Goal: Information Seeking & Learning: Learn about a topic

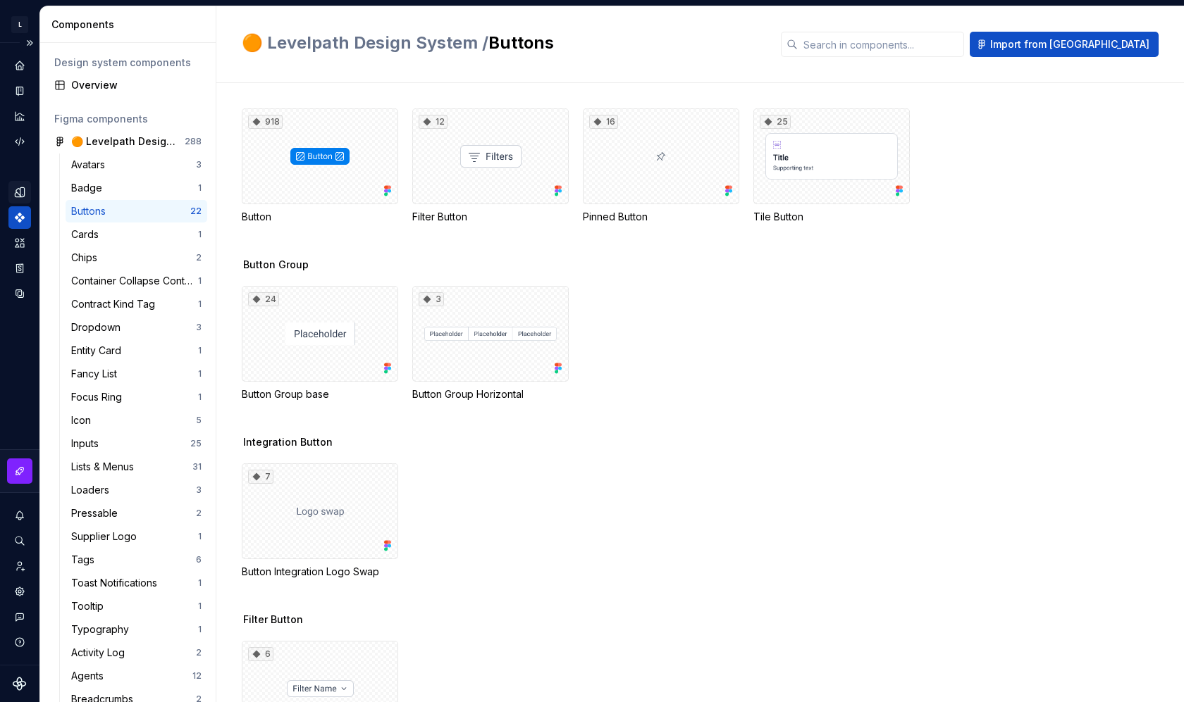
click at [20, 199] on div "Design tokens" at bounding box center [19, 192] width 23 height 23
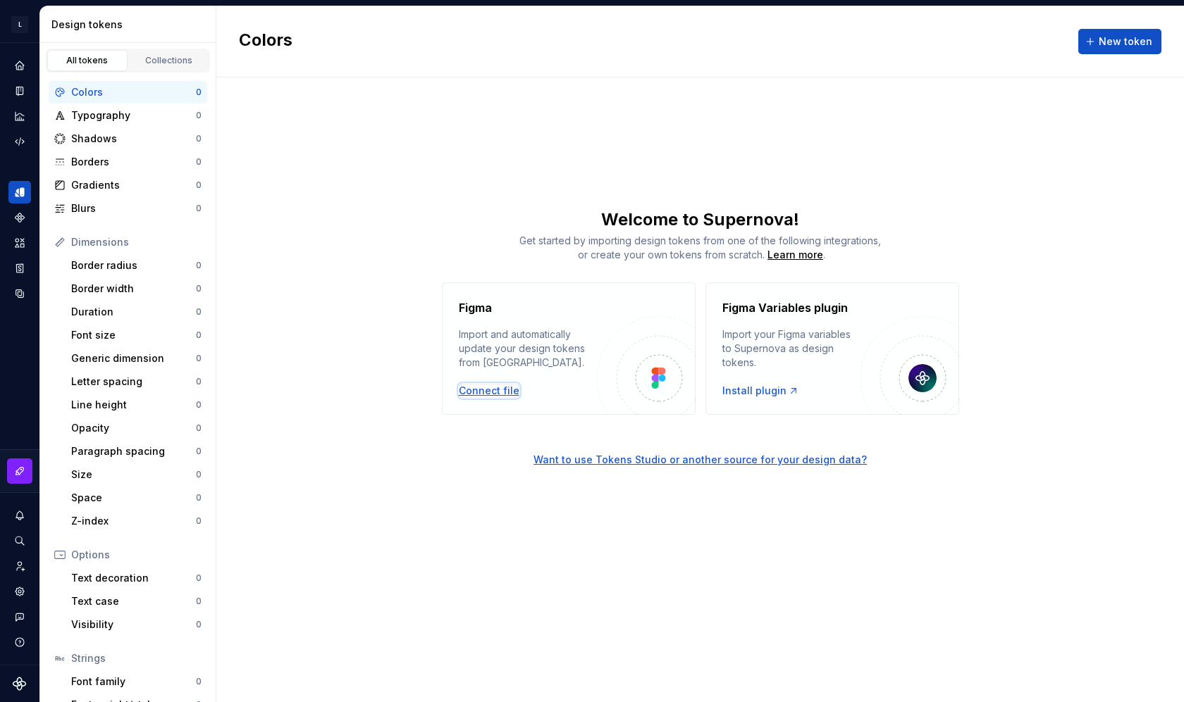
click at [490, 395] on div "Connect file" at bounding box center [489, 391] width 61 height 14
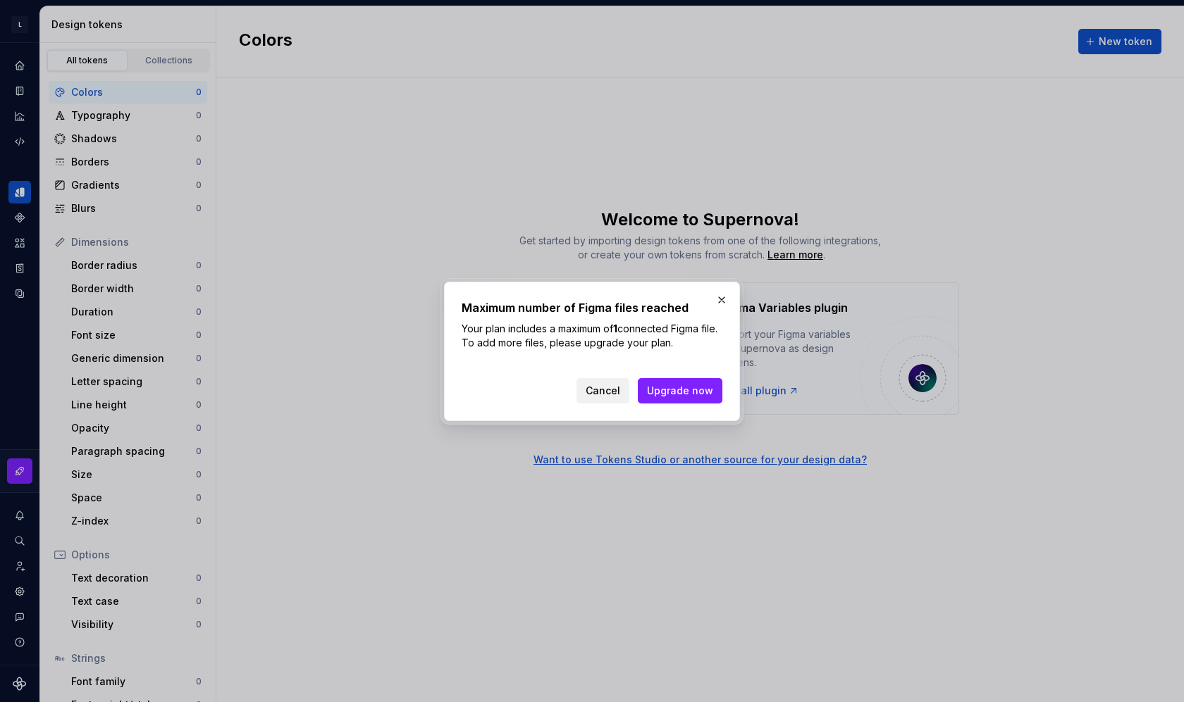
click at [607, 396] on span "Cancel" at bounding box center [602, 391] width 35 height 14
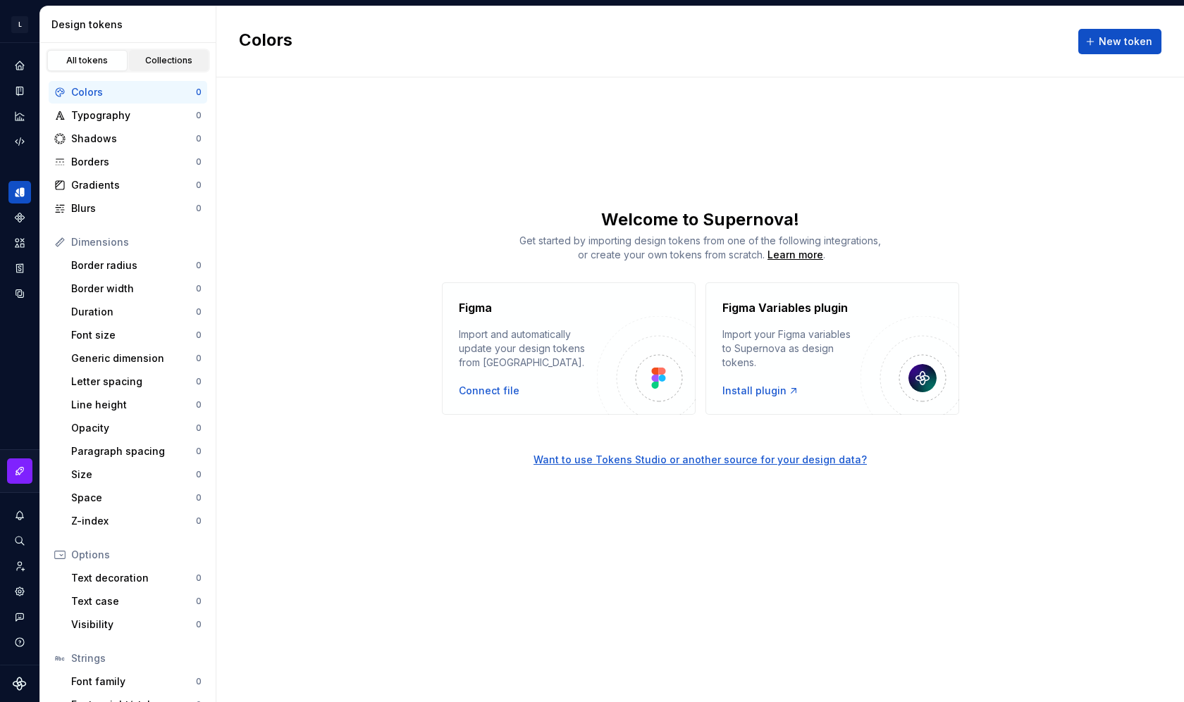
click at [150, 63] on div "Collections" at bounding box center [169, 60] width 70 height 11
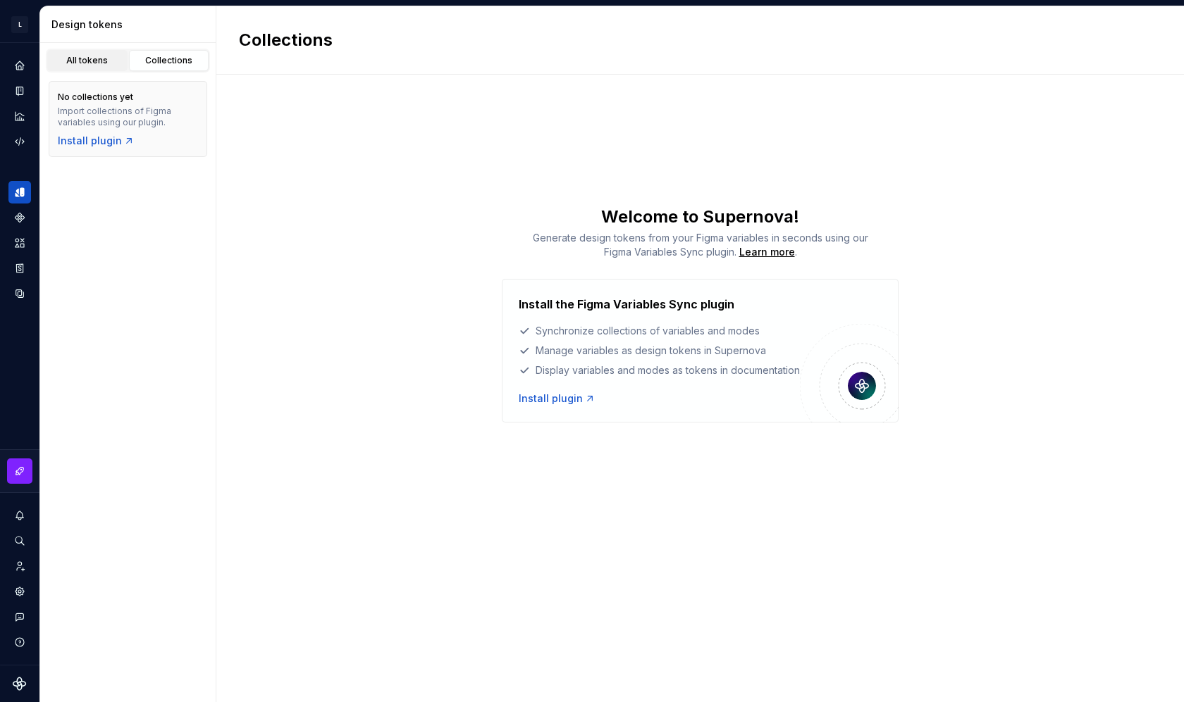
click at [110, 61] on div "All tokens" at bounding box center [87, 60] width 70 height 11
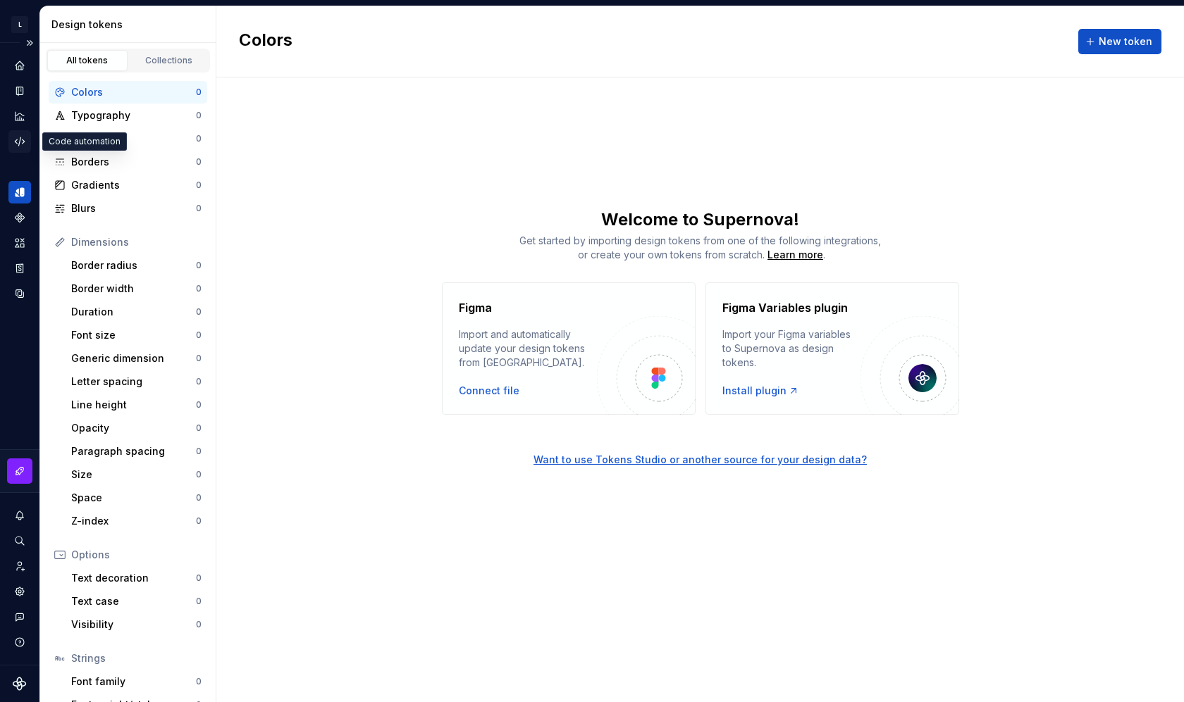
click at [18, 140] on icon "Code automation" at bounding box center [19, 141] width 13 height 13
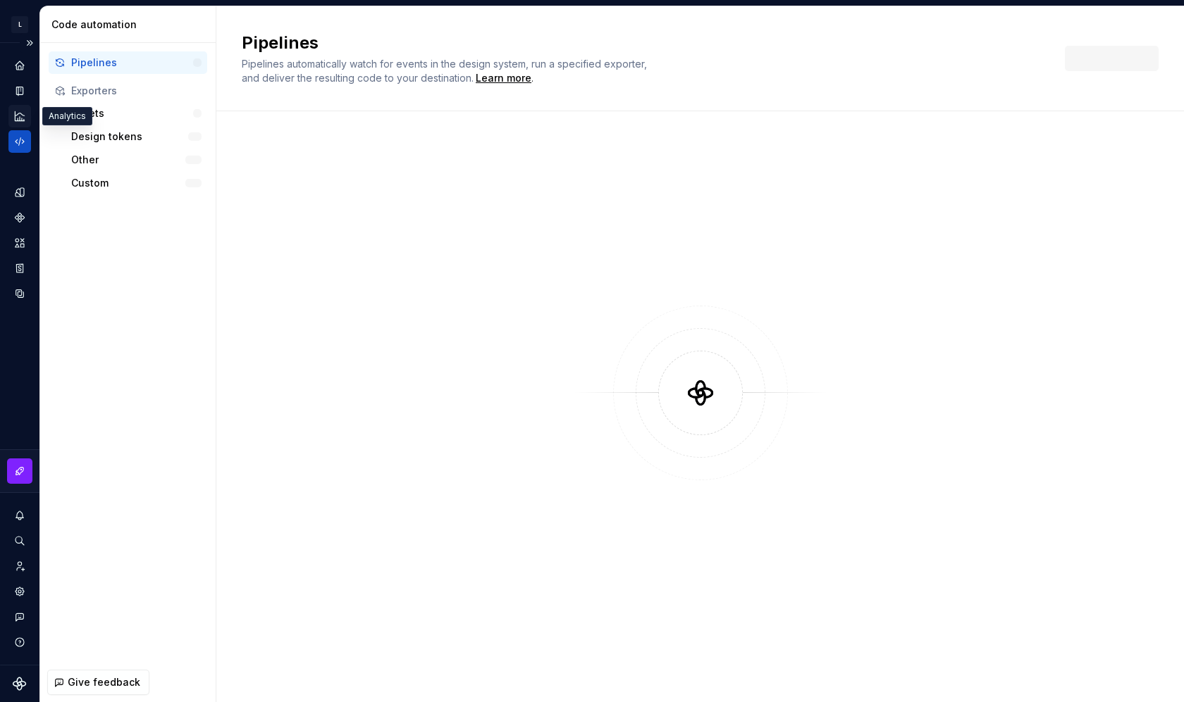
click at [17, 115] on icon "Analytics" at bounding box center [19, 115] width 9 height 9
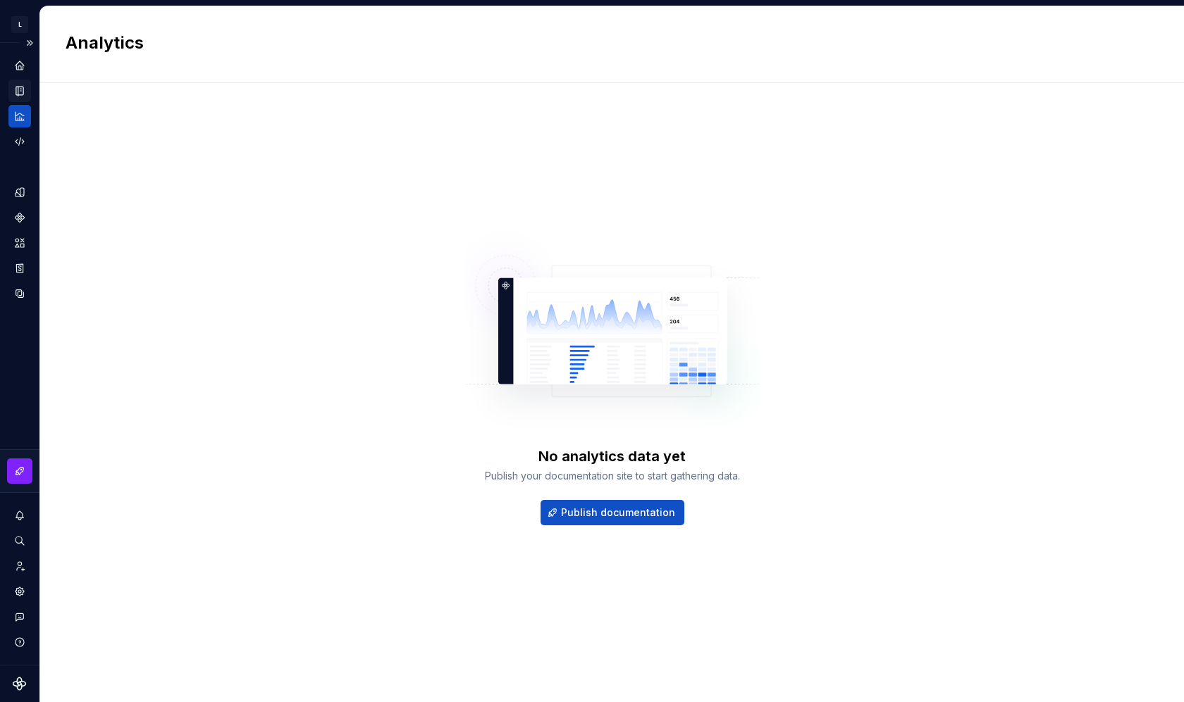
click at [20, 92] on icon "Documentation" at bounding box center [21, 91] width 6 height 8
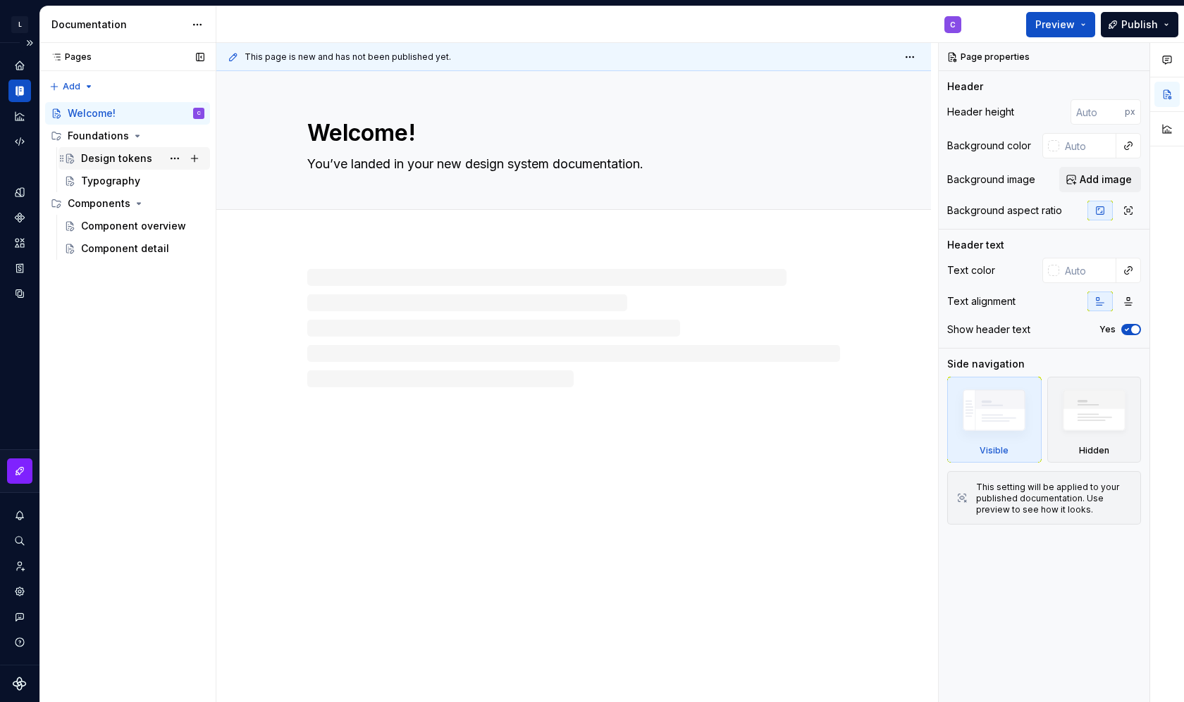
click at [136, 161] on div "Design tokens" at bounding box center [116, 158] width 71 height 14
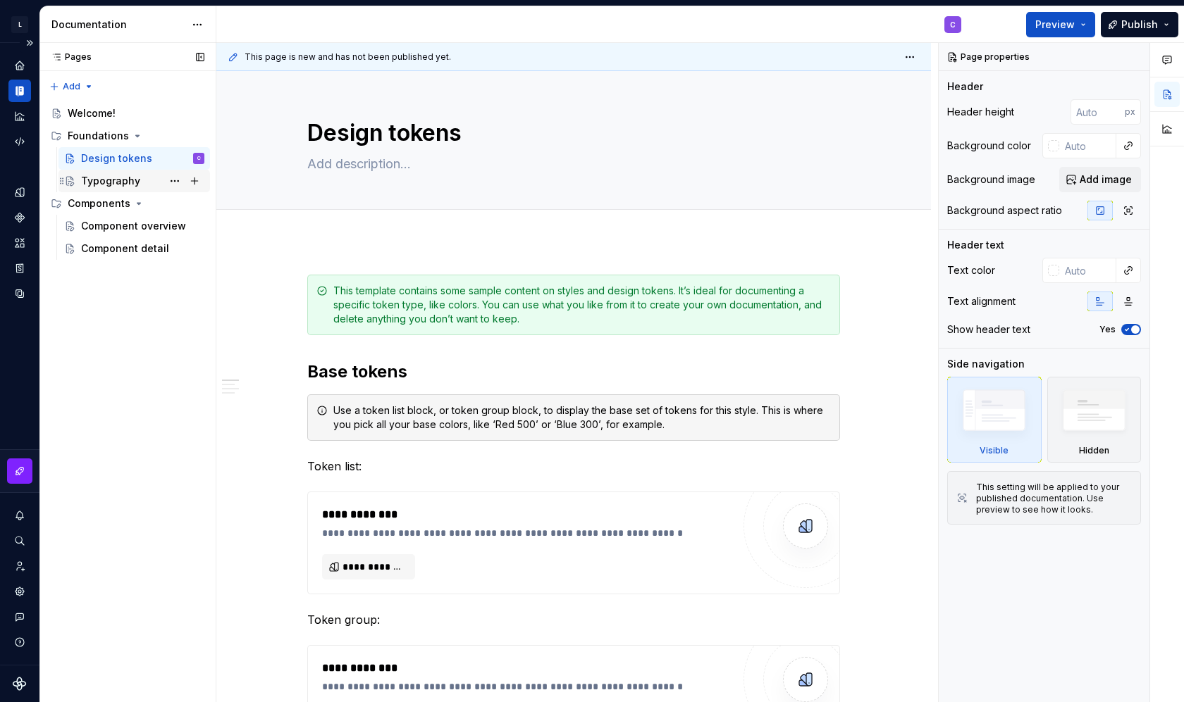
click at [130, 182] on div "Typography" at bounding box center [110, 181] width 59 height 14
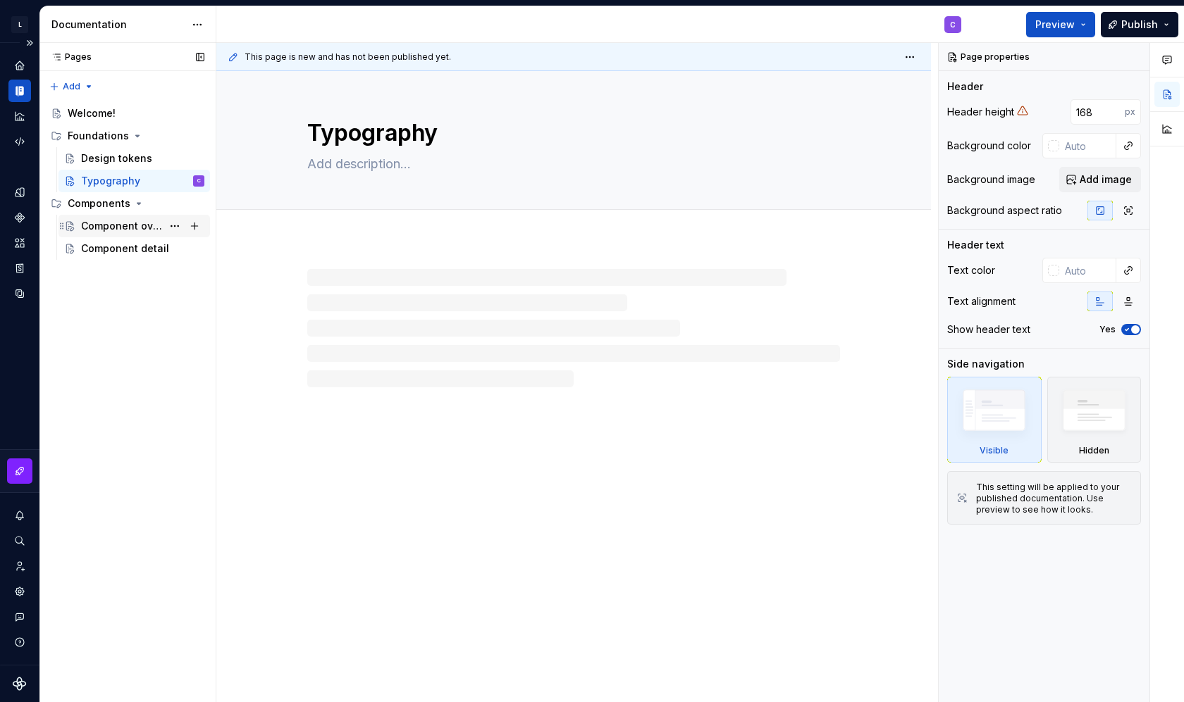
click at [125, 228] on div "Component overview" at bounding box center [121, 226] width 81 height 14
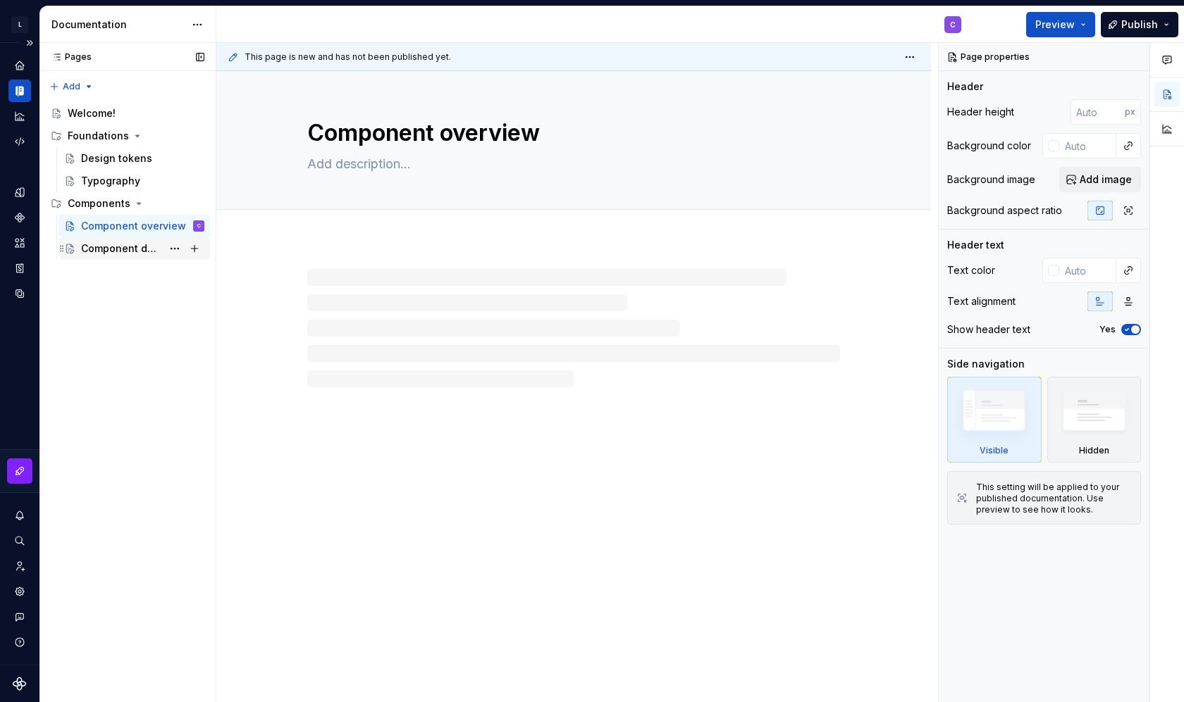
click at [124, 243] on div "Component detail" at bounding box center [121, 249] width 81 height 14
click at [128, 228] on div "Component overview" at bounding box center [121, 226] width 81 height 14
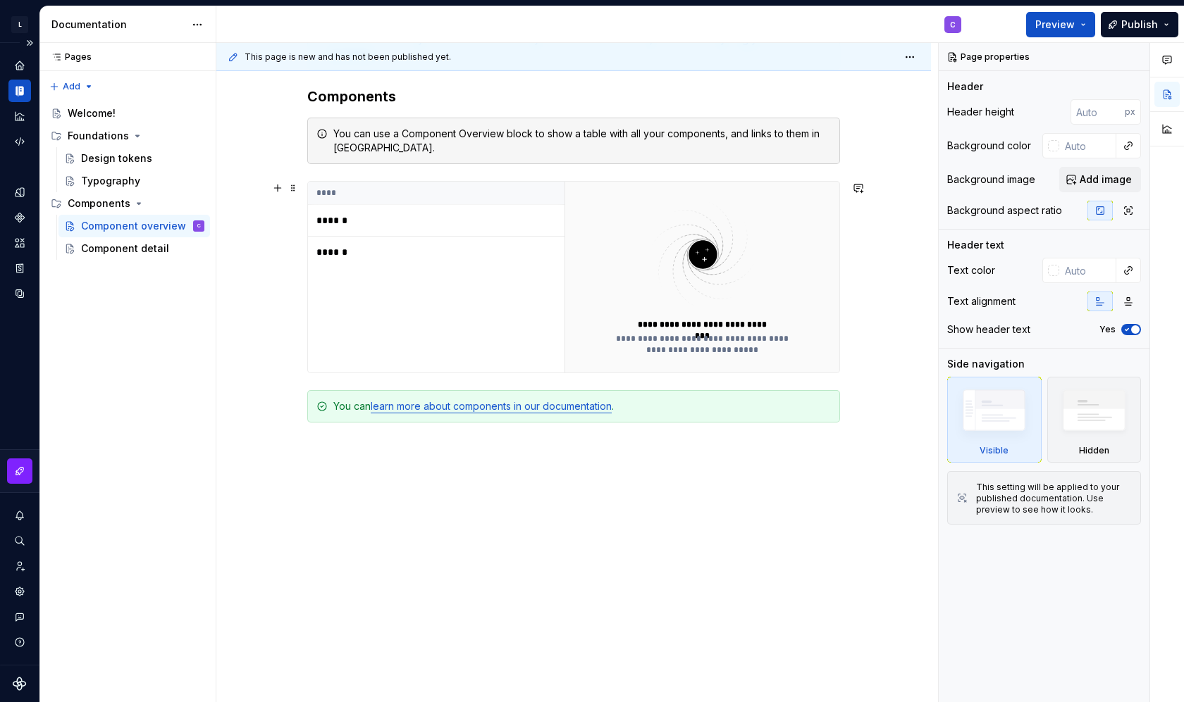
scroll to position [120, 0]
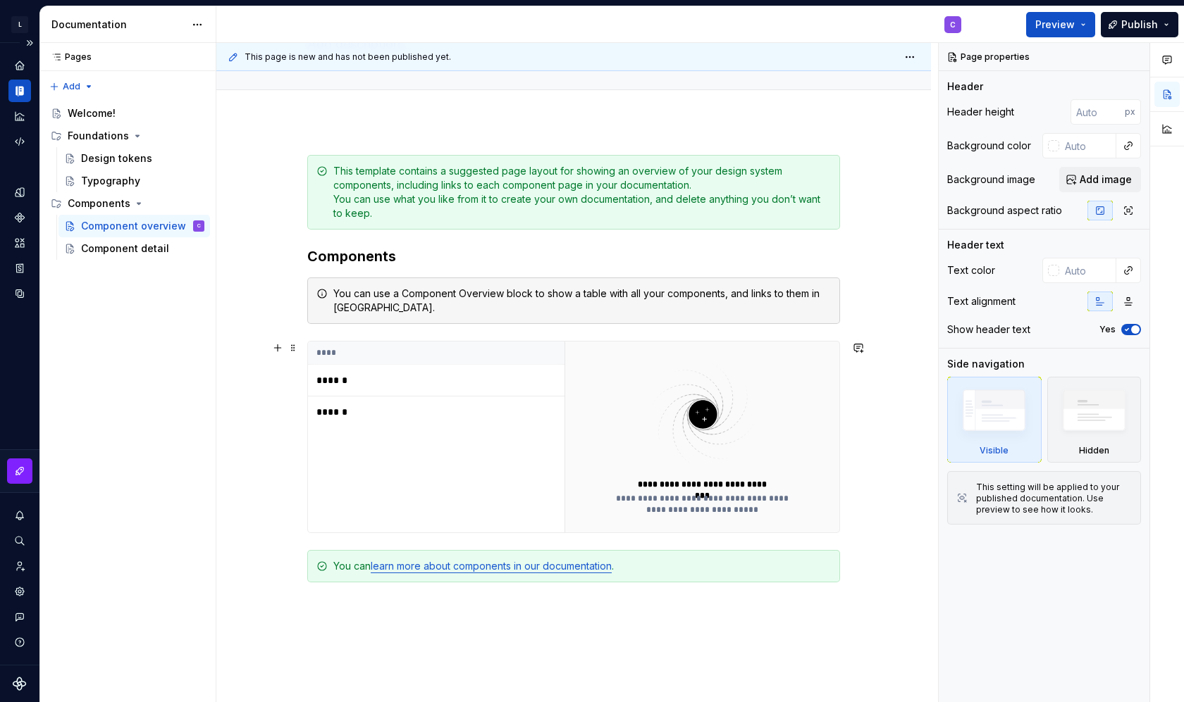
click at [340, 418] on p "******" at bounding box center [404, 412] width 176 height 14
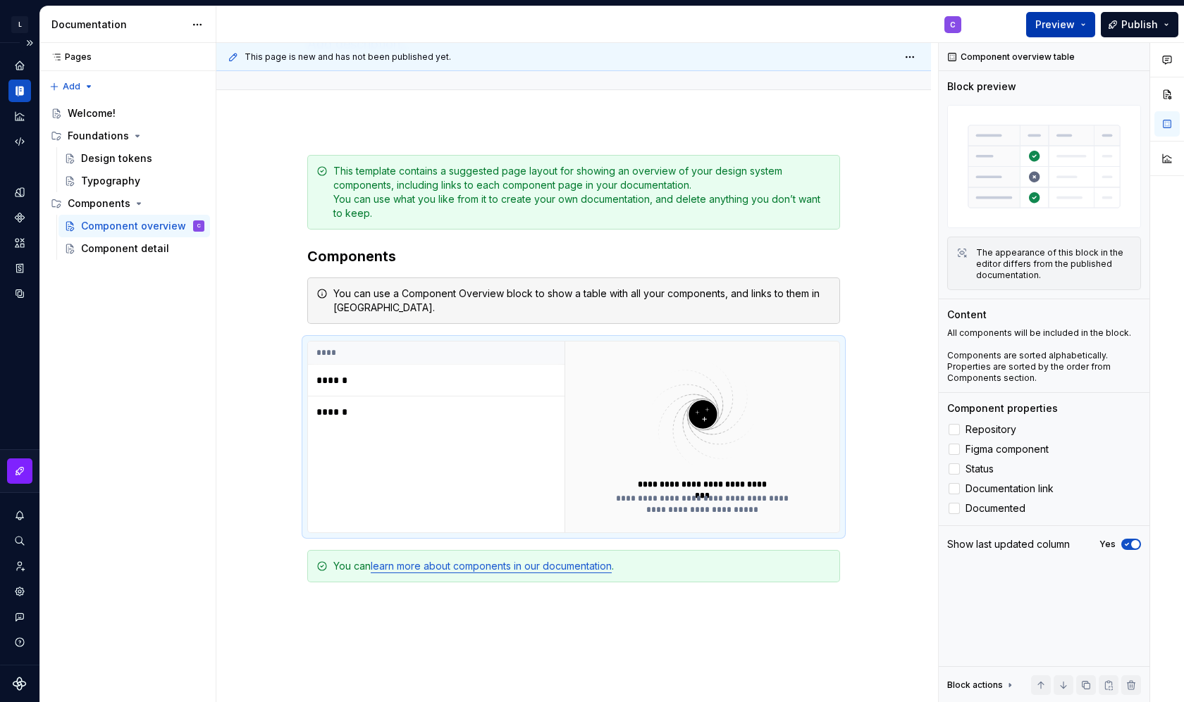
click at [1029, 19] on div "Preview Publish" at bounding box center [1077, 24] width 211 height 36
click at [1086, 24] on button "Preview" at bounding box center [1060, 24] width 69 height 25
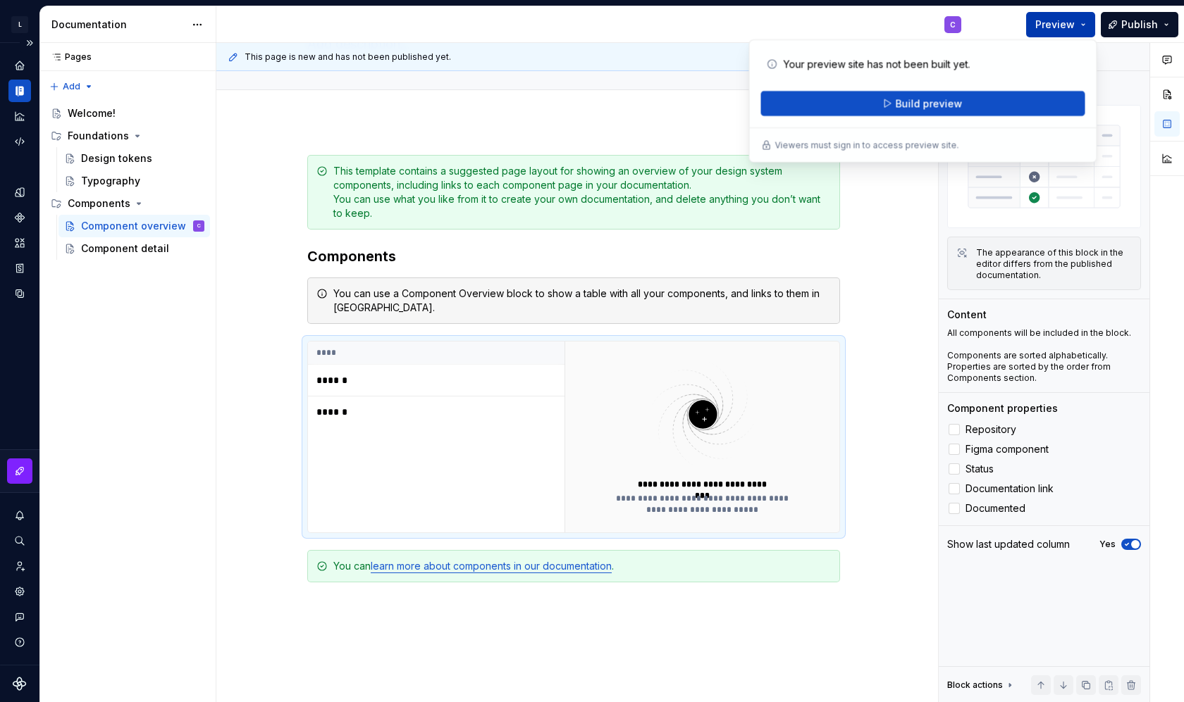
click at [1031, 27] on button "Preview" at bounding box center [1060, 24] width 69 height 25
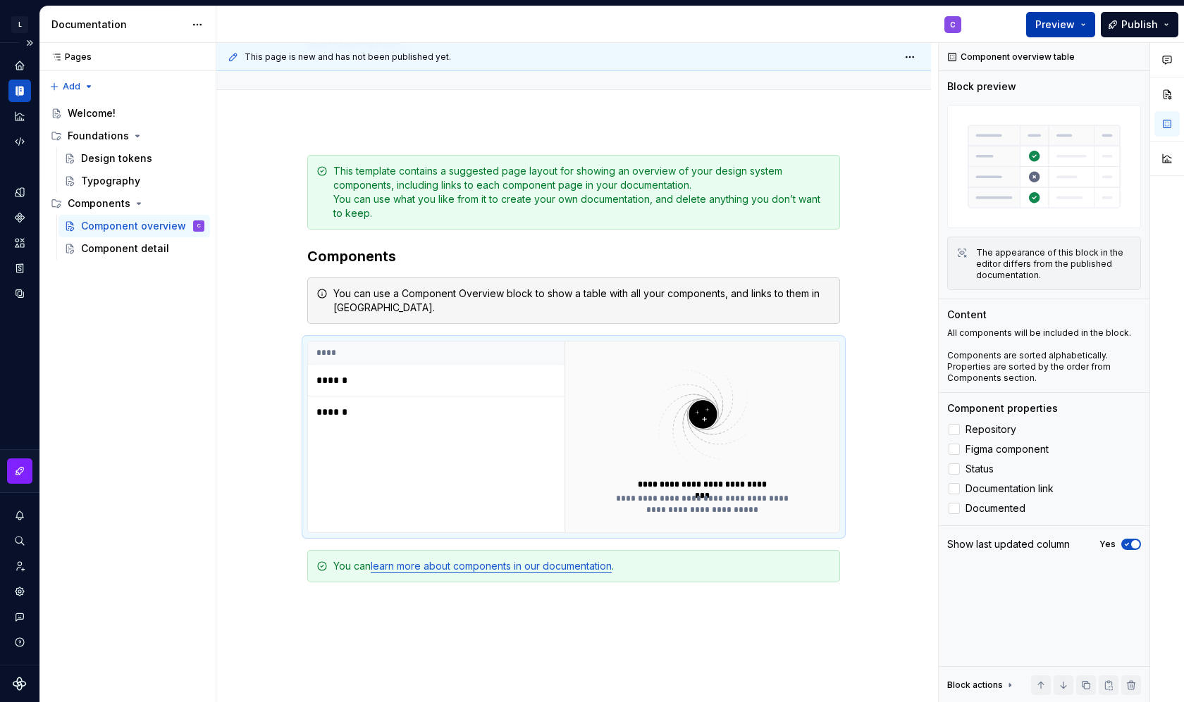
click at [1049, 24] on span "Preview" at bounding box center [1054, 25] width 39 height 14
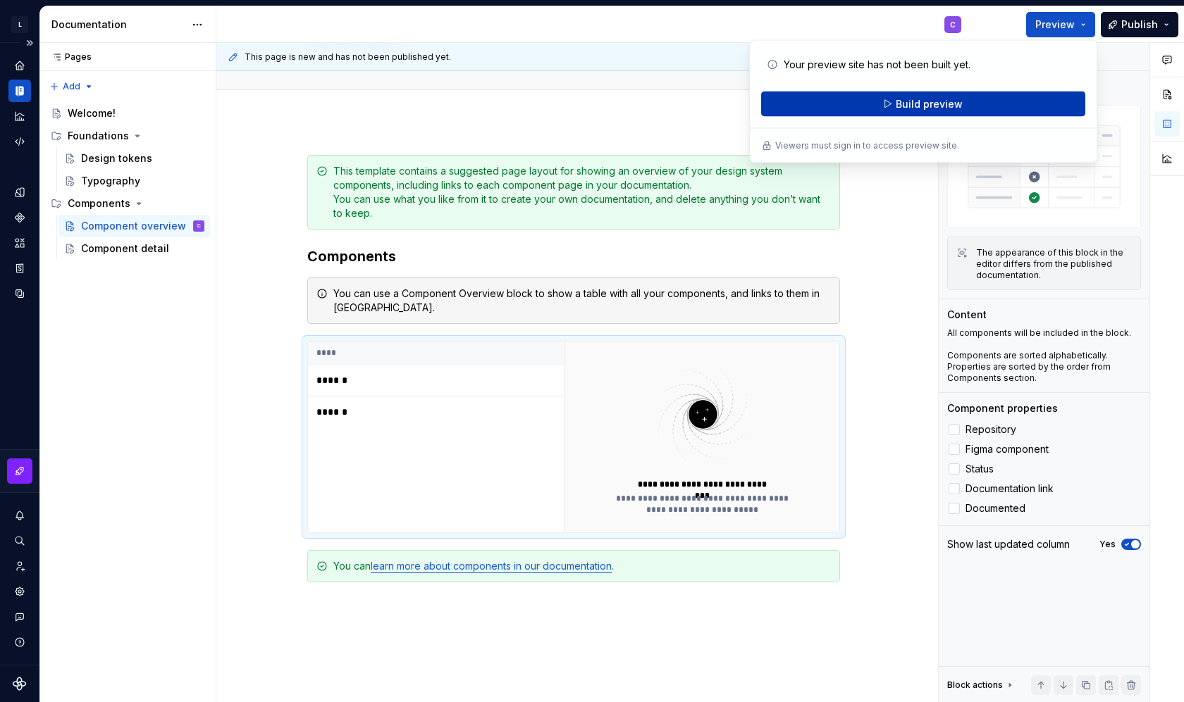
click at [987, 98] on button "Build preview" at bounding box center [923, 104] width 324 height 25
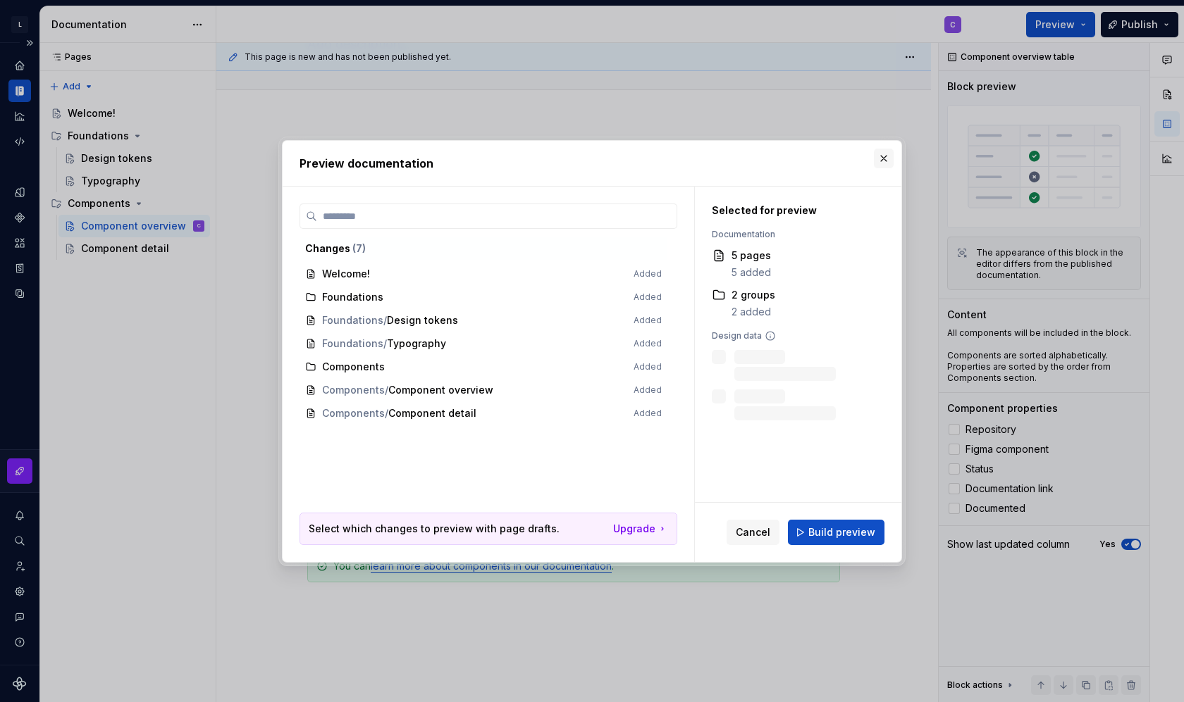
click at [879, 160] on button "button" at bounding box center [884, 159] width 20 height 20
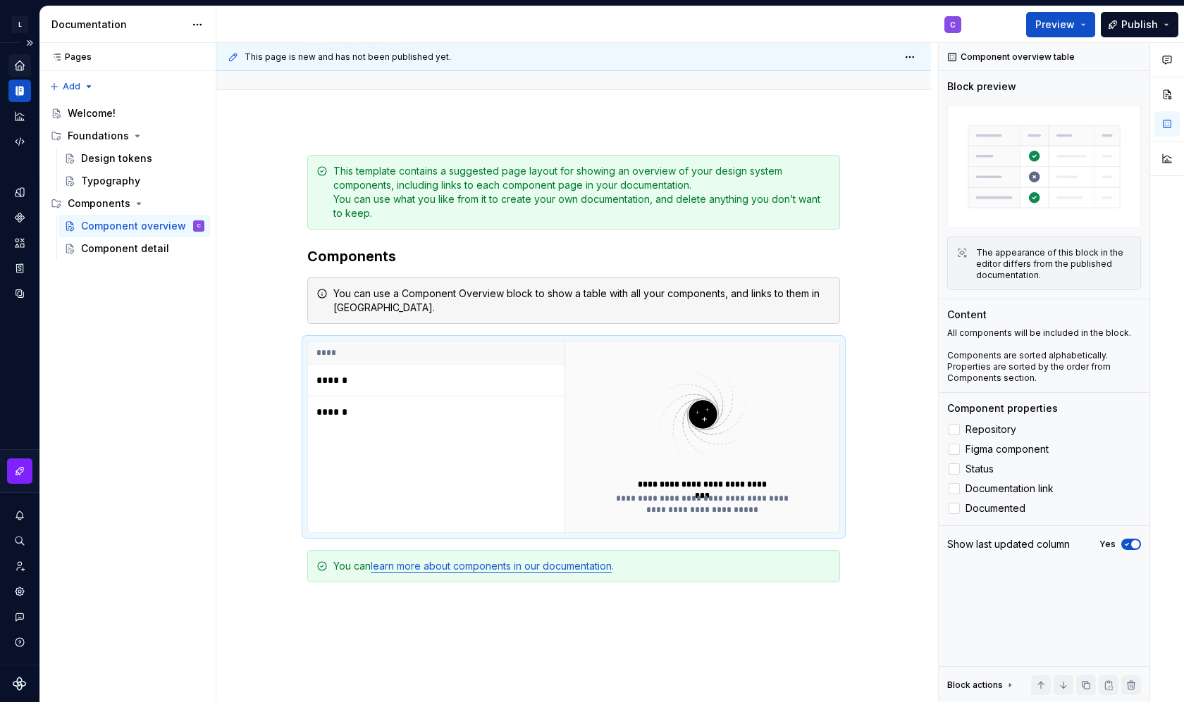
click at [16, 73] on div "Home" at bounding box center [19, 65] width 23 height 23
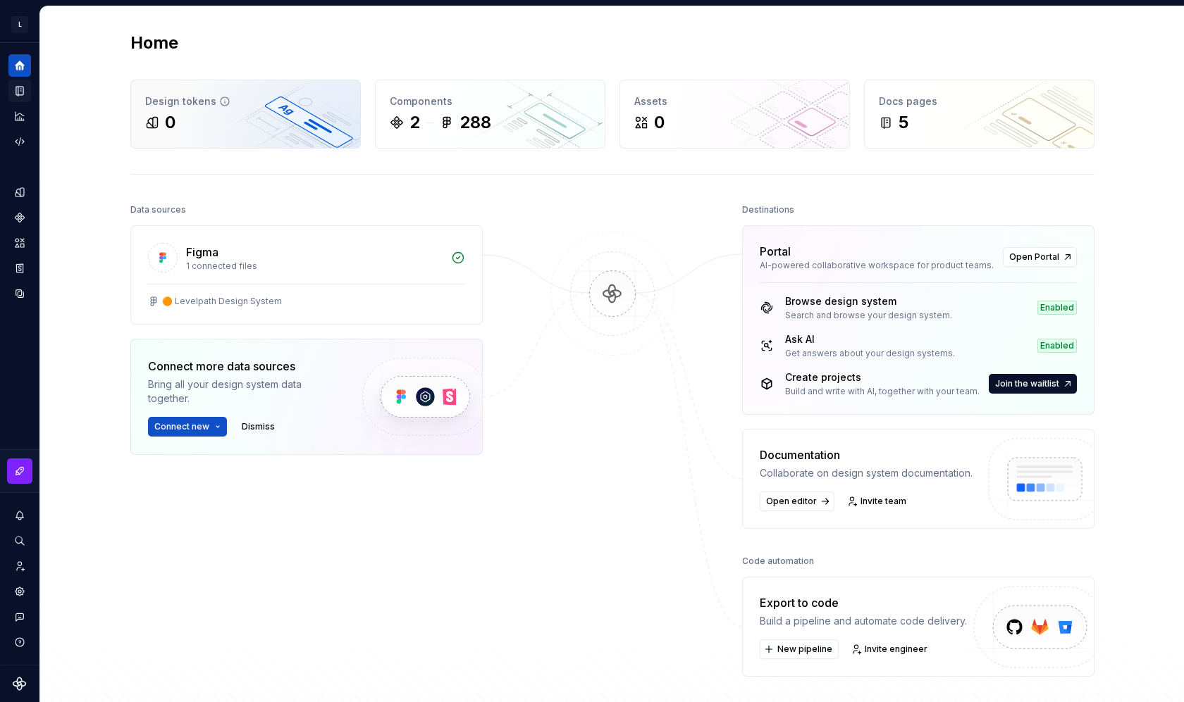
click at [261, 126] on div "0" at bounding box center [245, 122] width 201 height 23
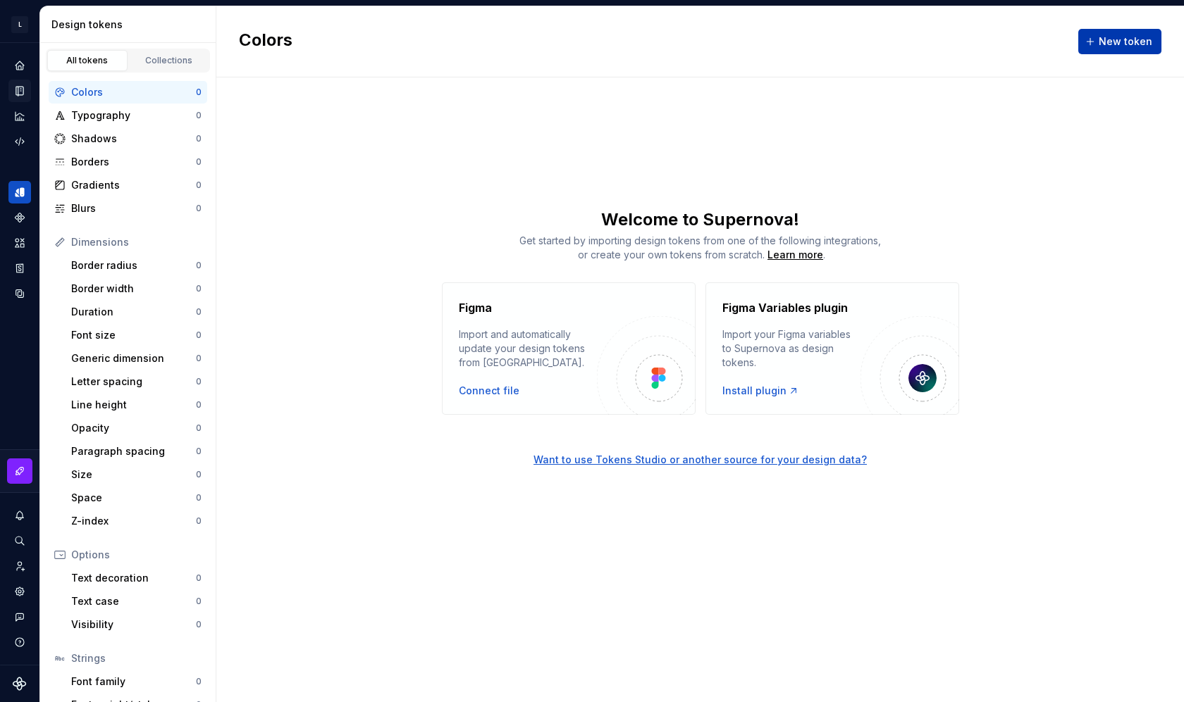
click at [1098, 42] on button "New token" at bounding box center [1119, 41] width 83 height 25
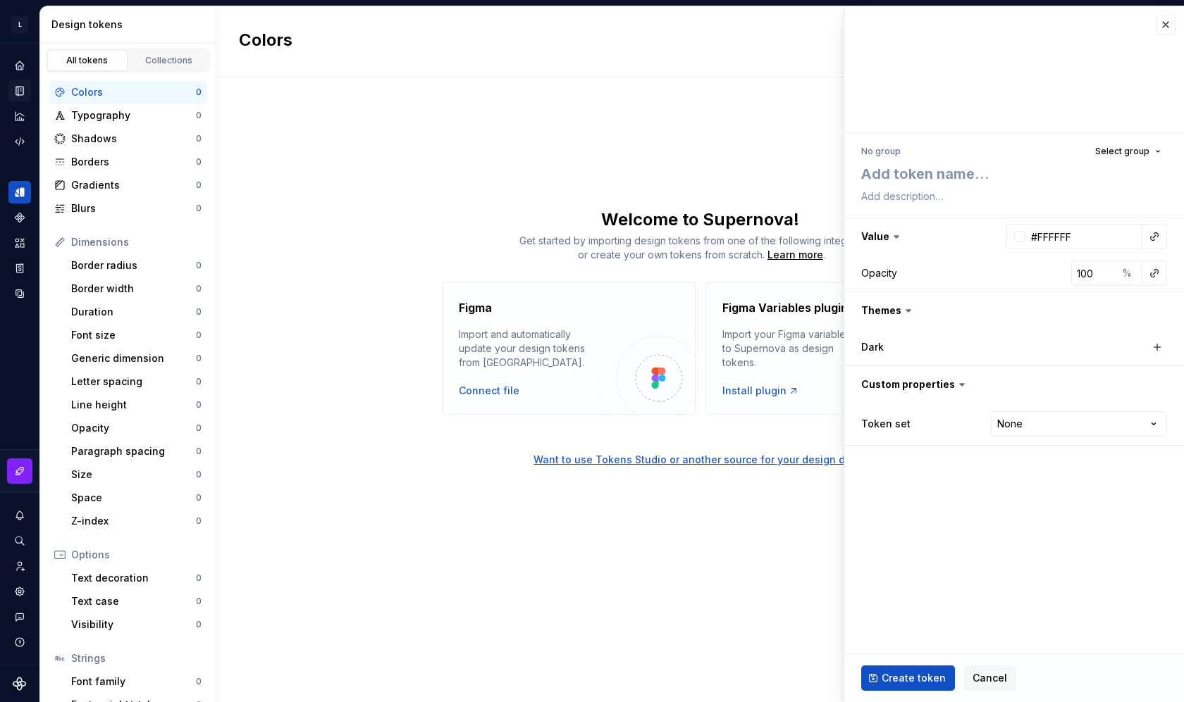
click at [294, 174] on div "Colors New token Welcome to Supernova! Get started by importing design tokens f…" at bounding box center [699, 354] width 967 height 696
click at [27, 43] on button "Expand sidebar" at bounding box center [30, 43] width 20 height 20
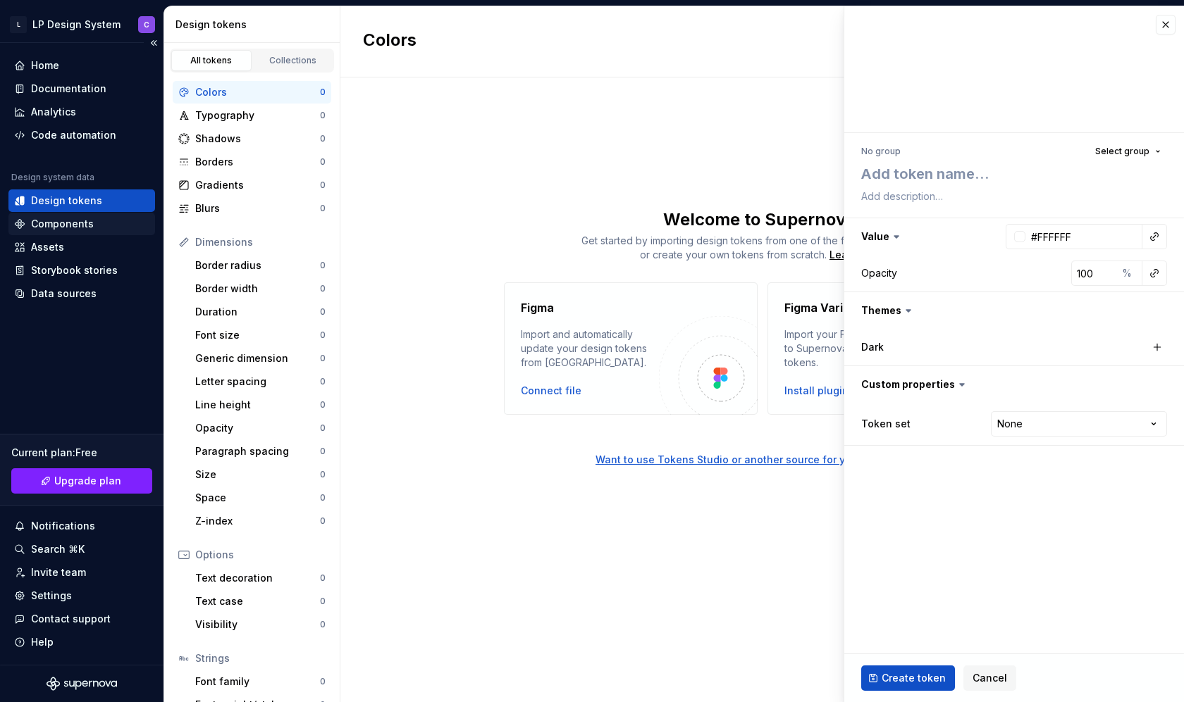
click at [66, 225] on div "Components" at bounding box center [62, 224] width 63 height 14
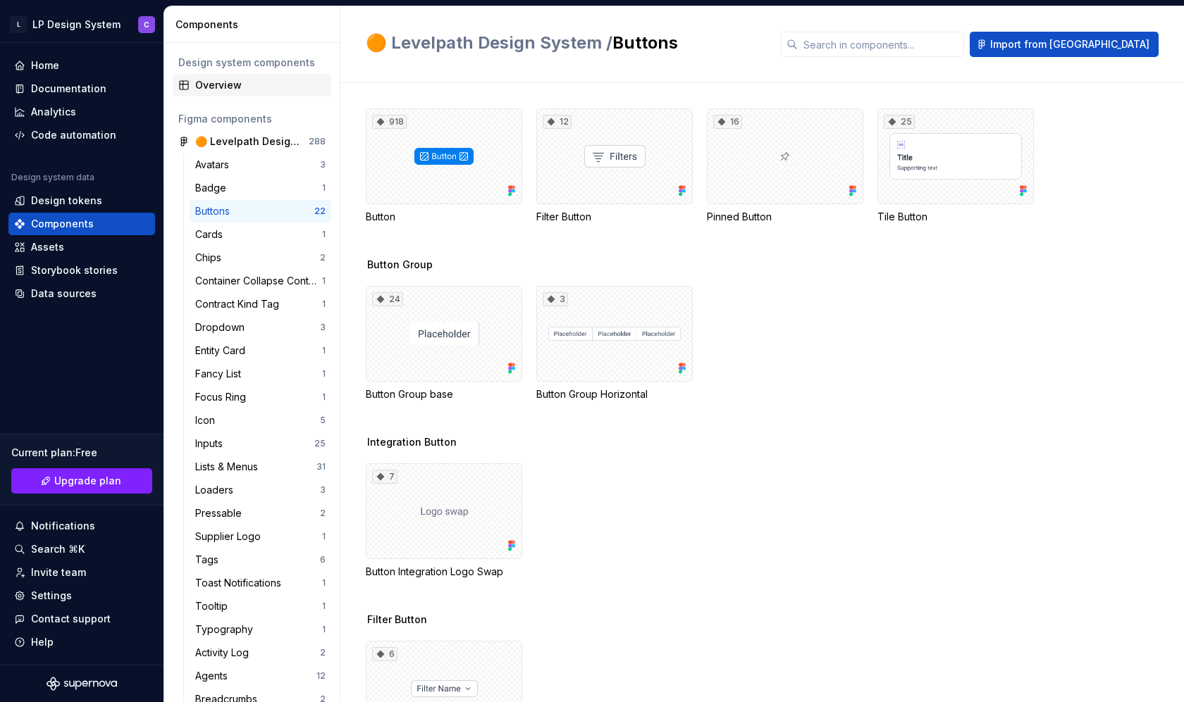
click at [231, 77] on div "Overview" at bounding box center [252, 85] width 159 height 23
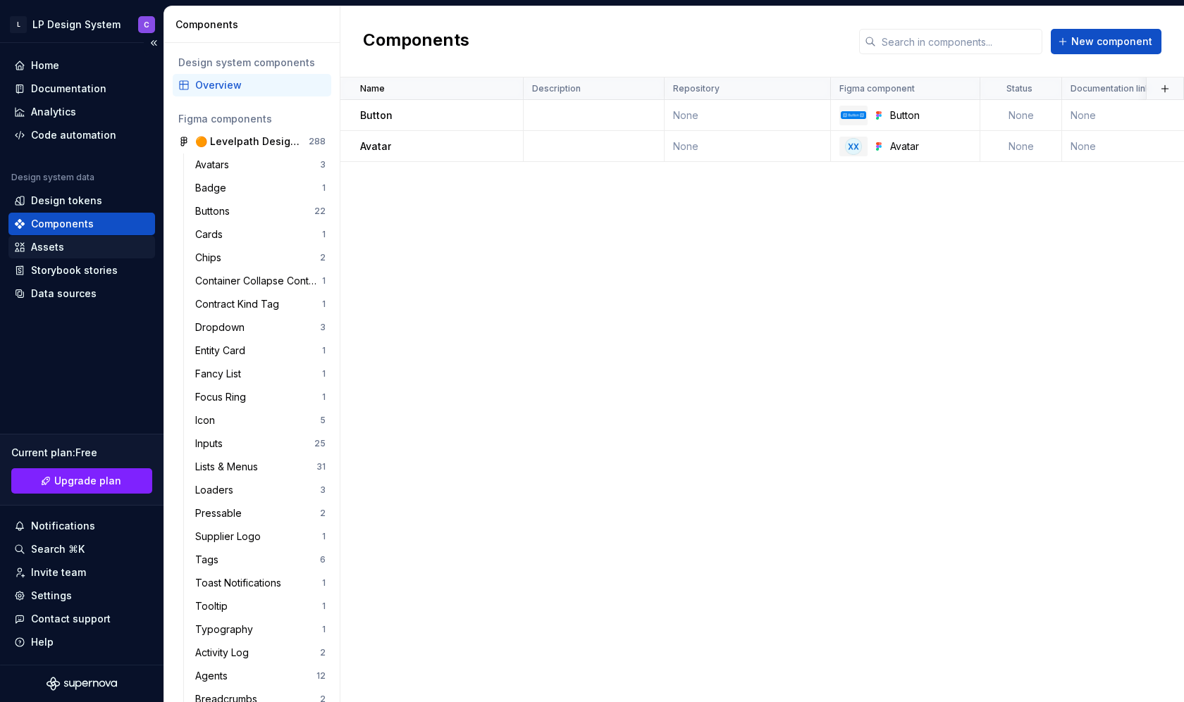
click at [89, 254] on div "Assets" at bounding box center [81, 247] width 147 height 23
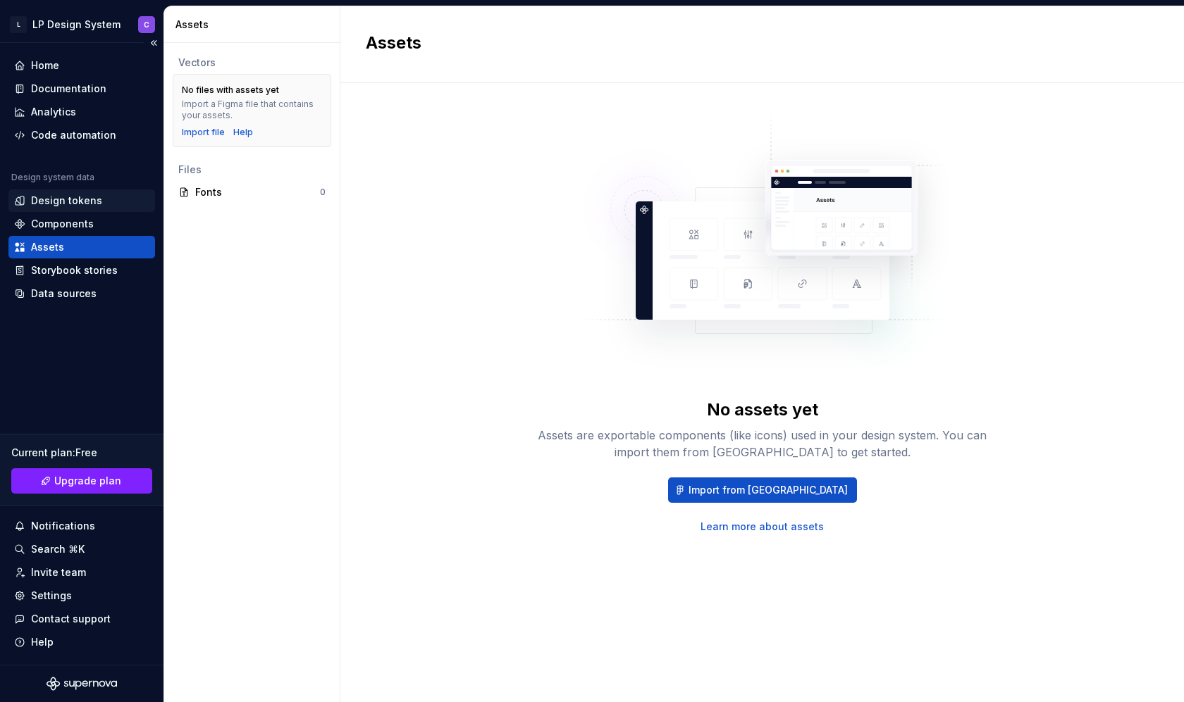
click at [97, 206] on div "Design tokens" at bounding box center [66, 201] width 71 height 14
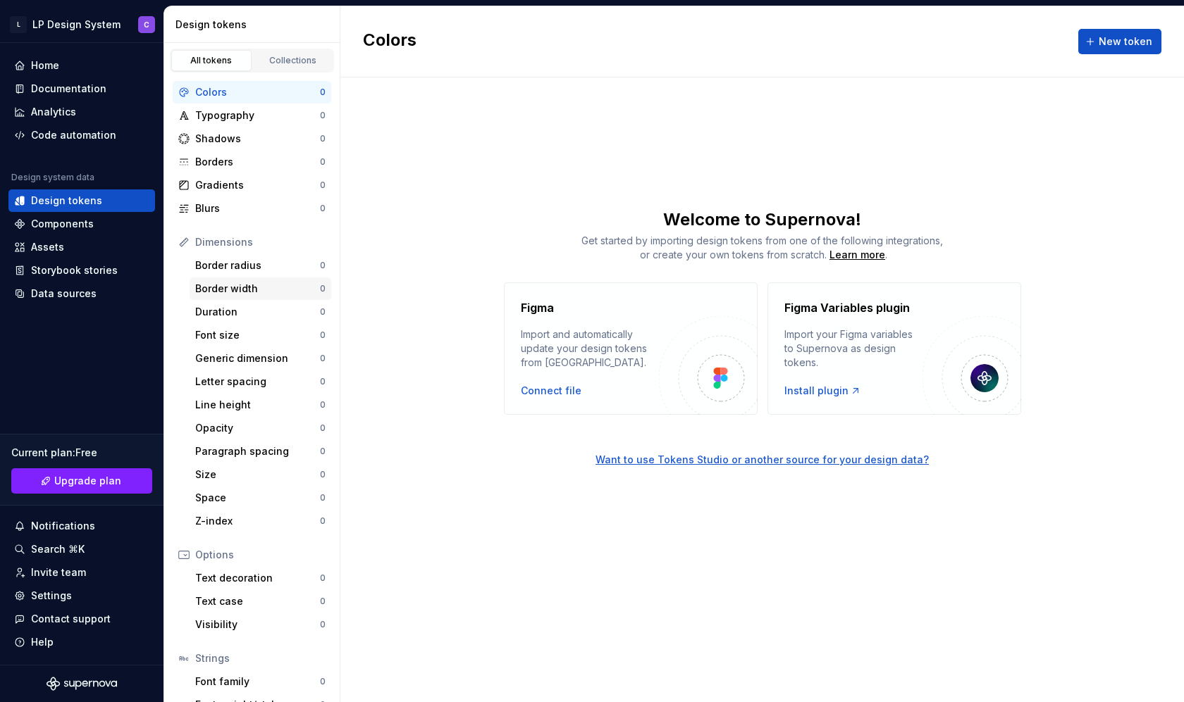
scroll to position [1, 0]
click at [678, 461] on div "Want to use Tokens Studio or another source for your design data?" at bounding box center [761, 460] width 333 height 14
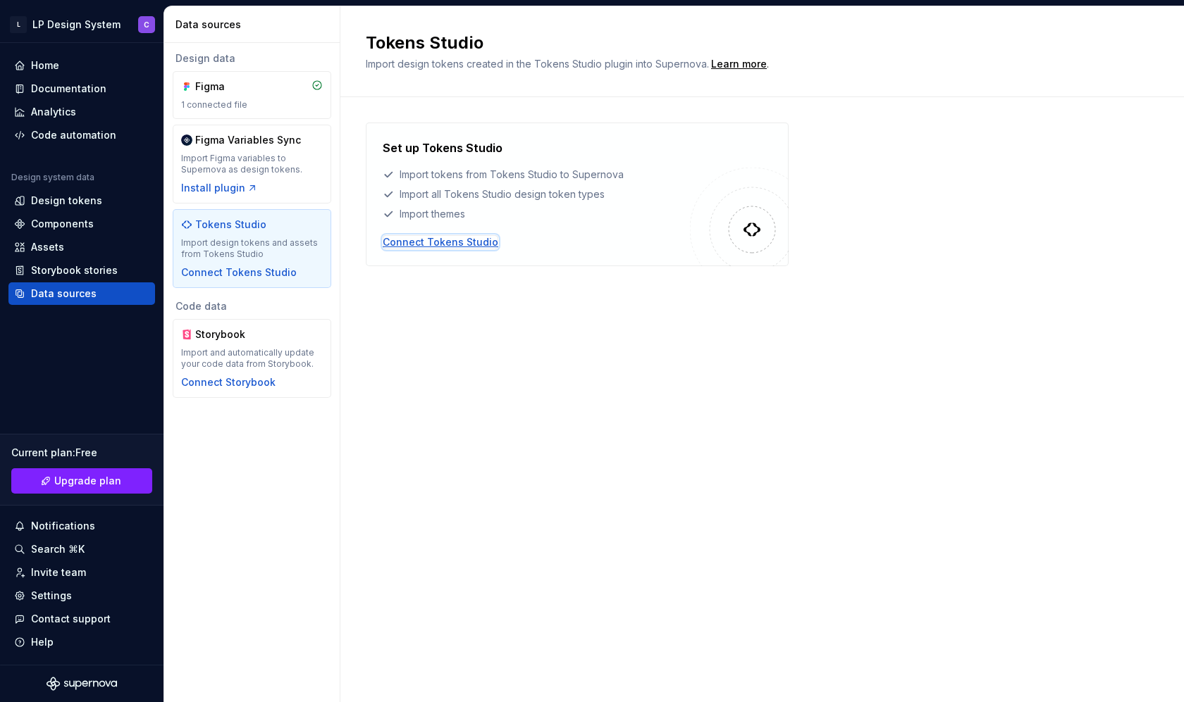
click at [457, 239] on div "Connect Tokens Studio" at bounding box center [441, 242] width 116 height 14
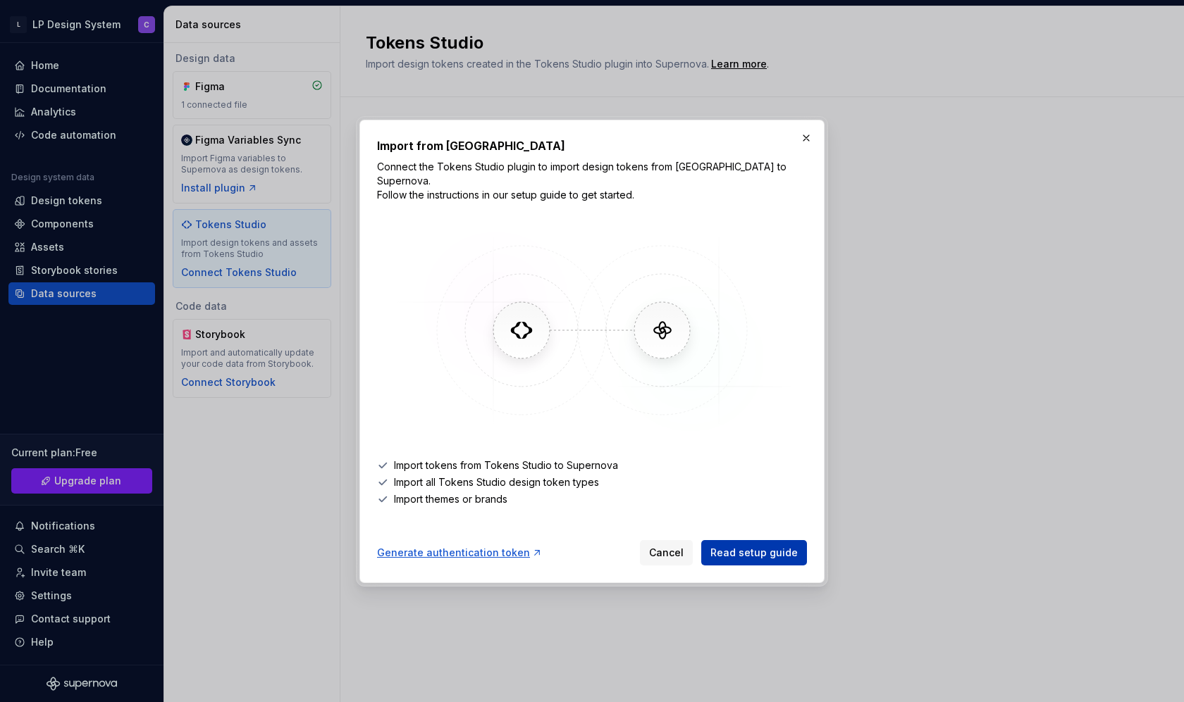
click at [776, 547] on span "Read setup guide" at bounding box center [753, 553] width 87 height 14
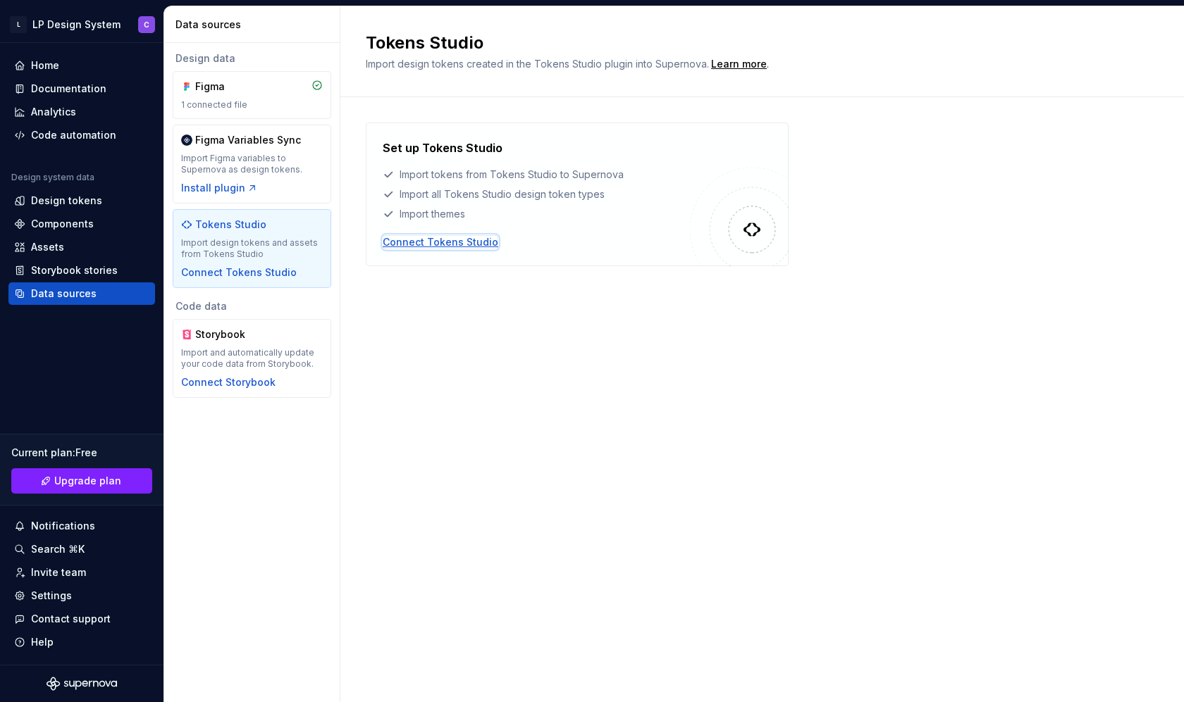
click at [414, 237] on div "Connect Tokens Studio" at bounding box center [441, 242] width 116 height 14
click at [73, 272] on div "Storybook stories" at bounding box center [74, 271] width 87 height 14
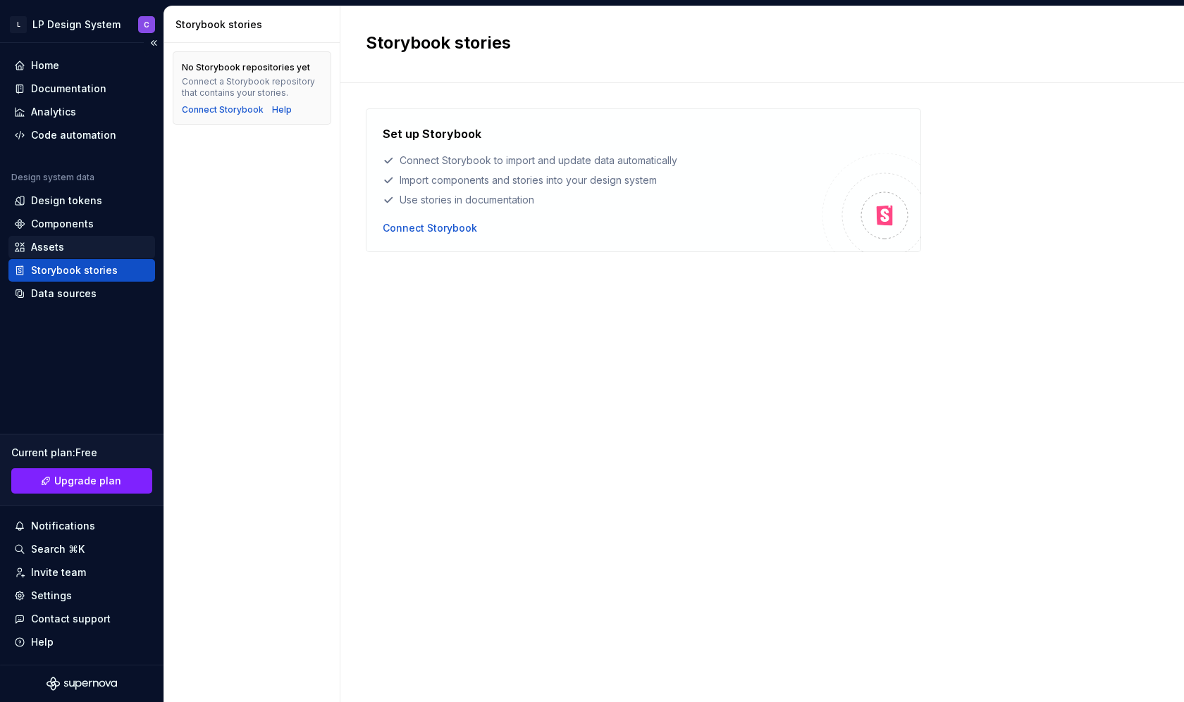
click at [75, 247] on div "Assets" at bounding box center [81, 247] width 135 height 14
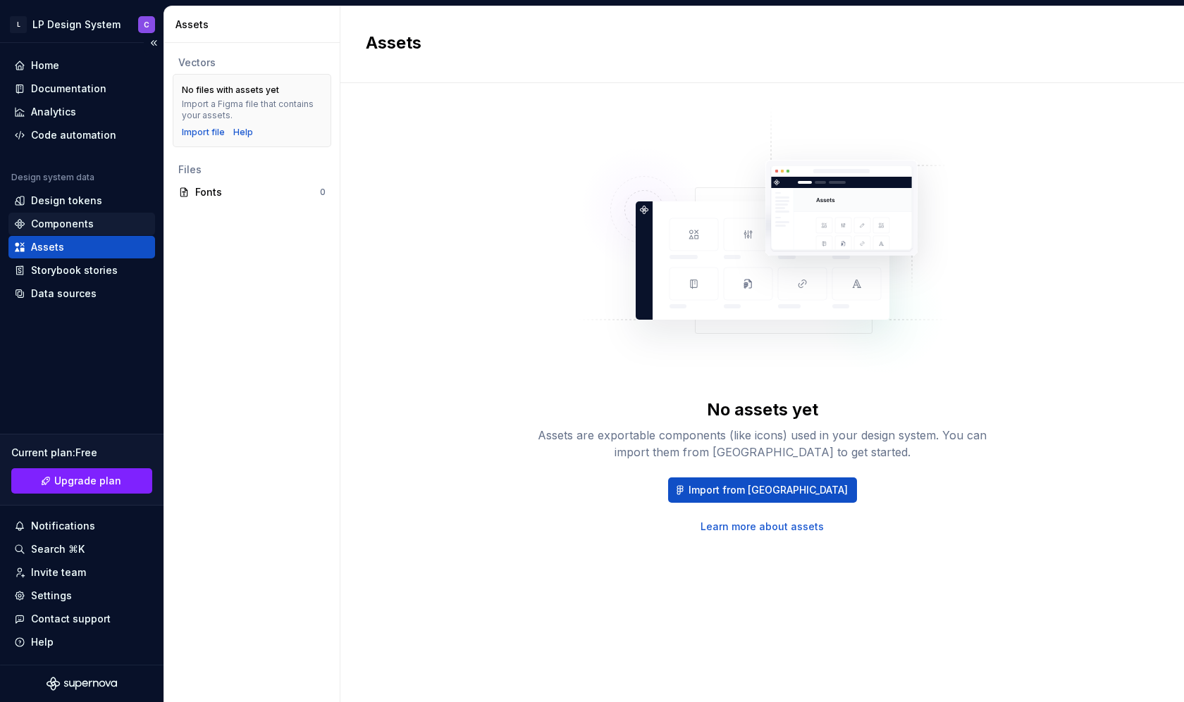
click at [98, 217] on div "Components" at bounding box center [81, 224] width 135 height 14
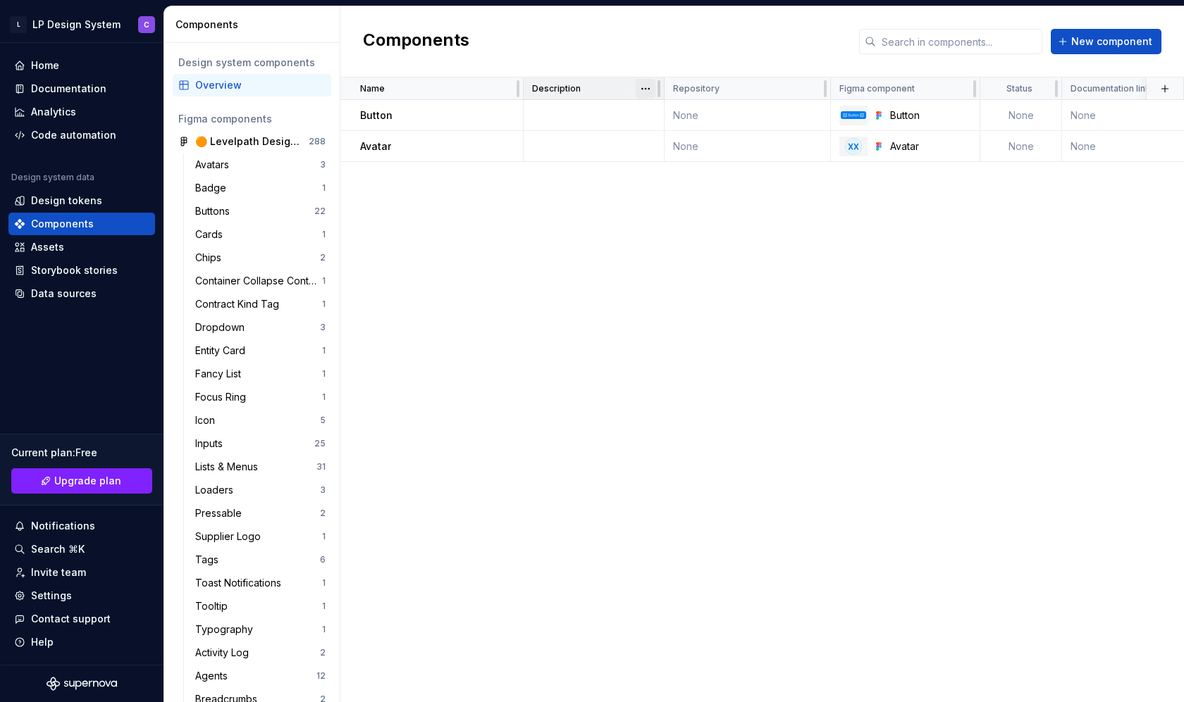
click at [646, 93] on html "L LP Design System C Home Documentation Analytics Code automation Design system…" at bounding box center [592, 351] width 1184 height 702
click at [673, 142] on div "Move to right" at bounding box center [708, 139] width 92 height 14
click at [670, 92] on html "L LP Design System C Home Documentation Analytics Code automation Design system…" at bounding box center [592, 351] width 1184 height 702
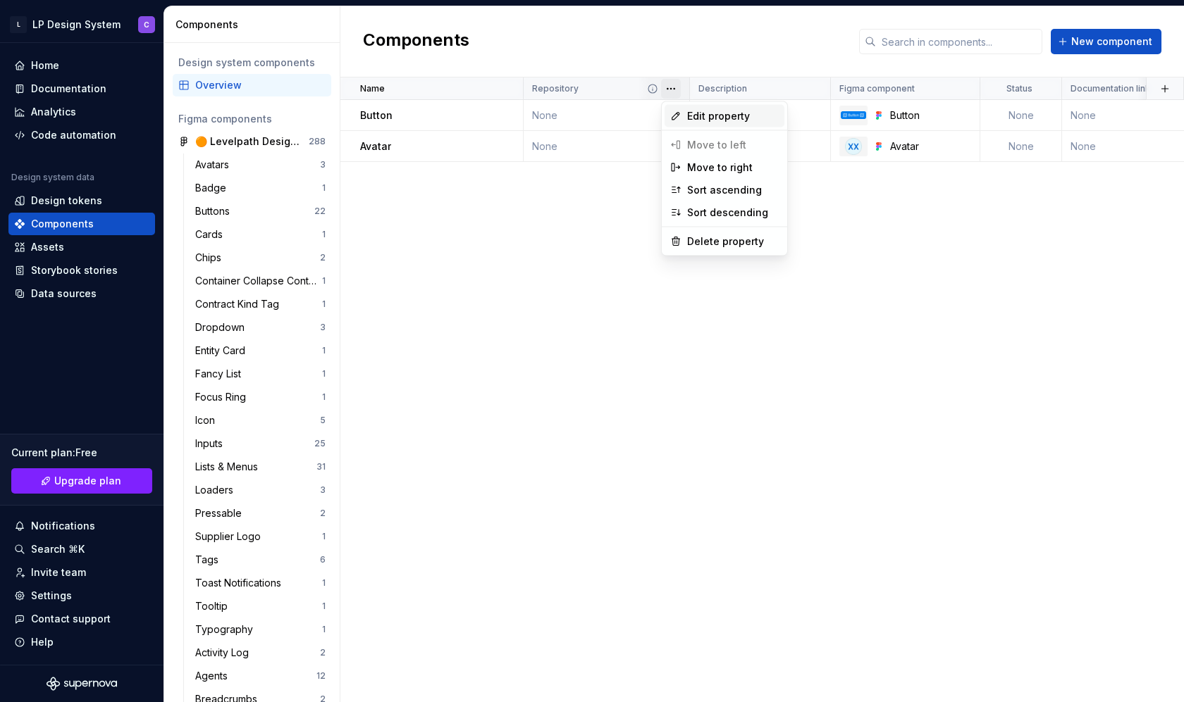
click at [720, 118] on span "Edit property" at bounding box center [733, 116] width 92 height 14
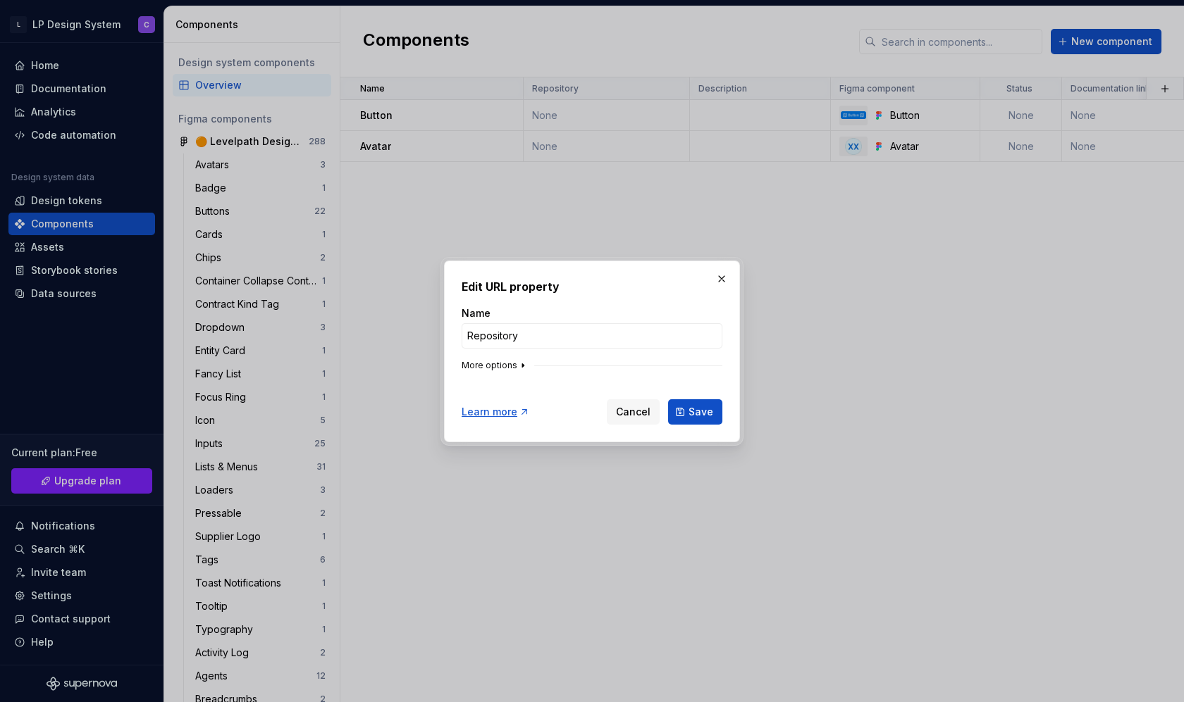
click at [498, 368] on button "More options" at bounding box center [494, 365] width 67 height 11
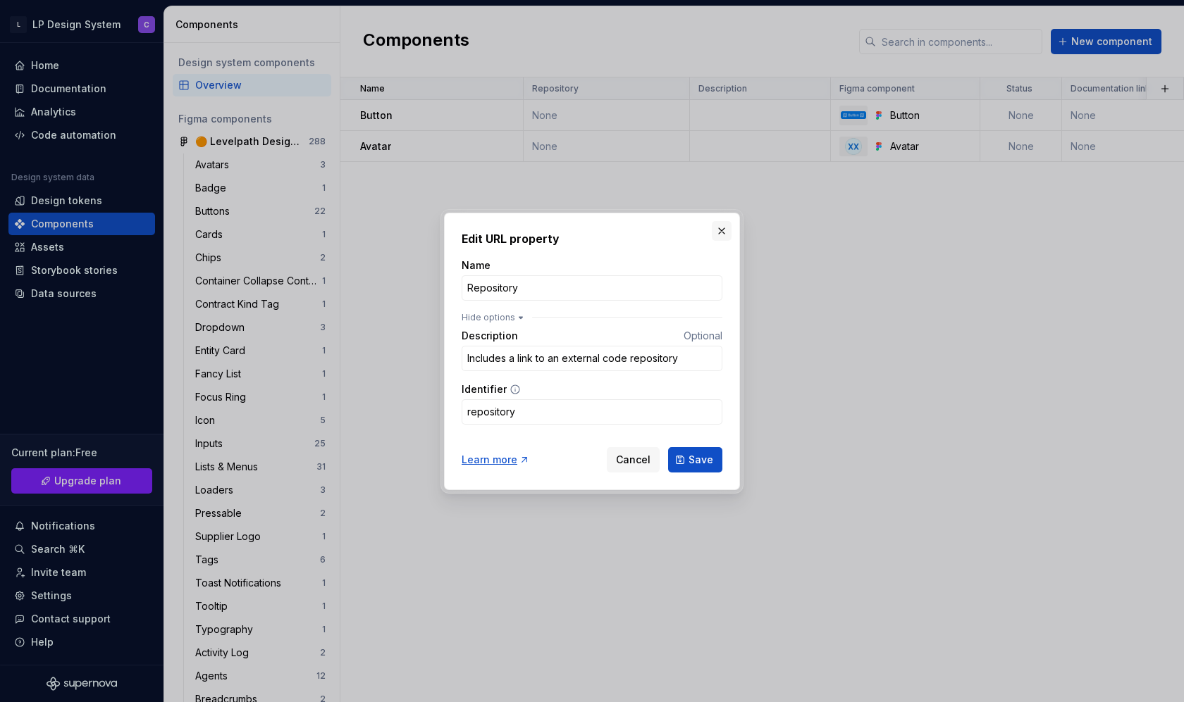
click at [724, 228] on button "button" at bounding box center [722, 231] width 20 height 20
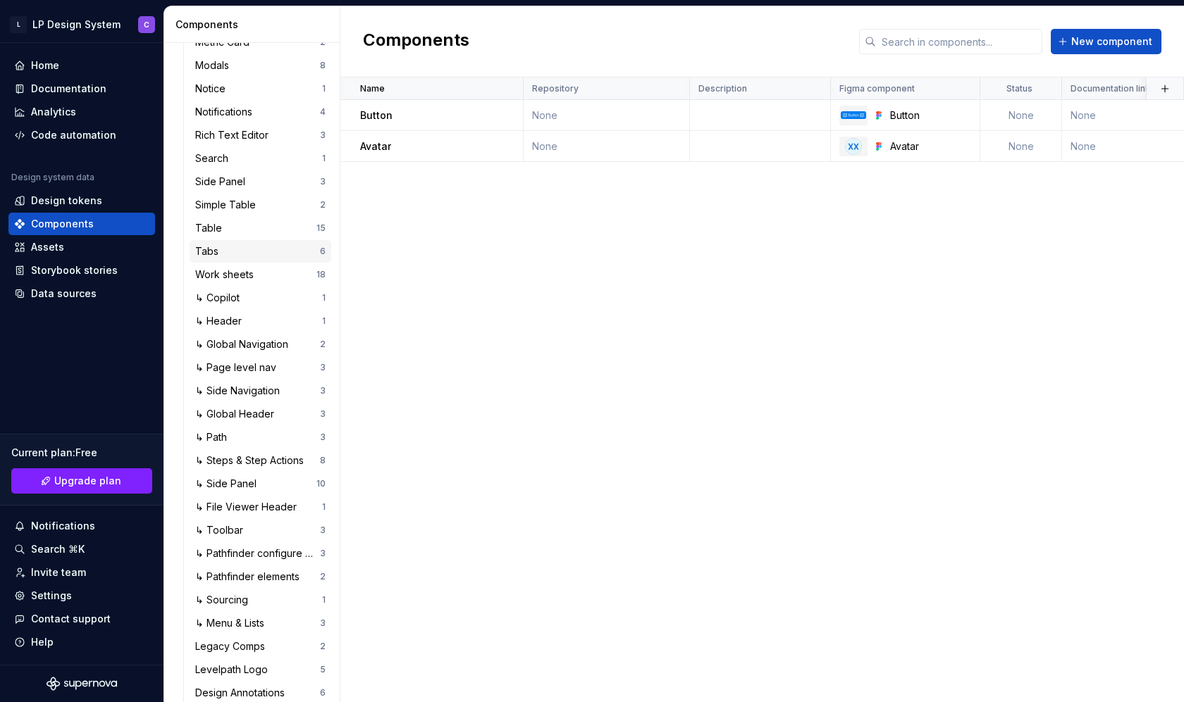
scroll to position [976, 0]
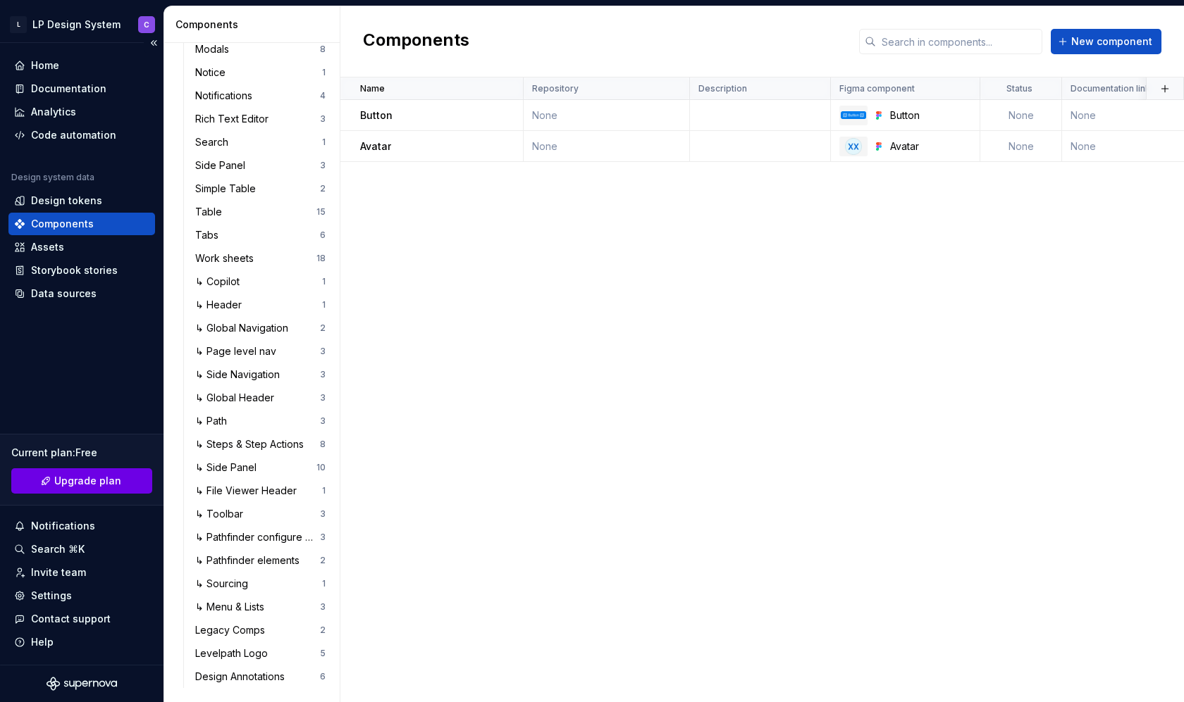
click at [76, 483] on span "Upgrade plan" at bounding box center [87, 481] width 67 height 14
click at [88, 477] on span "Upgrade plan" at bounding box center [87, 481] width 67 height 14
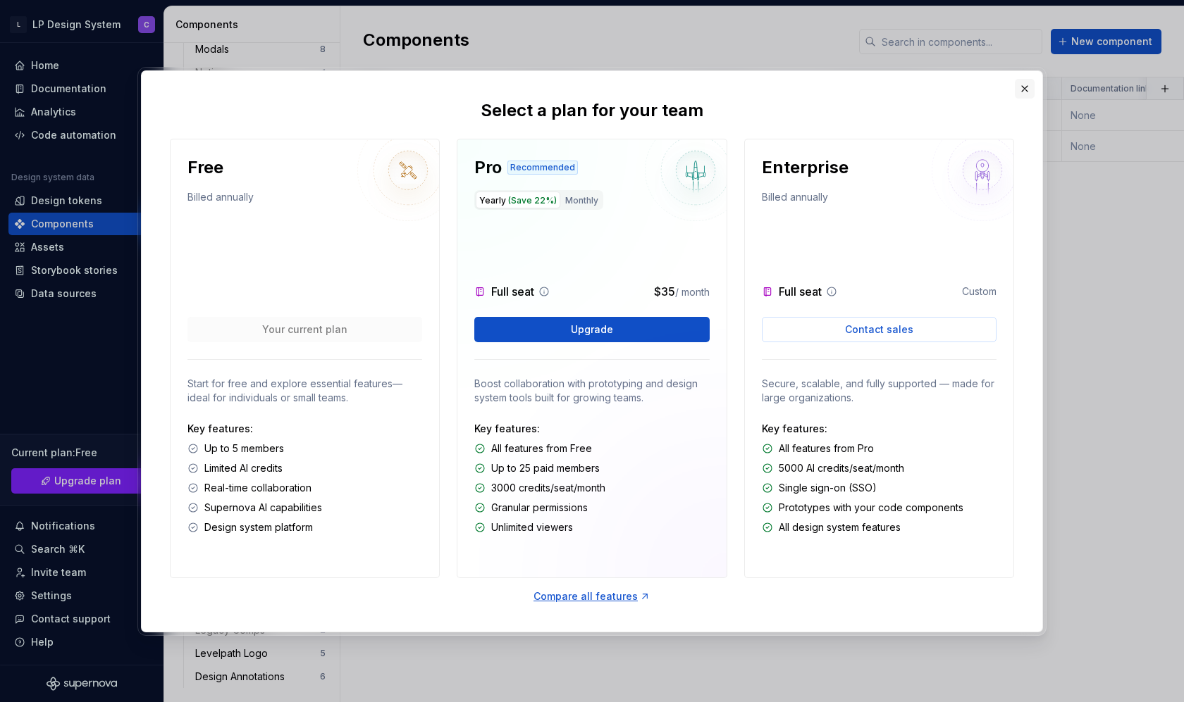
click at [1024, 93] on button "button" at bounding box center [1025, 89] width 20 height 20
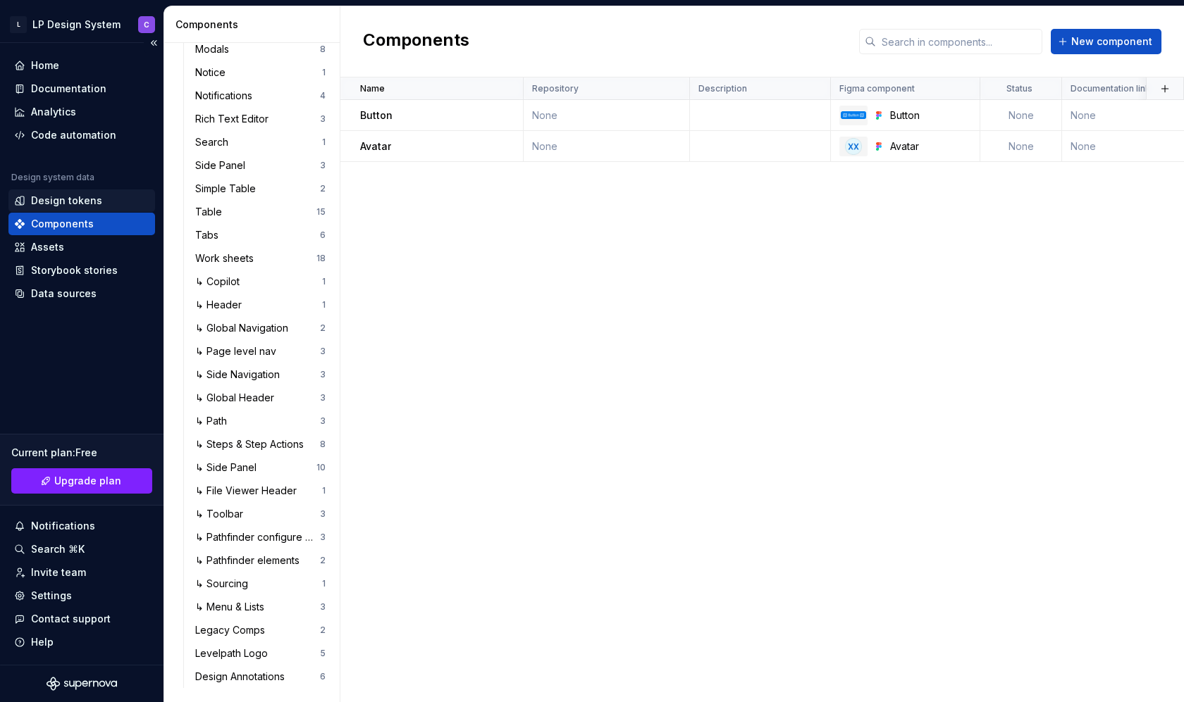
click at [50, 200] on div "Design tokens" at bounding box center [66, 201] width 71 height 14
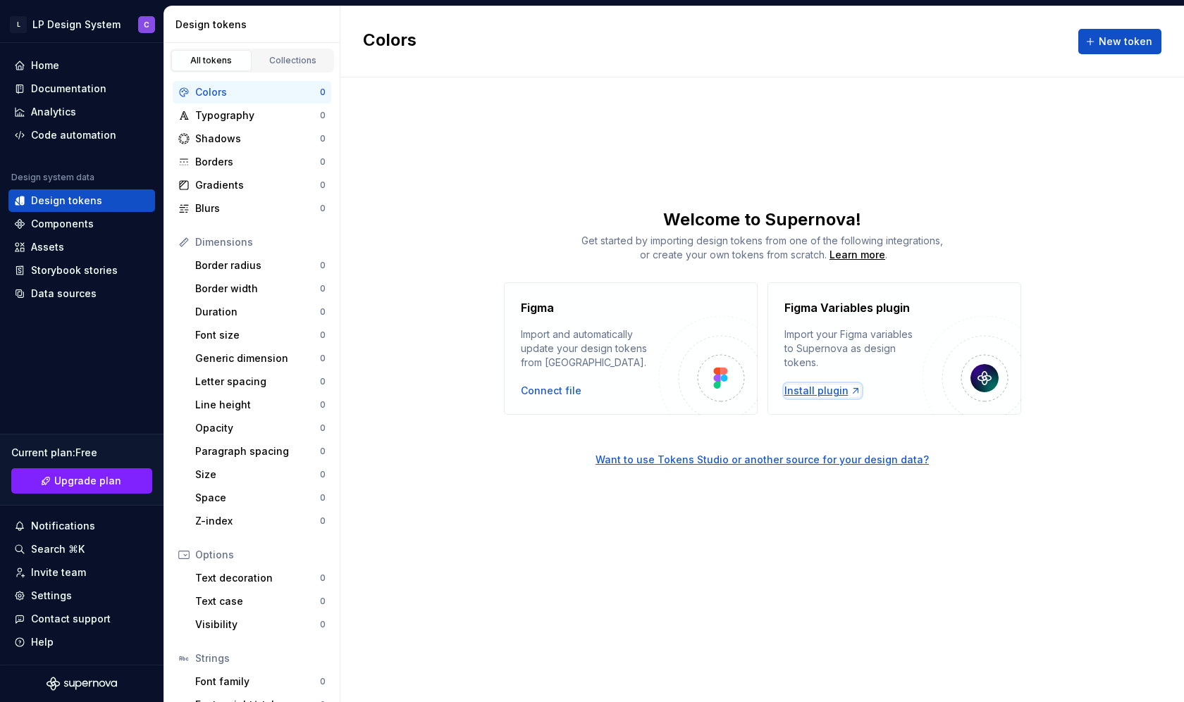
click at [801, 393] on div "Install plugin" at bounding box center [822, 391] width 77 height 14
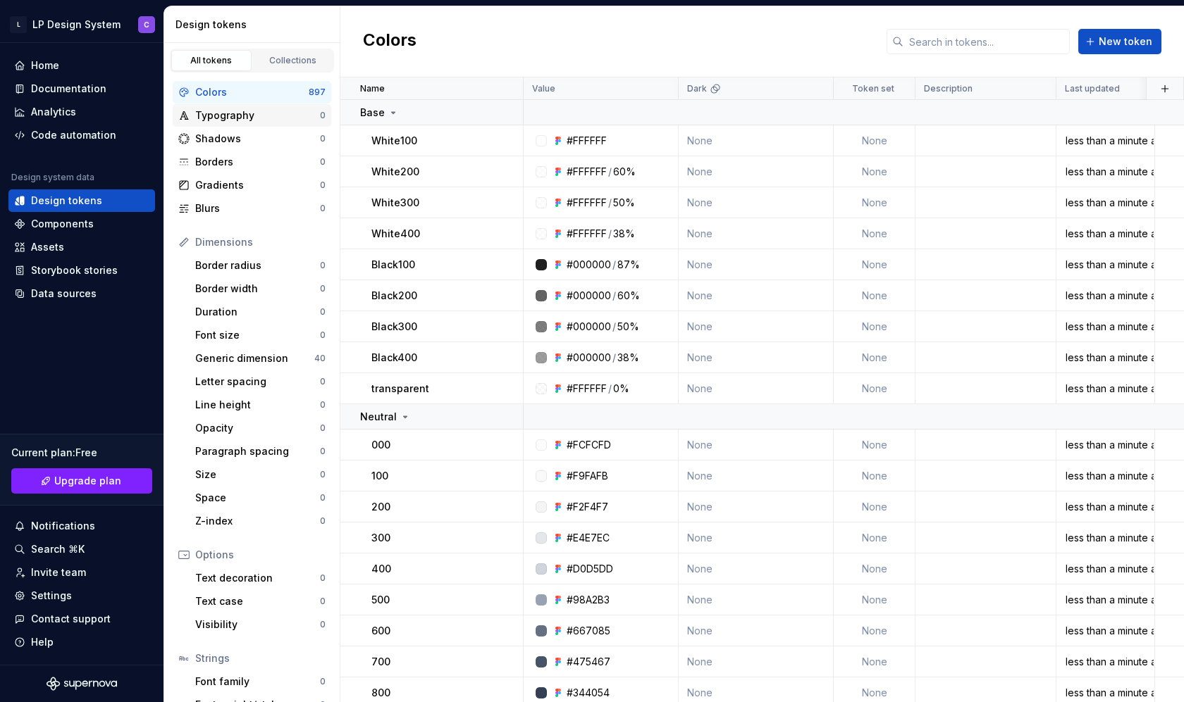
click at [313, 113] on div "Typography" at bounding box center [257, 116] width 125 height 14
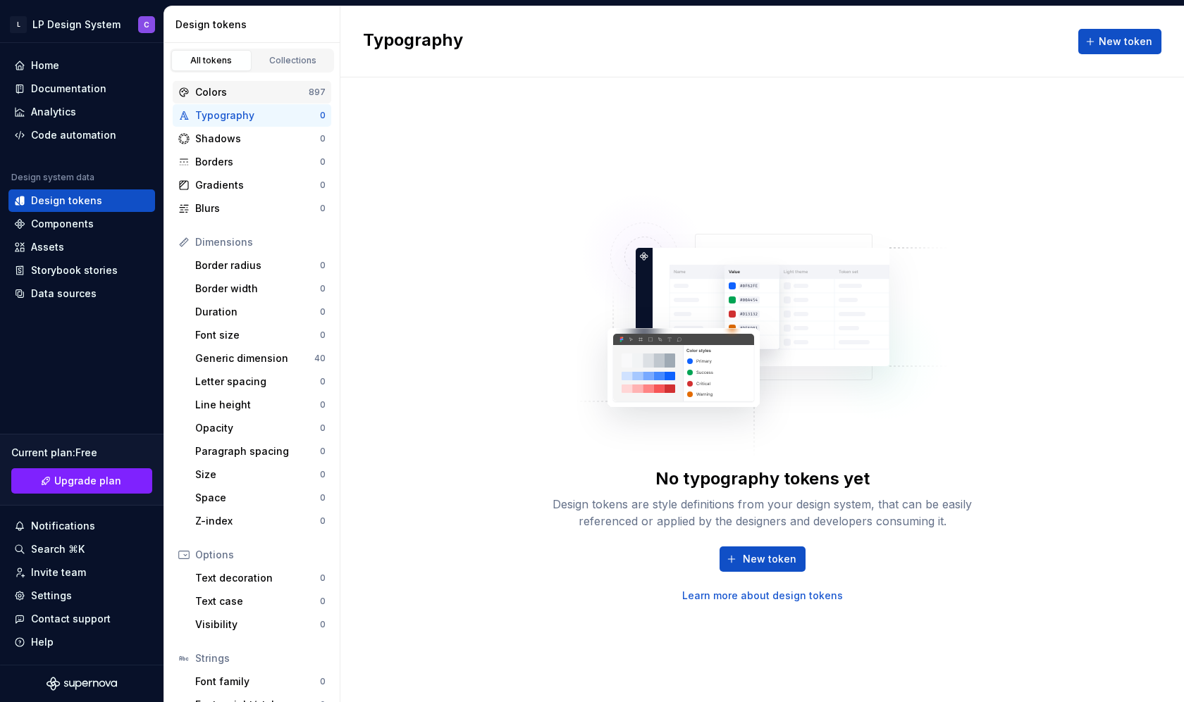
click at [292, 96] on div "Colors" at bounding box center [251, 92] width 113 height 14
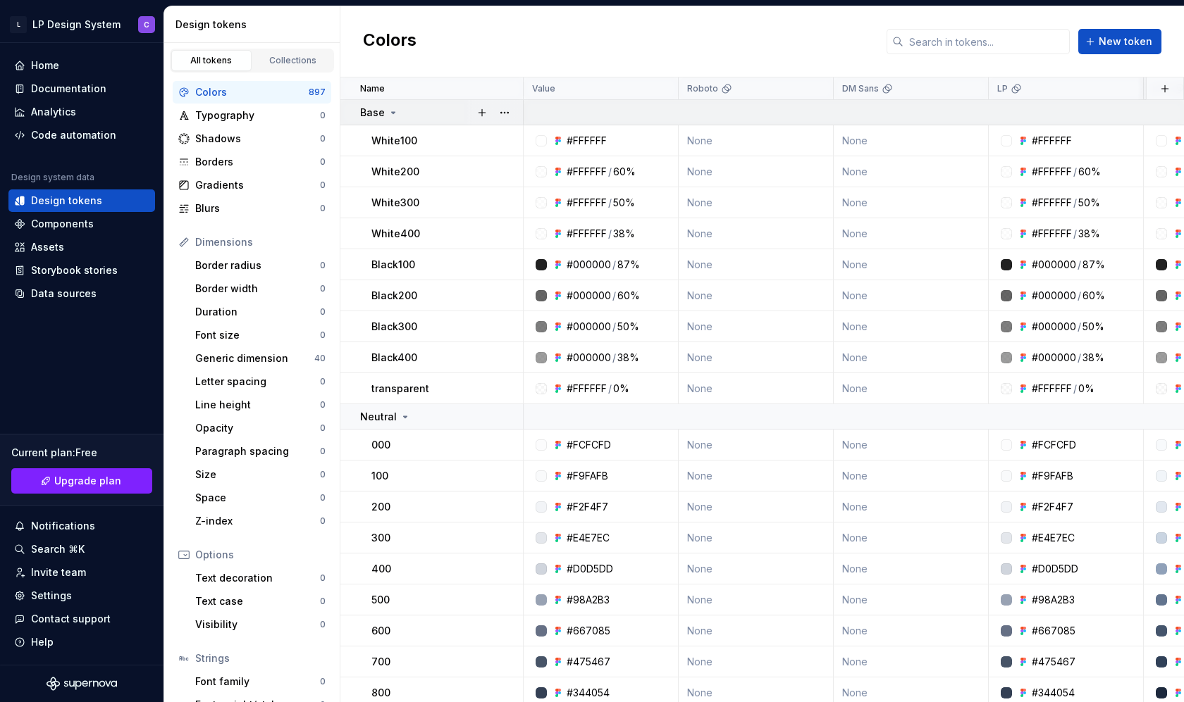
click at [392, 116] on icon at bounding box center [393, 112] width 11 height 11
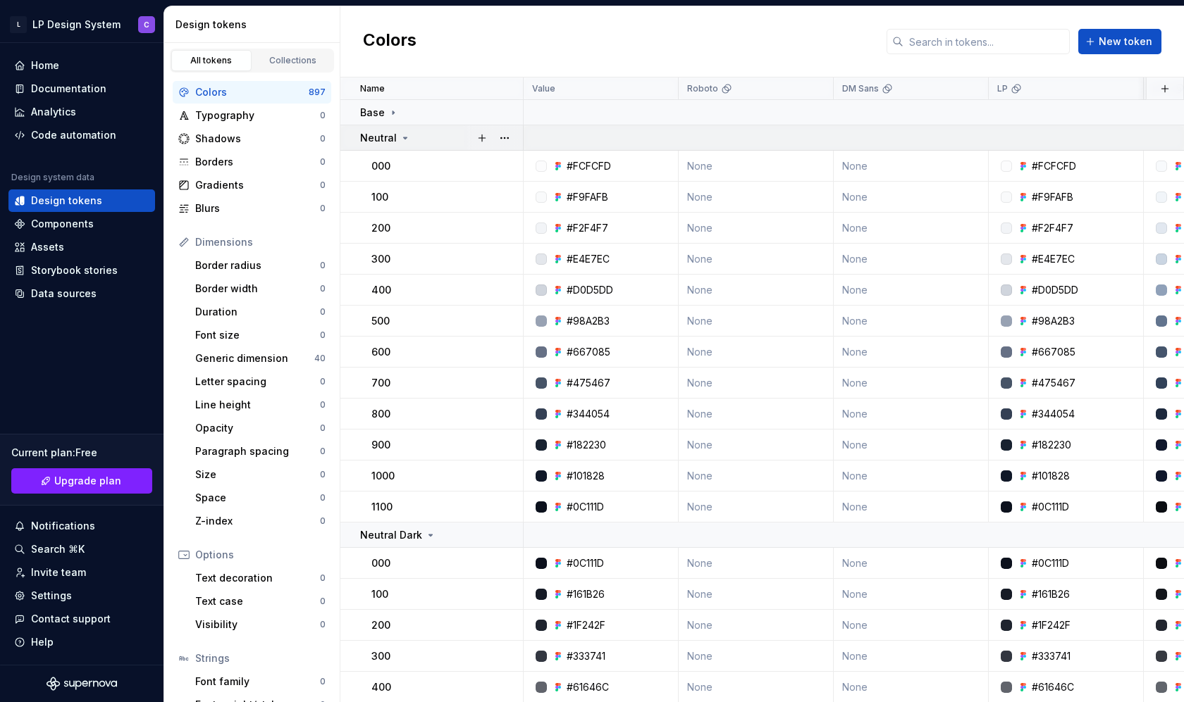
click at [404, 137] on icon at bounding box center [406, 137] width 4 height 1
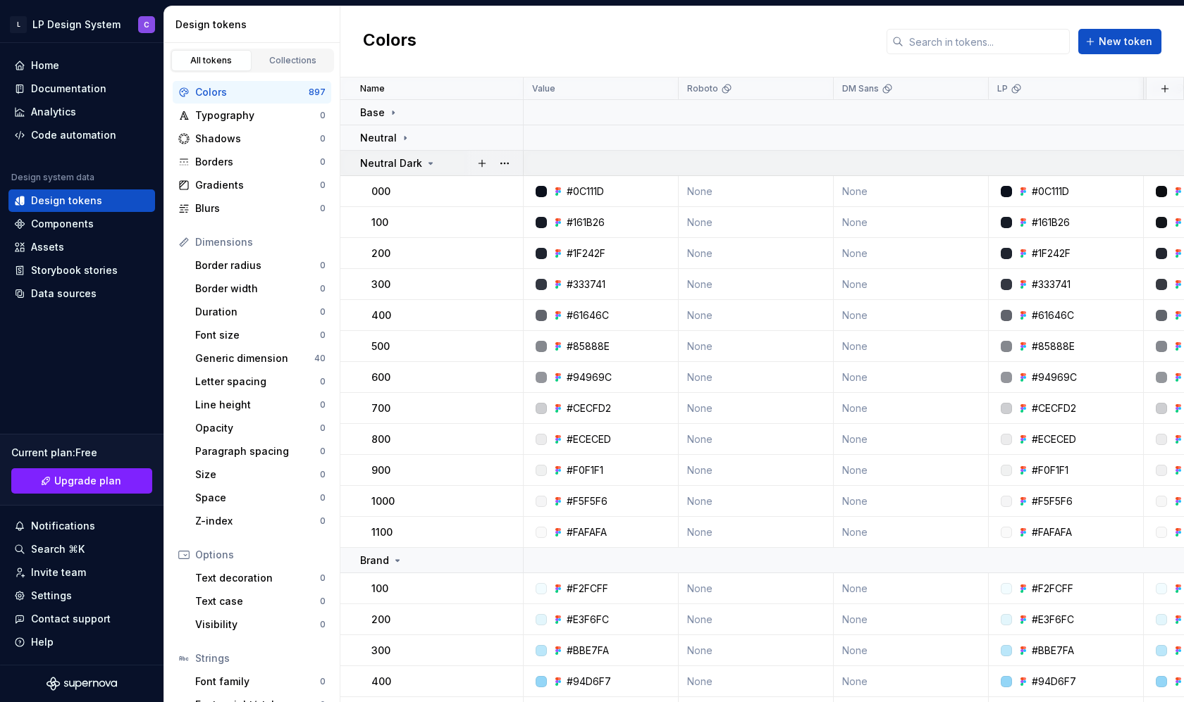
click at [402, 159] on p "Neutral Dark" at bounding box center [391, 163] width 62 height 14
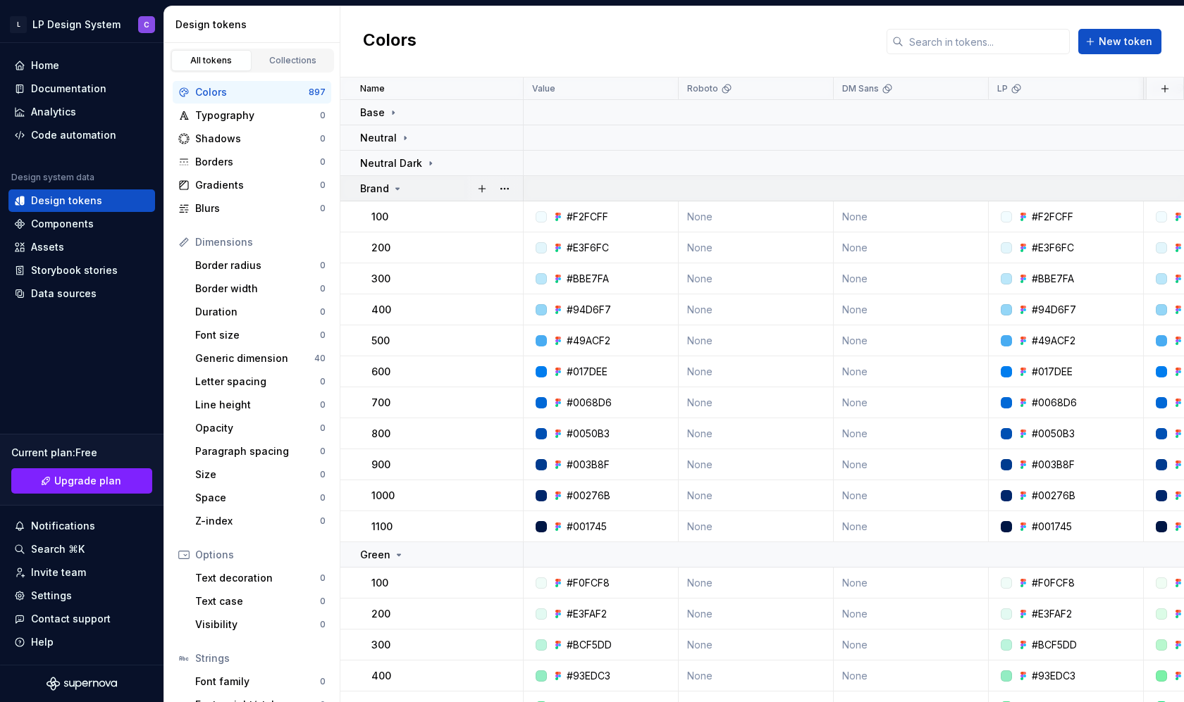
click at [410, 186] on div "Brand" at bounding box center [441, 189] width 162 height 14
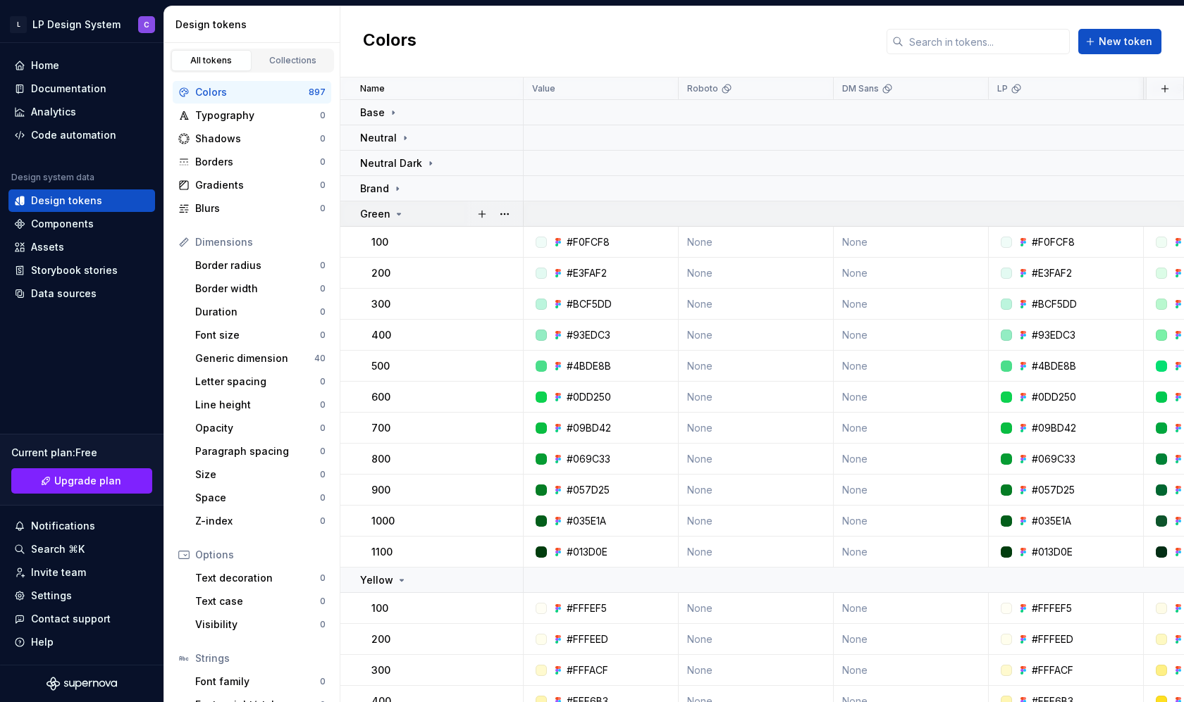
click at [410, 213] on div "Green" at bounding box center [441, 214] width 162 height 14
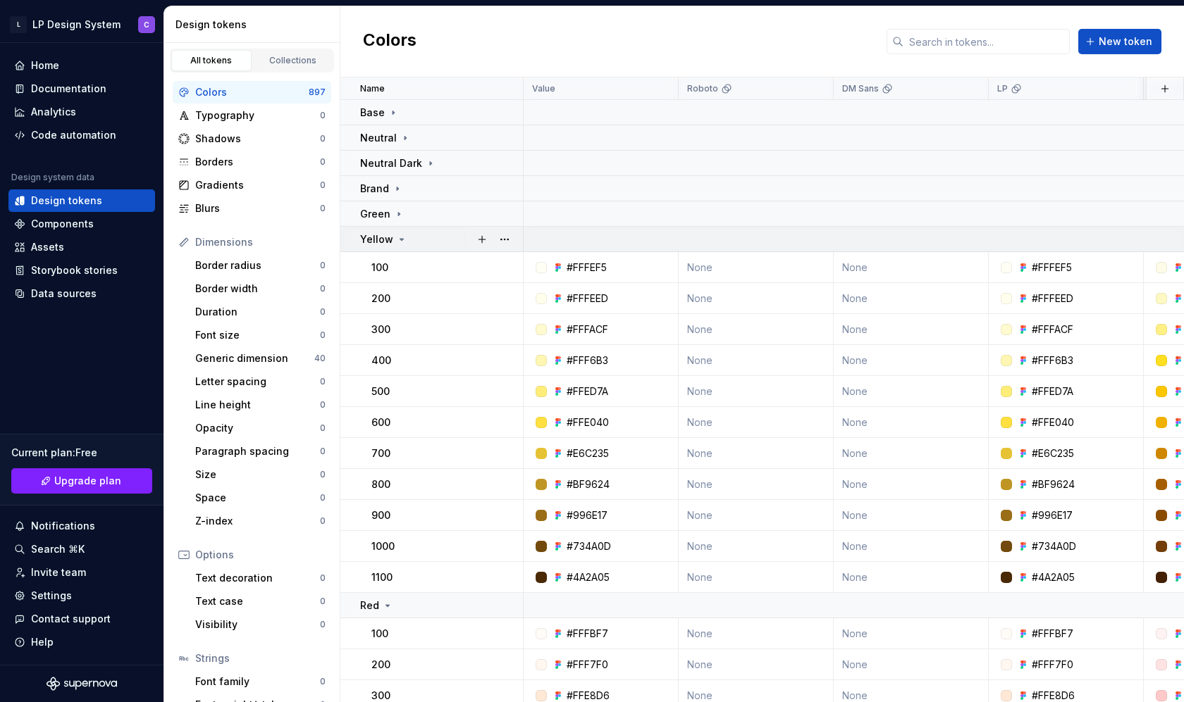
click at [412, 237] on div "Yellow" at bounding box center [441, 240] width 162 height 14
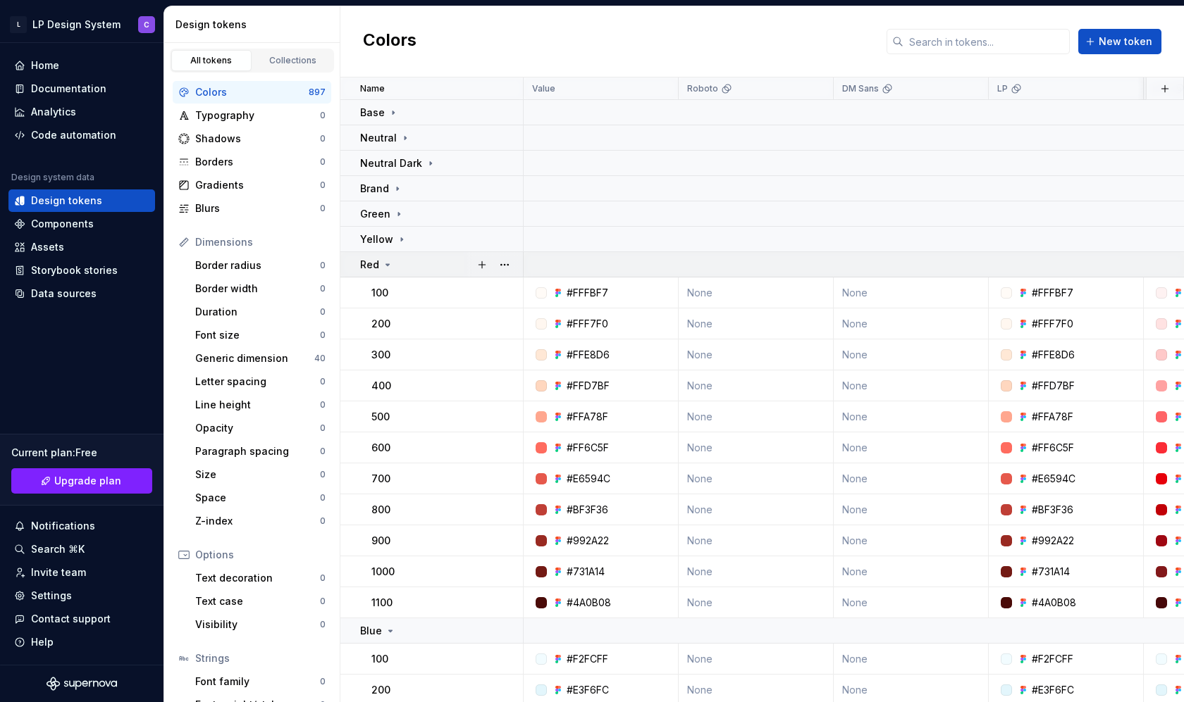
click at [413, 262] on div "Red" at bounding box center [441, 265] width 162 height 14
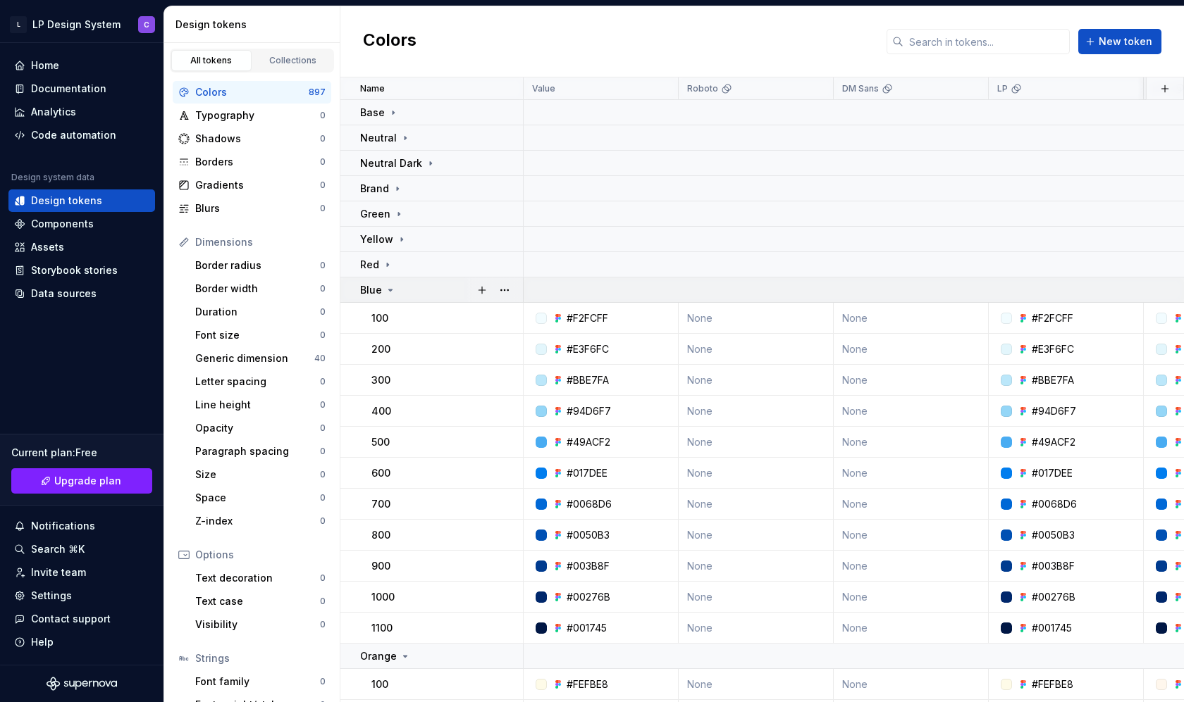
click at [413, 292] on div "Blue" at bounding box center [441, 290] width 162 height 14
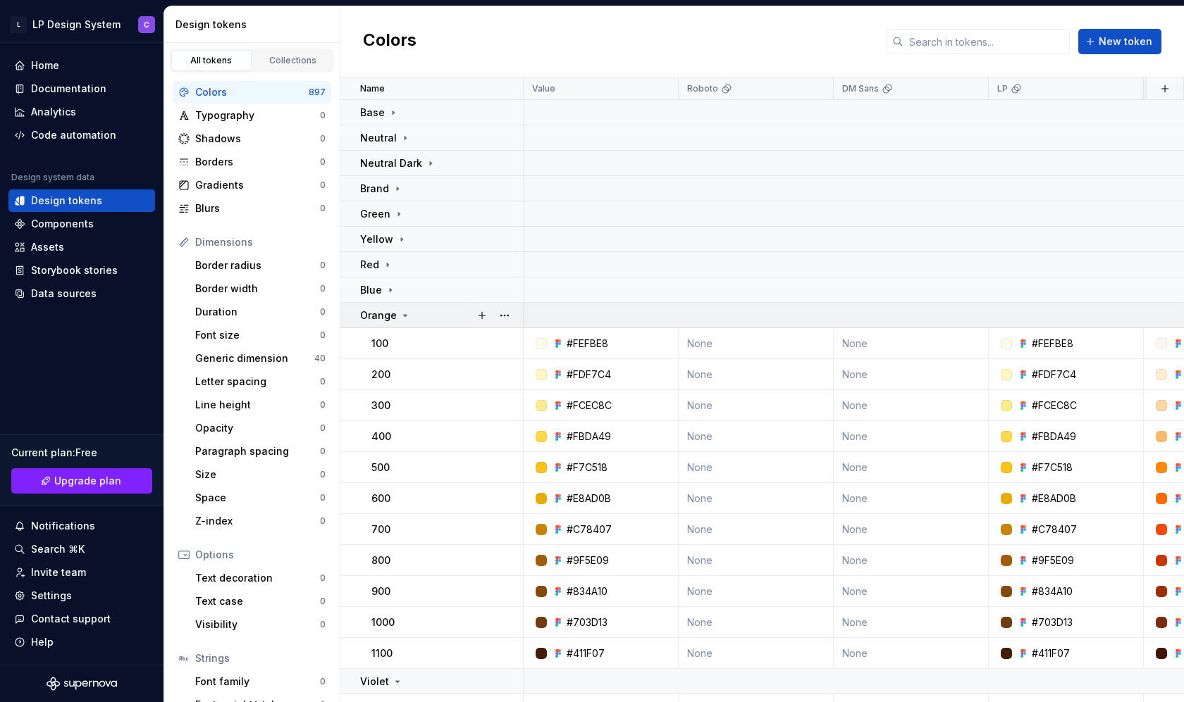
click at [414, 326] on td "Orange" at bounding box center [431, 315] width 183 height 25
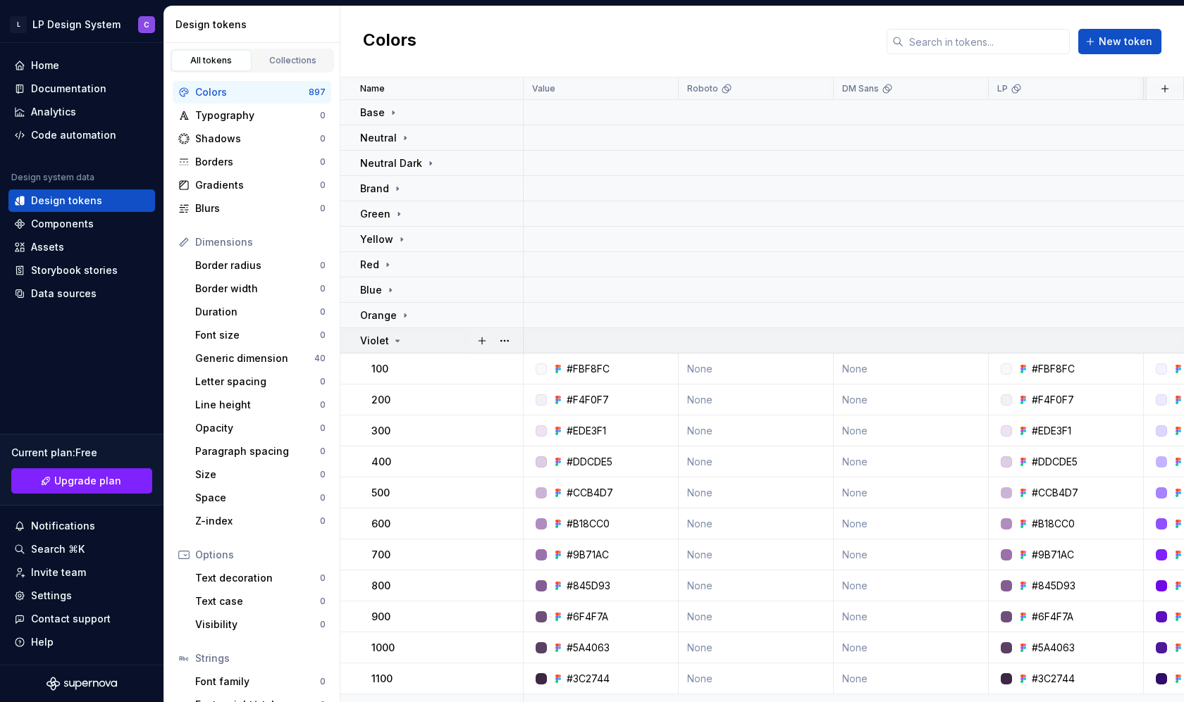
click at [414, 345] on div "Violet" at bounding box center [441, 341] width 162 height 14
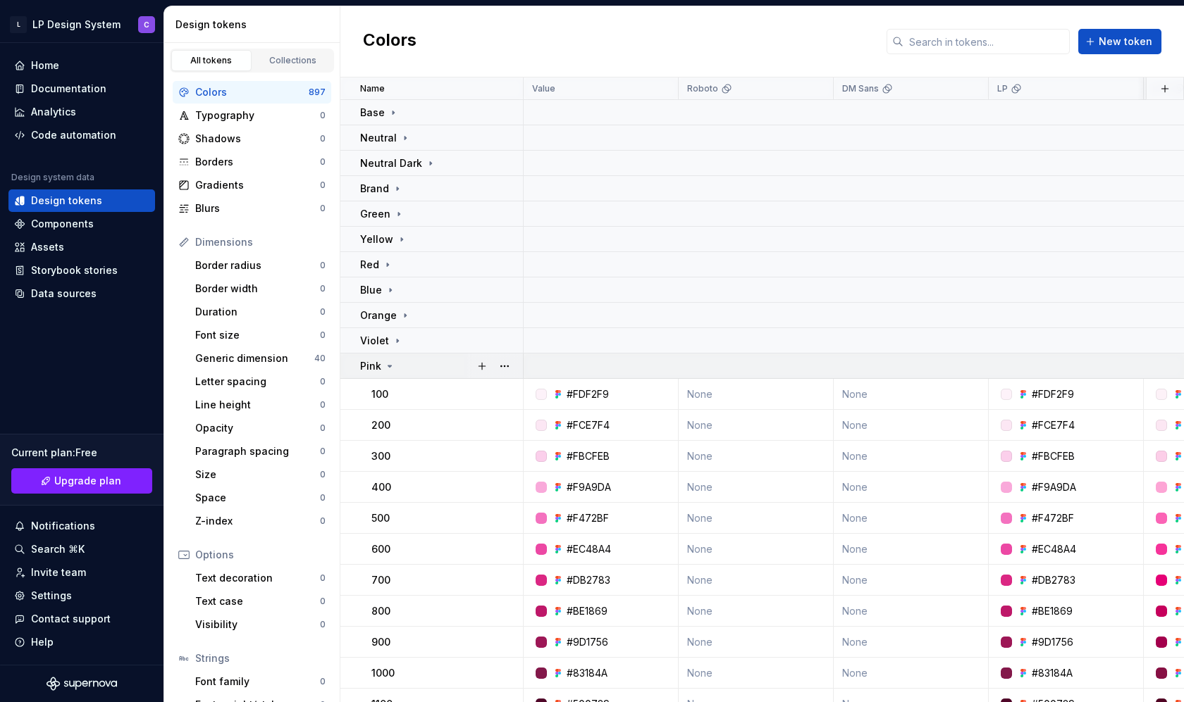
click at [414, 374] on td "Pink" at bounding box center [431, 366] width 183 height 25
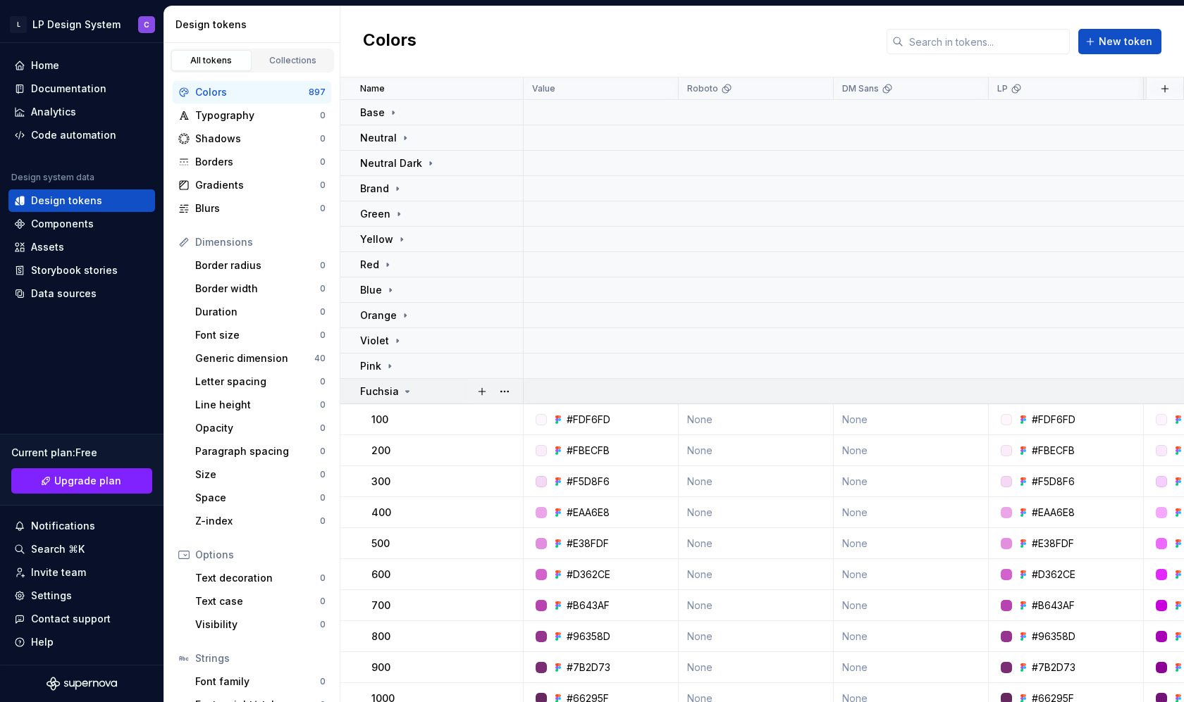
click at [415, 402] on td "Fuchsia" at bounding box center [431, 391] width 183 height 25
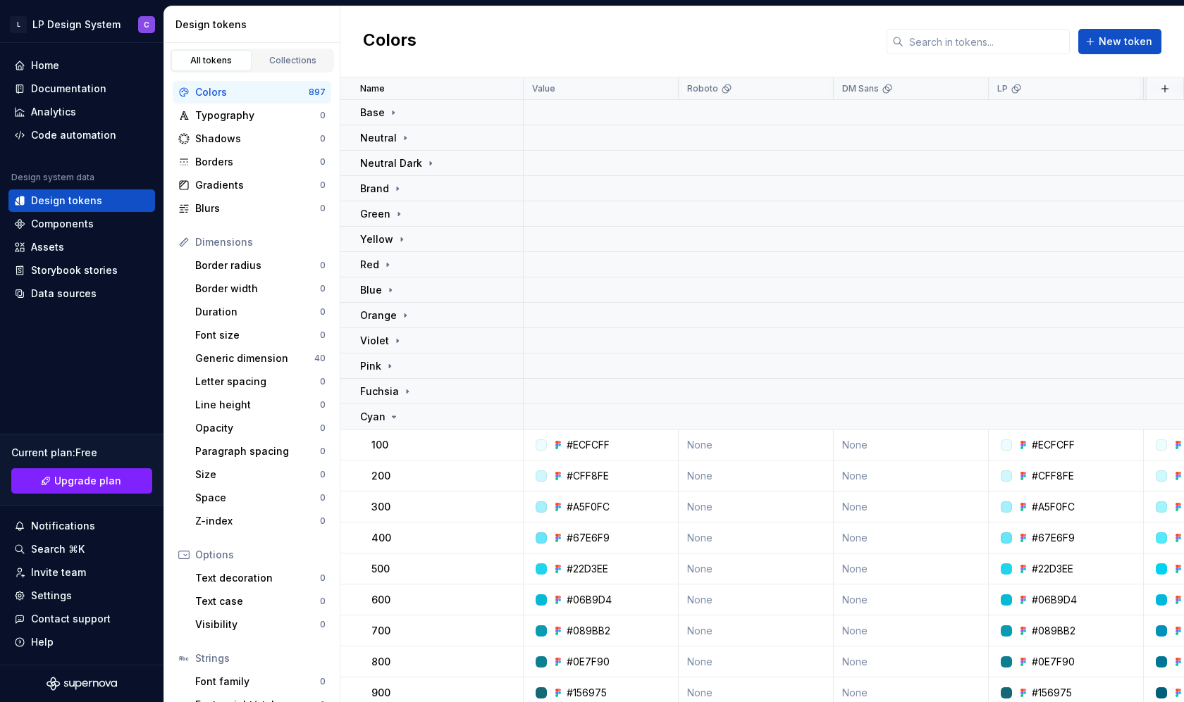
drag, startPoint x: 418, startPoint y: 419, endPoint x: 418, endPoint y: 429, distance: 10.6
click at [419, 419] on div "Cyan" at bounding box center [441, 417] width 162 height 14
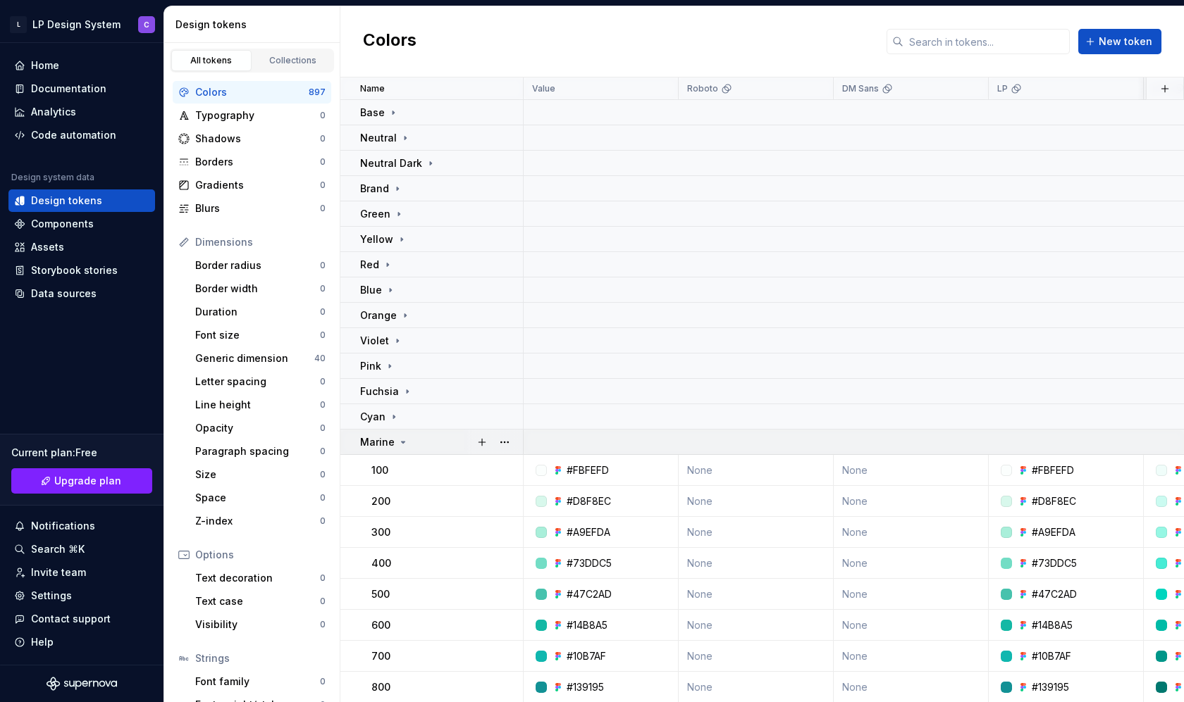
click at [414, 445] on div "Marine" at bounding box center [441, 442] width 162 height 14
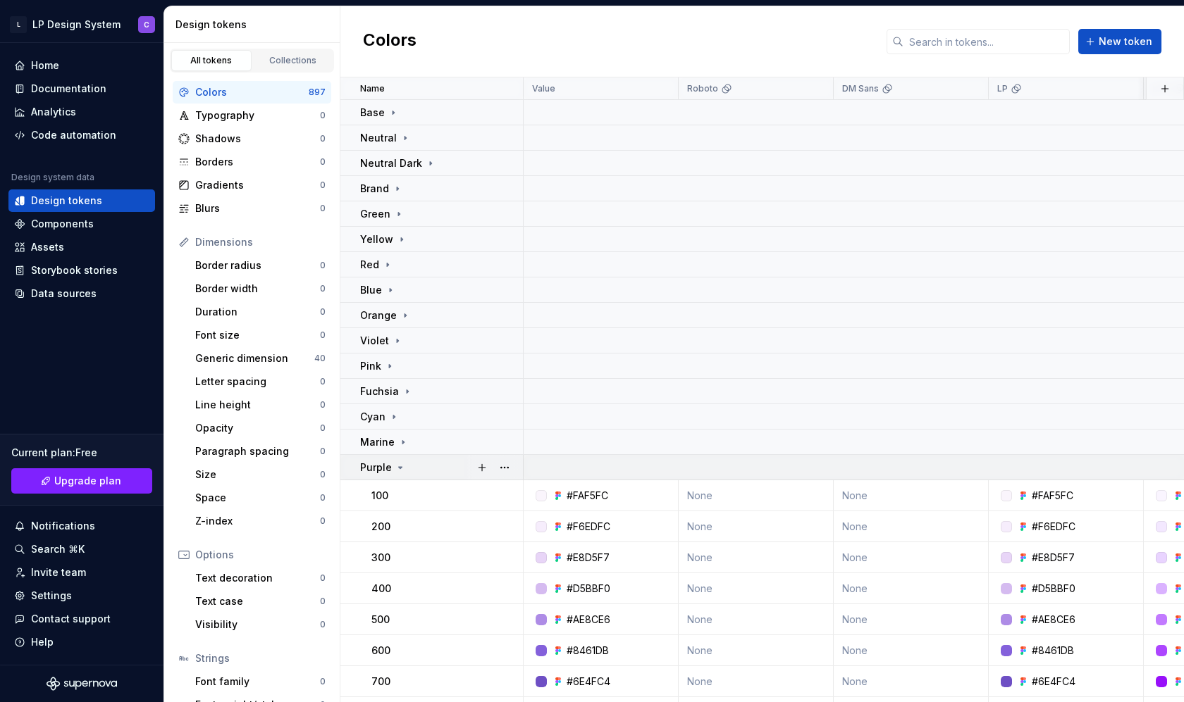
click at [411, 470] on div "Purple" at bounding box center [441, 468] width 162 height 14
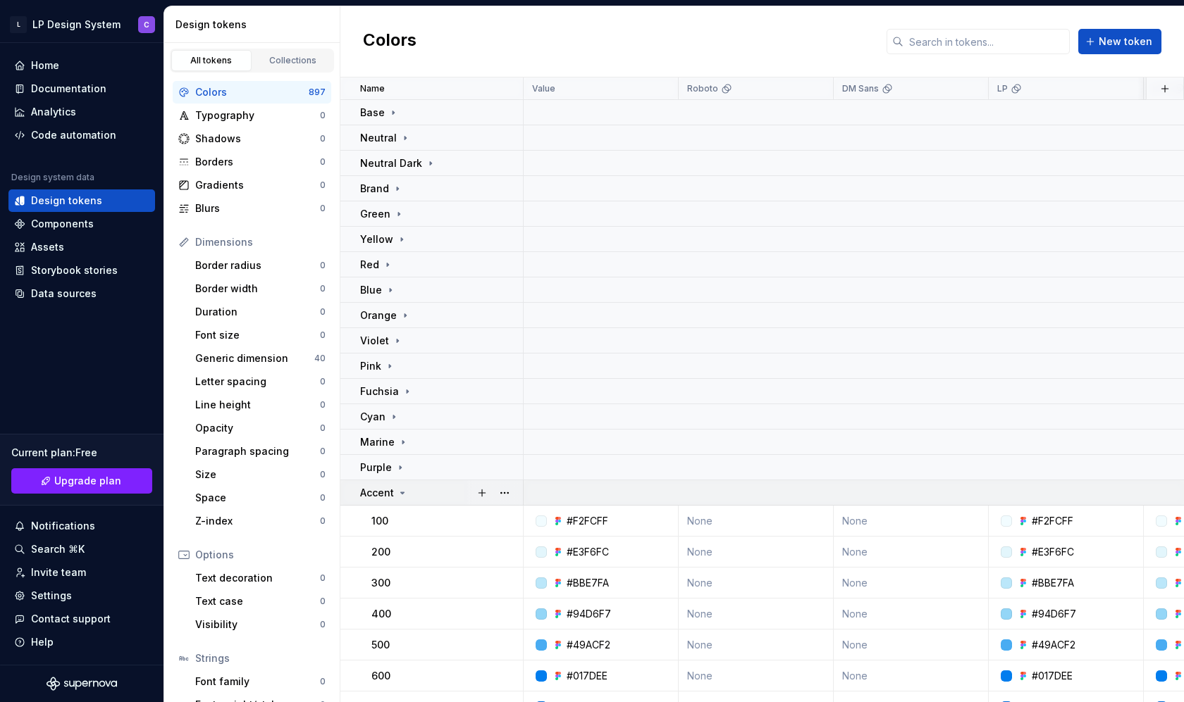
click at [407, 497] on icon at bounding box center [402, 493] width 11 height 11
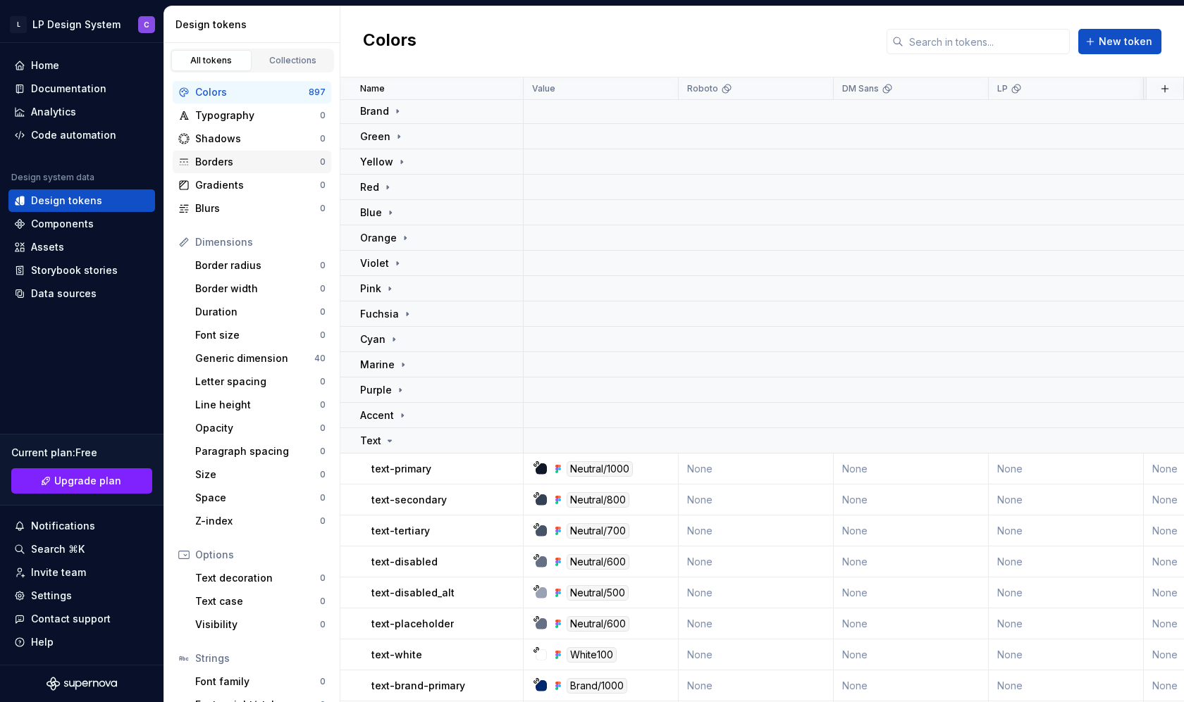
click at [254, 158] on div "Borders" at bounding box center [257, 162] width 125 height 14
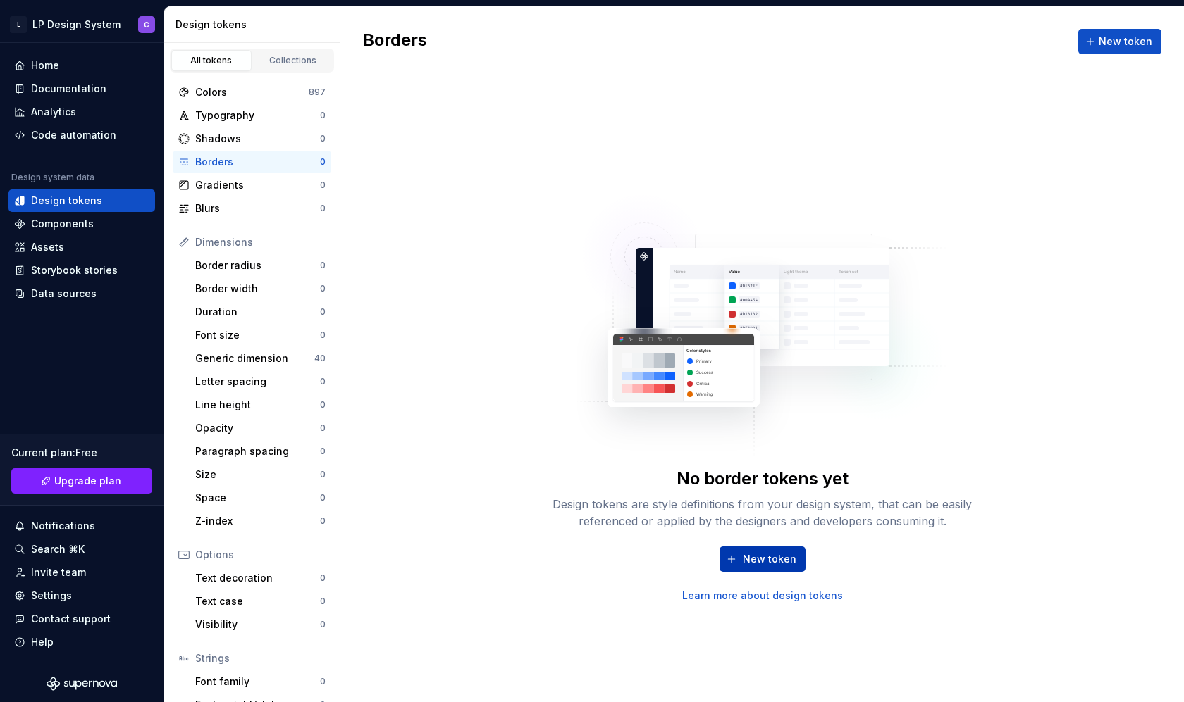
click at [750, 552] on span "New token" at bounding box center [770, 559] width 54 height 14
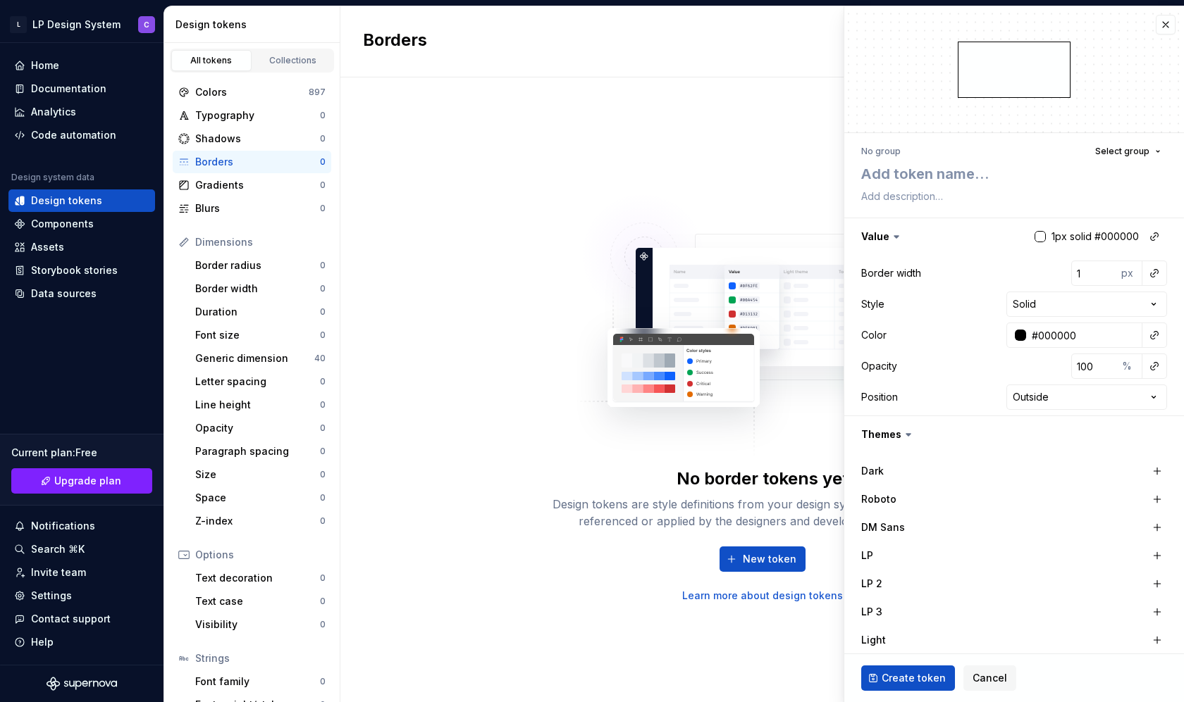
click at [403, 217] on div "No border tokens yet Design tokens are style definitions from your design syste…" at bounding box center [761, 390] width 843 height 625
click at [1169, 23] on button "button" at bounding box center [1165, 25] width 20 height 20
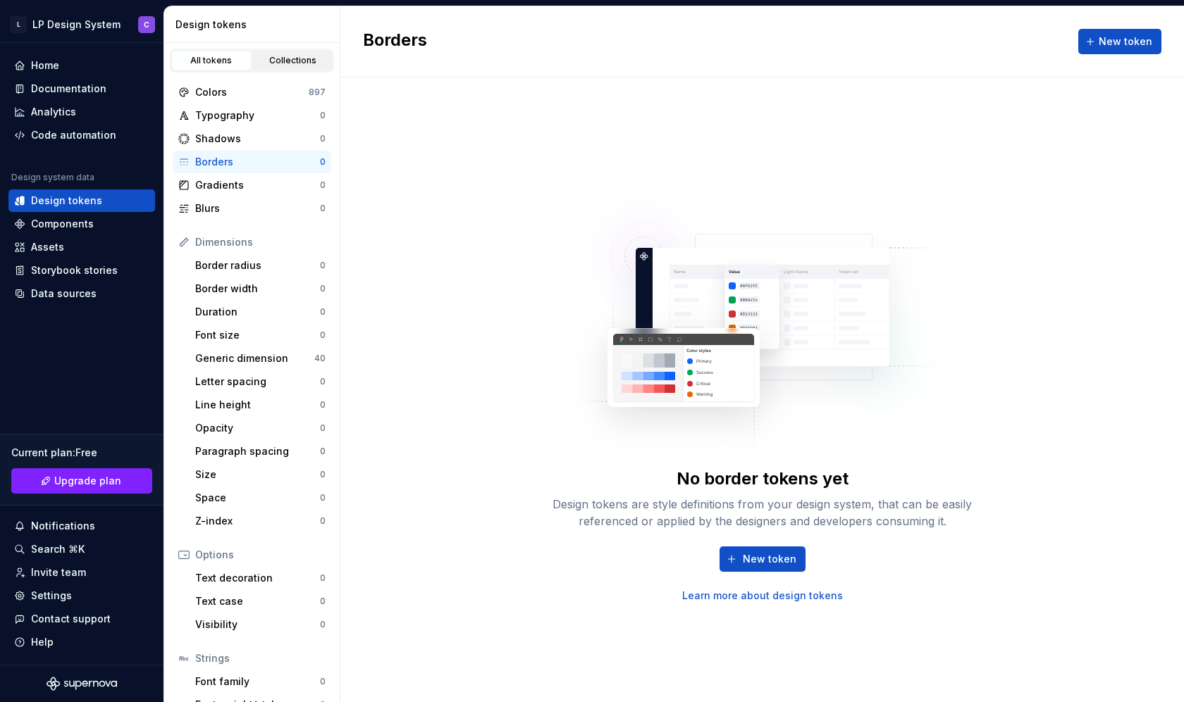
click at [294, 62] on div "Collections" at bounding box center [293, 60] width 70 height 11
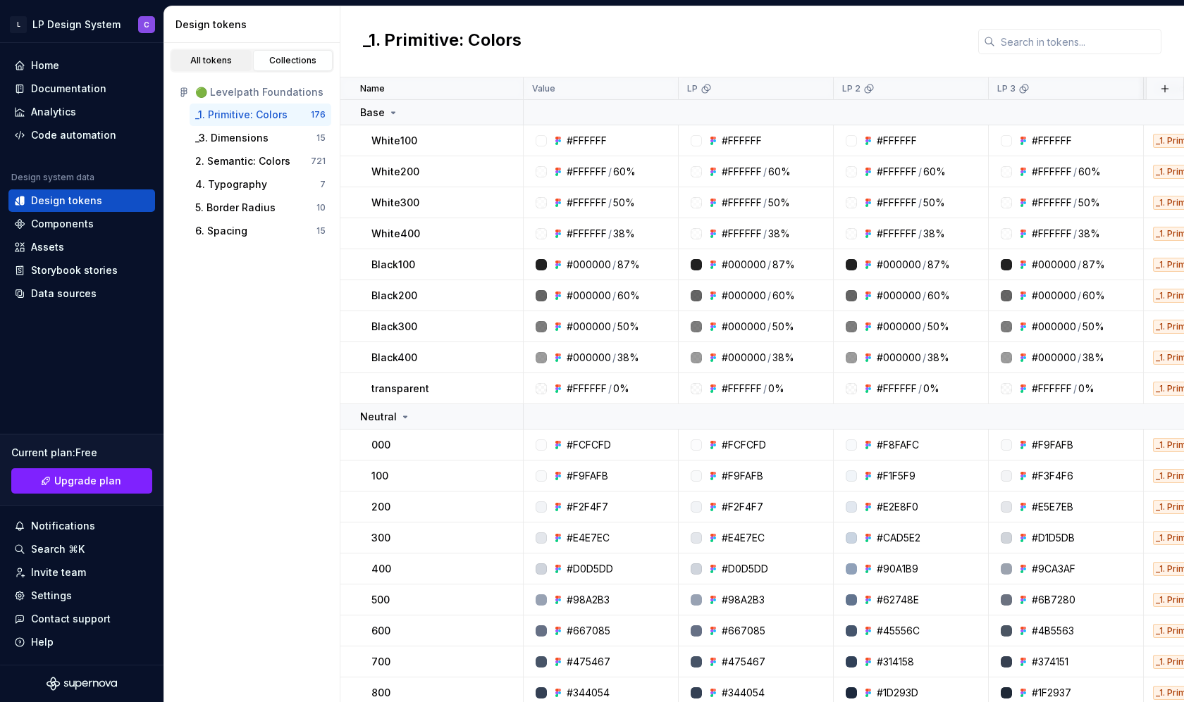
click at [228, 61] on div "All tokens" at bounding box center [211, 60] width 70 height 11
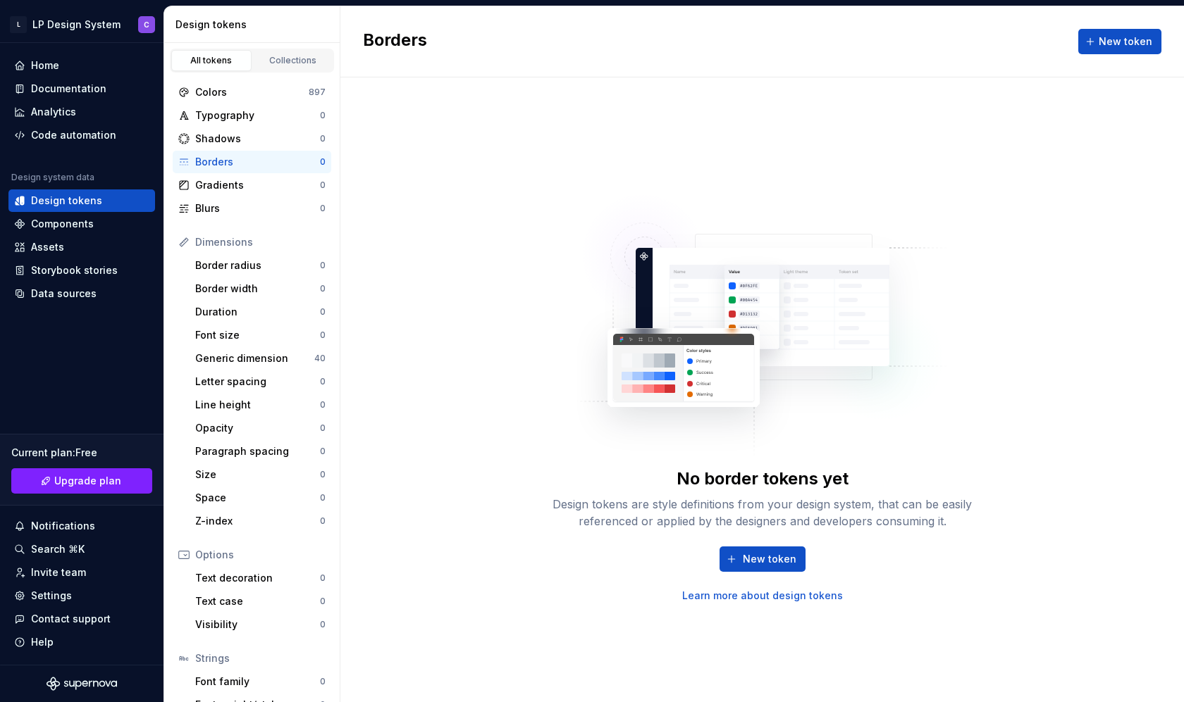
click at [792, 597] on link "Learn more about design tokens" at bounding box center [762, 596] width 161 height 14
click at [235, 469] on div "Size" at bounding box center [257, 475] width 125 height 14
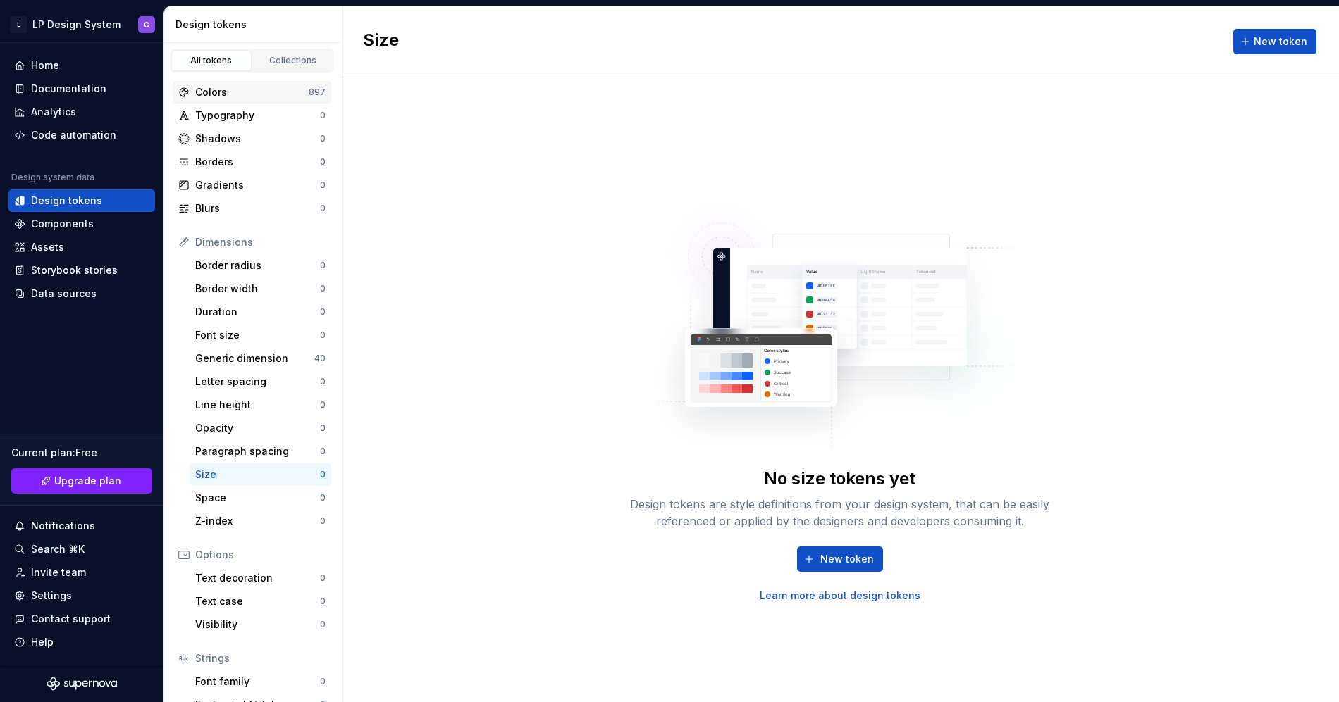
click at [252, 96] on div "Colors" at bounding box center [251, 92] width 113 height 14
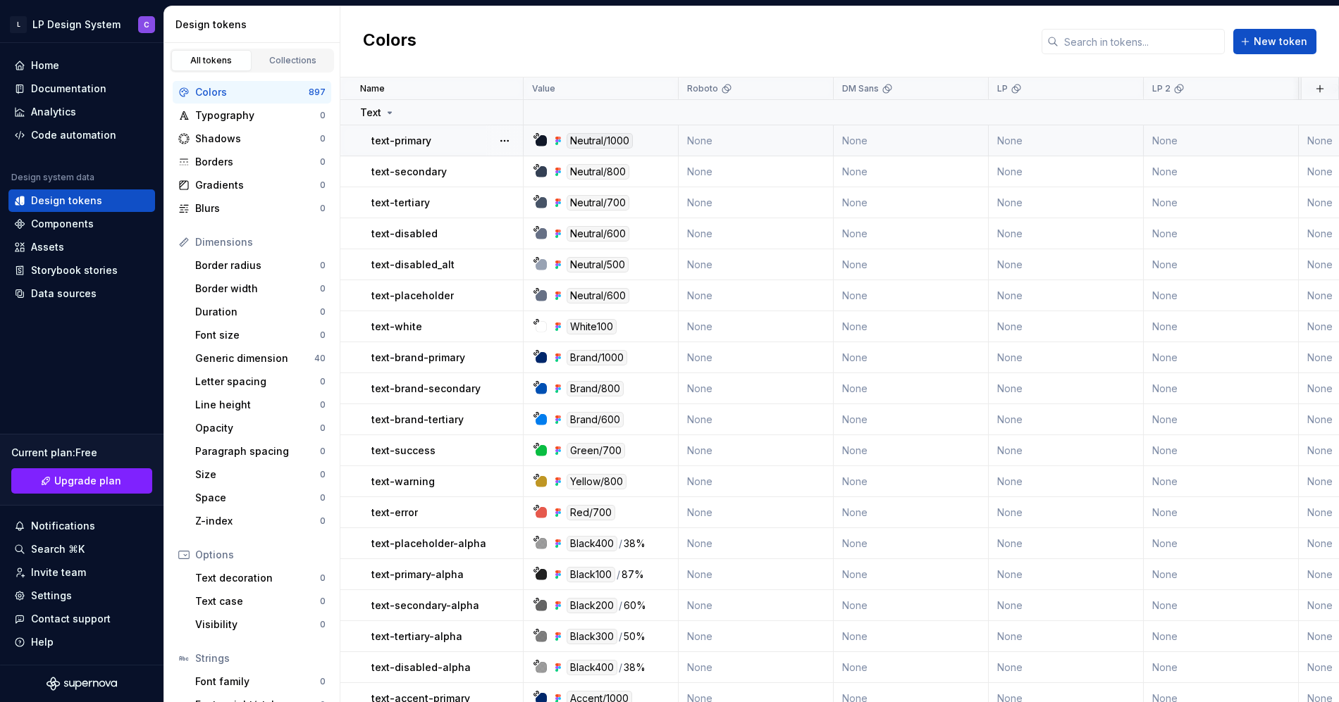
click at [425, 142] on p "text-primary" at bounding box center [401, 141] width 60 height 14
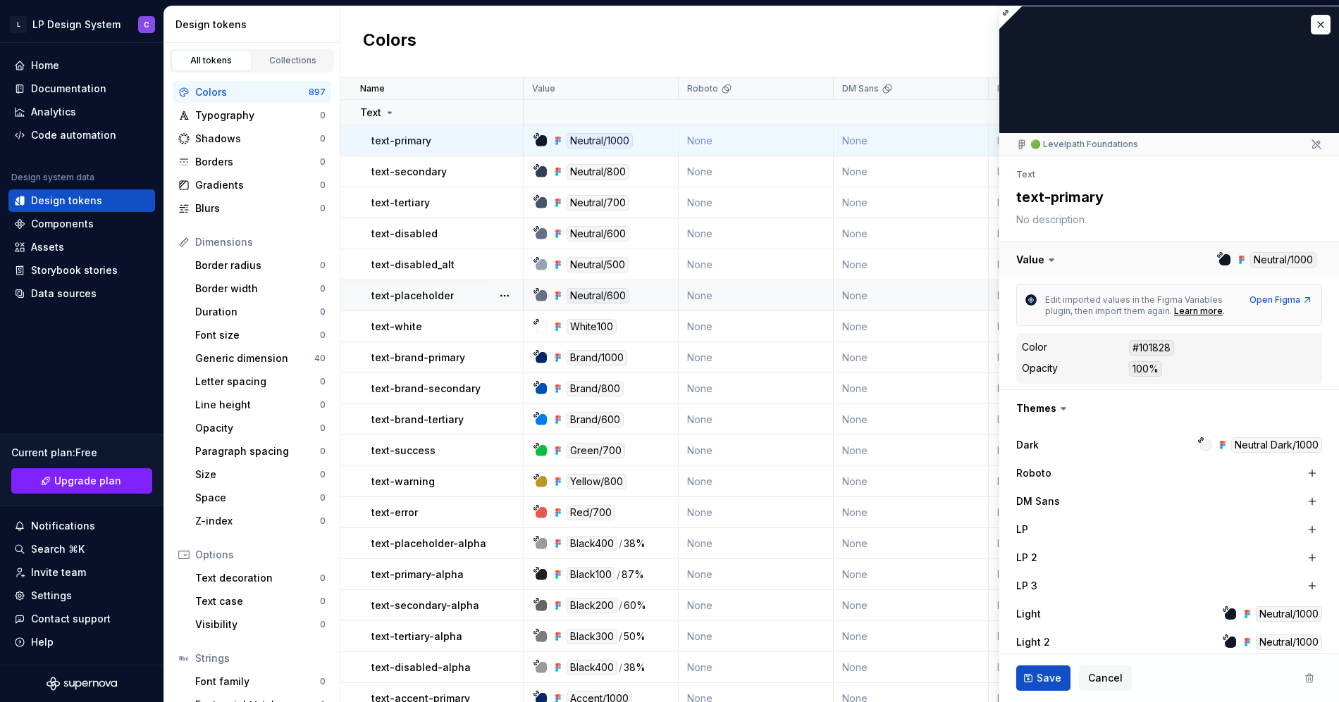
click at [1183, 257] on button "button" at bounding box center [1169, 260] width 340 height 37
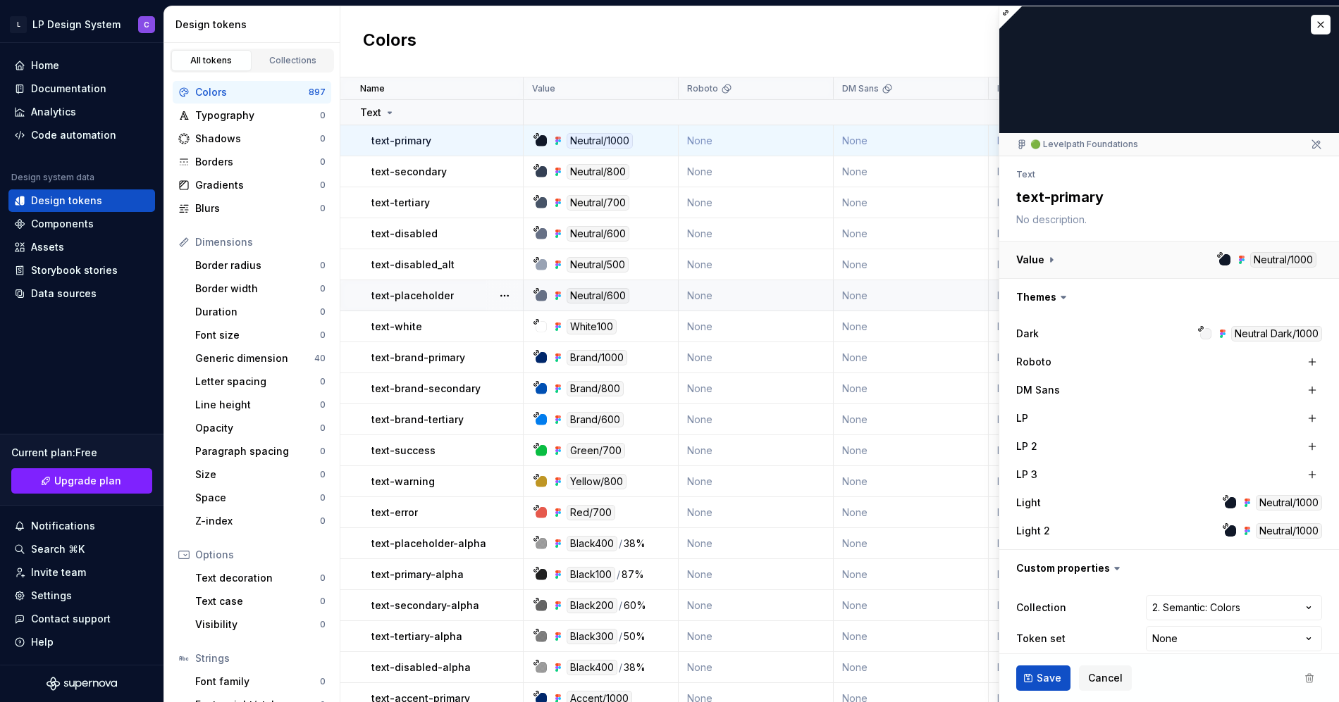
click at [1183, 257] on button "button" at bounding box center [1169, 260] width 340 height 37
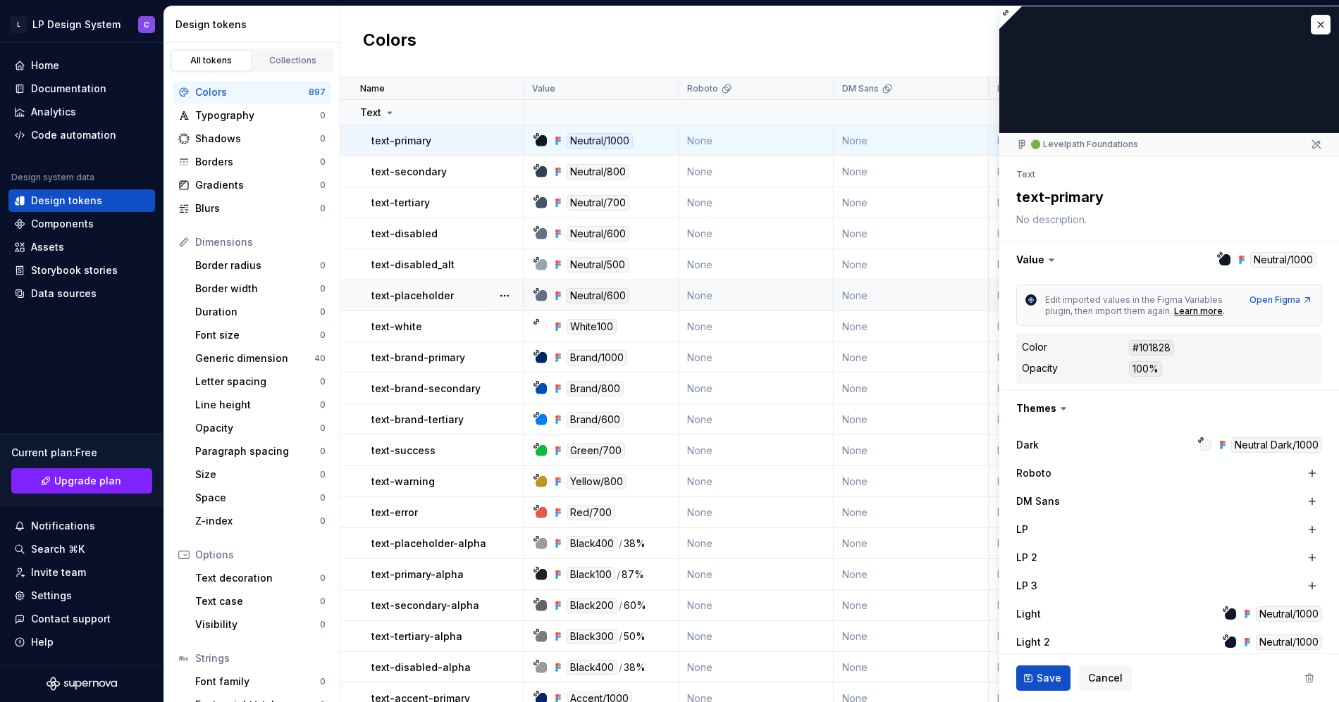
click at [1028, 178] on li "Text" at bounding box center [1025, 174] width 19 height 11
click at [1060, 172] on div "Text" at bounding box center [1169, 175] width 306 height 20
click at [1065, 206] on textarea "text-primary" at bounding box center [1166, 197] width 306 height 25
click at [1074, 222] on textarea at bounding box center [1166, 220] width 306 height 20
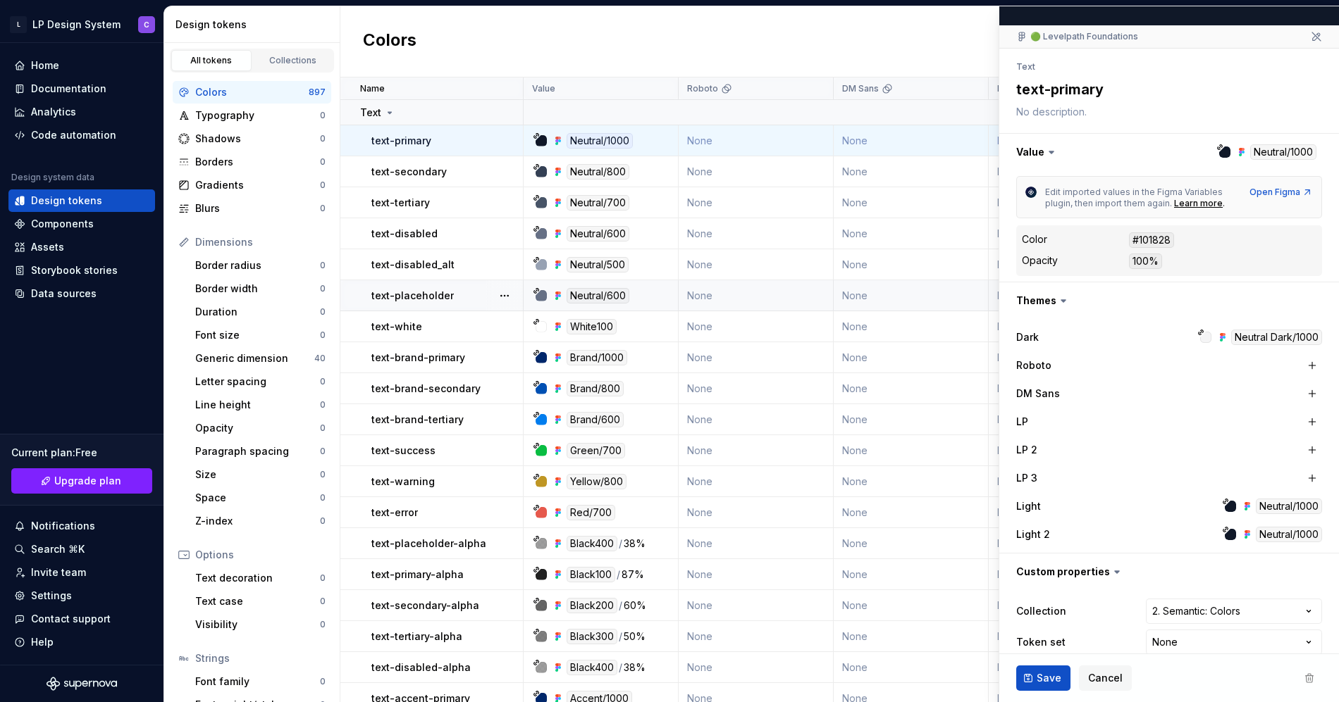
scroll to position [127, 0]
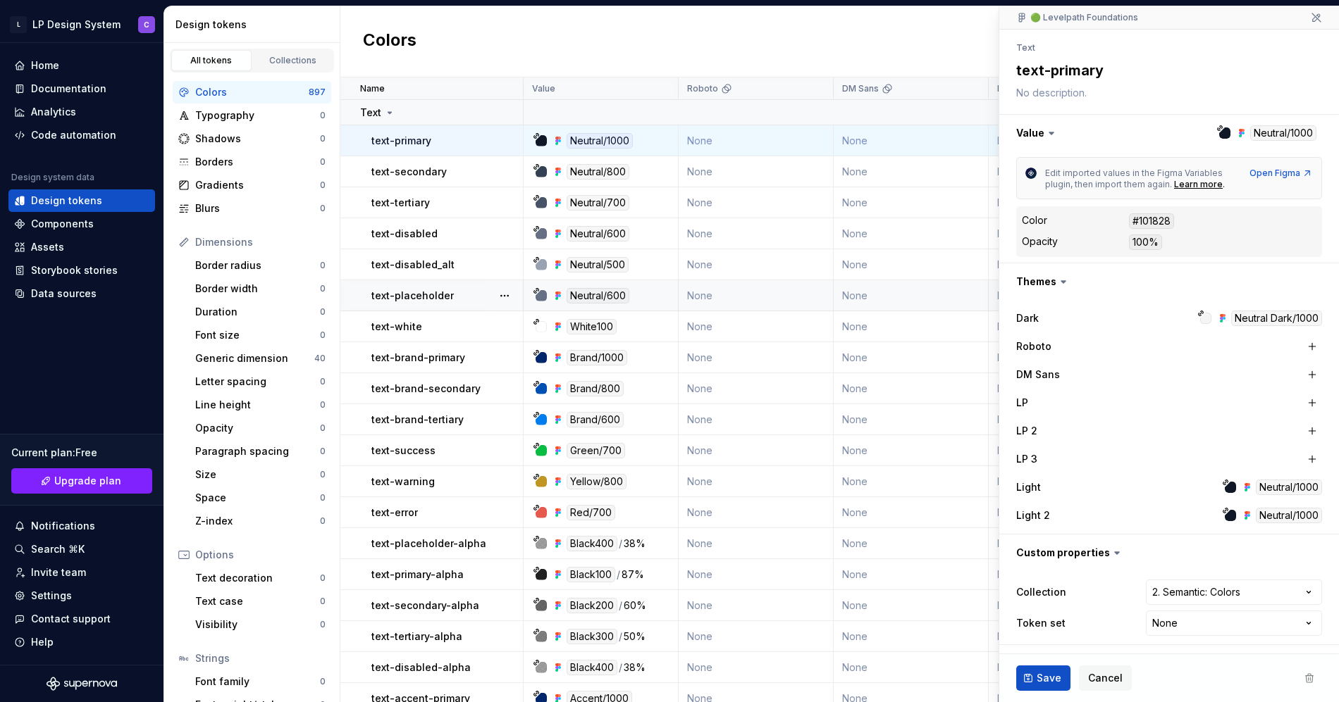
type textarea "*"
click at [1183, 627] on html "L LP Design System C Home Documentation Analytics Code automation Design system…" at bounding box center [669, 351] width 1339 height 702
select select "**********"
click at [385, 120] on td "Text" at bounding box center [431, 112] width 183 height 25
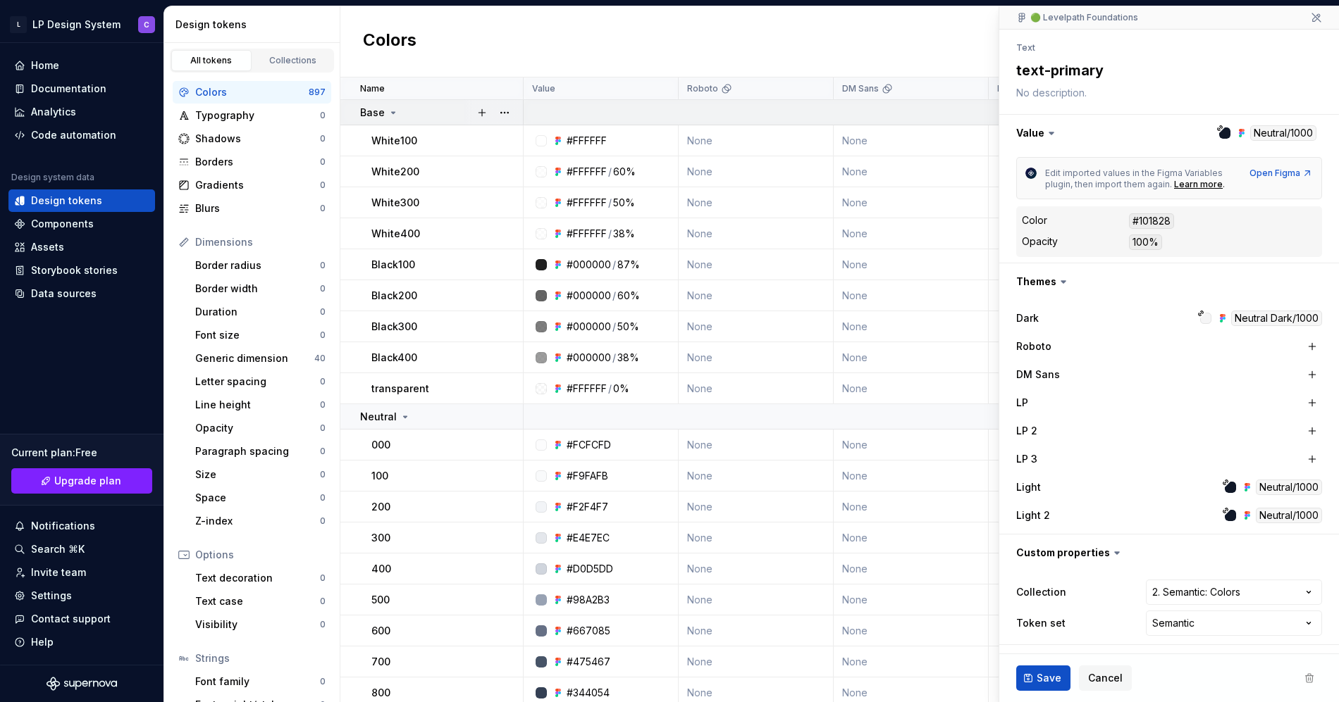
click at [390, 111] on icon at bounding box center [393, 112] width 11 height 11
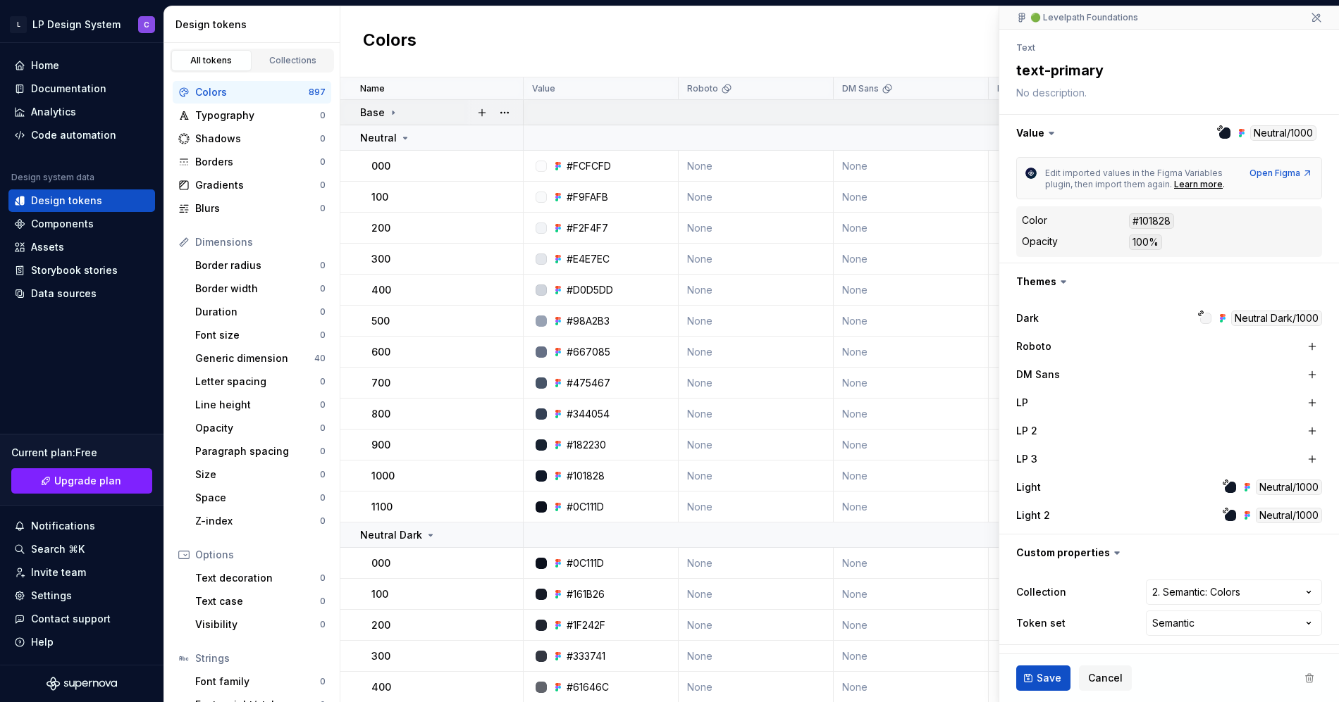
click at [390, 111] on icon at bounding box center [393, 112] width 11 height 11
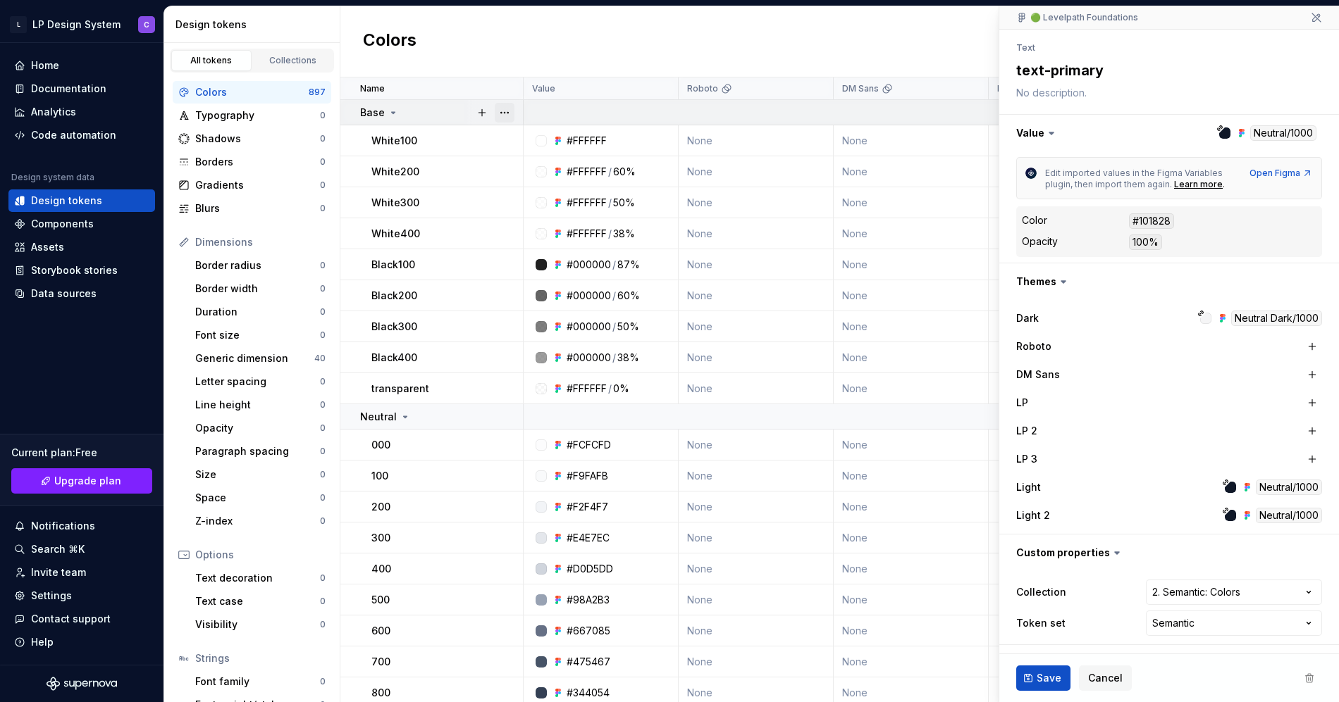
click at [506, 114] on button "button" at bounding box center [505, 113] width 20 height 20
click at [1134, 612] on html "L LP Design System C Home Documentation Analytics Code automation Design system…" at bounding box center [669, 351] width 1339 height 702
click at [249, 266] on div "Border radius" at bounding box center [257, 266] width 125 height 14
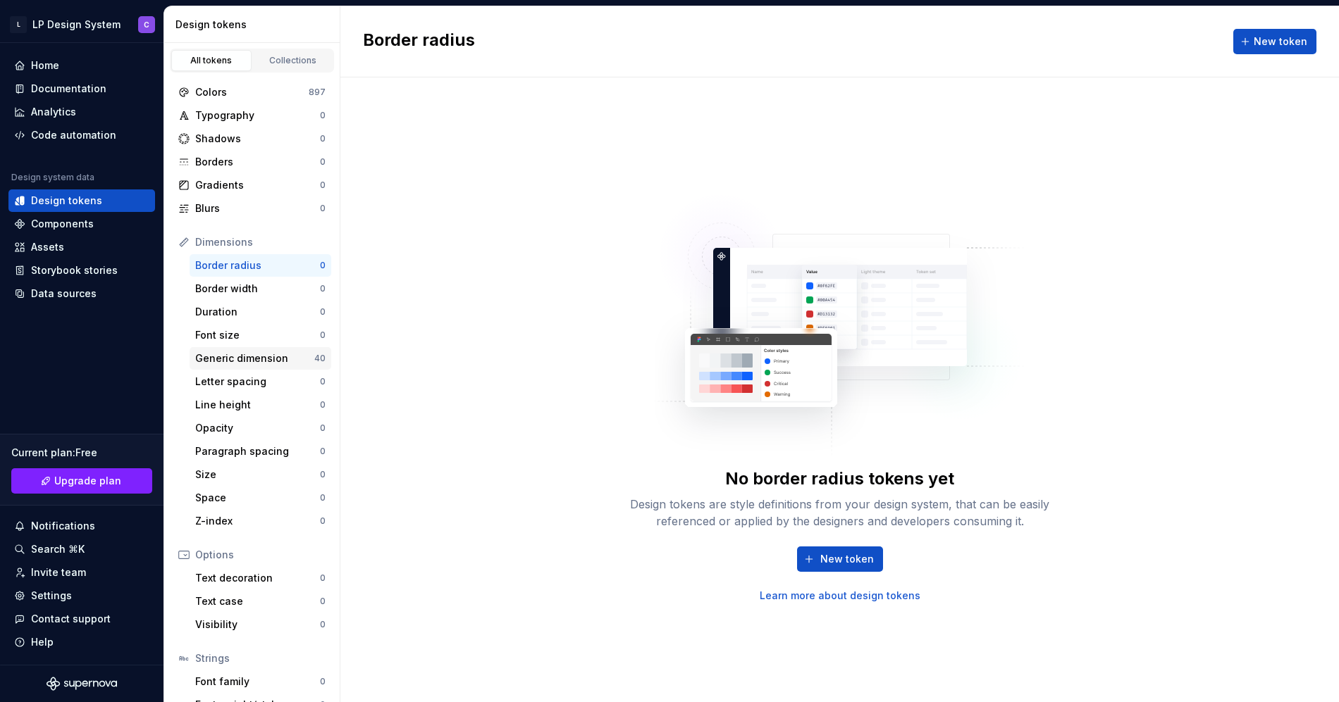
click at [268, 358] on div "Generic dimension" at bounding box center [254, 359] width 119 height 14
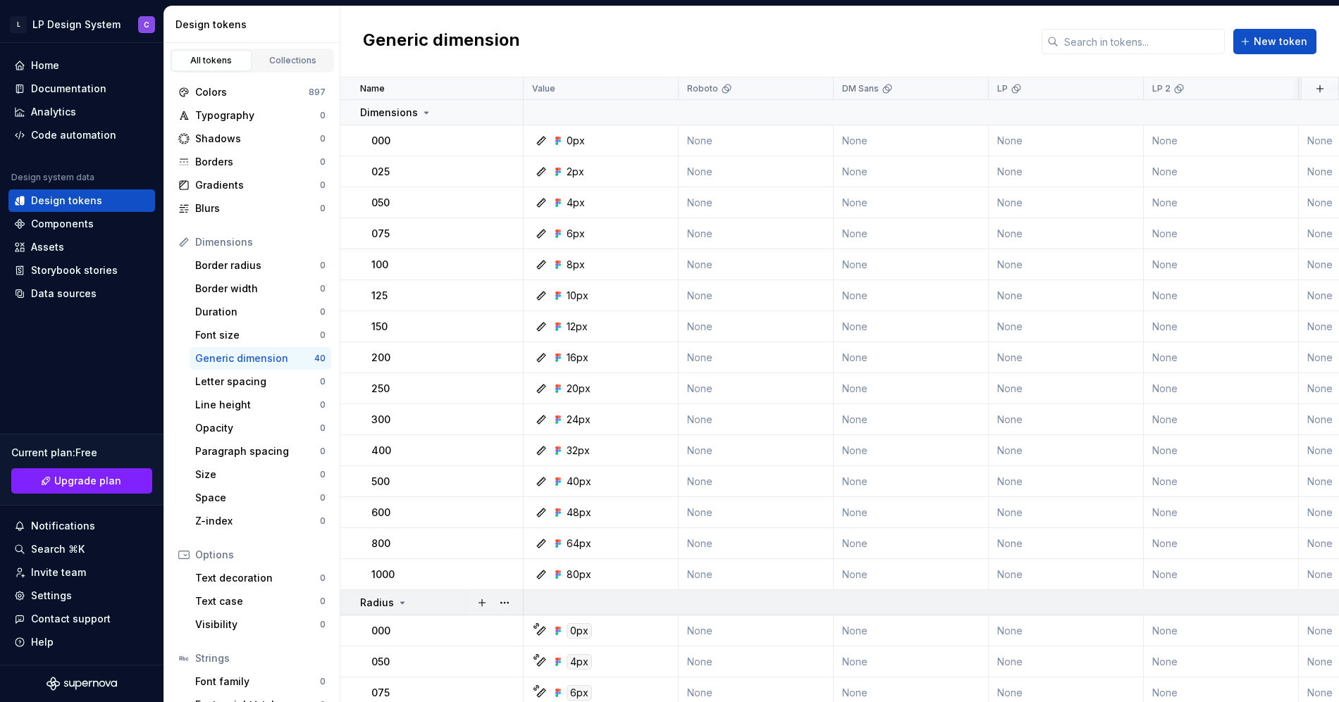
click at [391, 604] on p "Radius" at bounding box center [377, 603] width 34 height 14
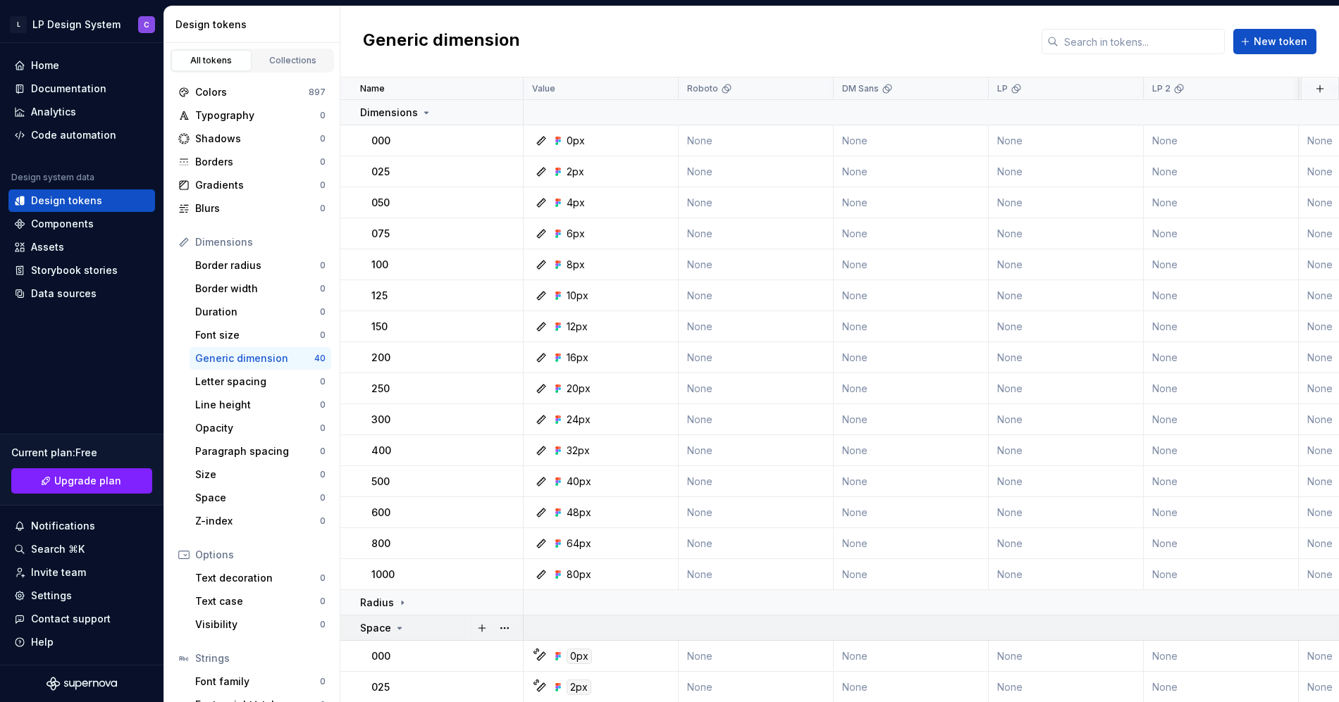
click at [394, 624] on icon at bounding box center [399, 628] width 11 height 11
click at [502, 635] on button "button" at bounding box center [505, 629] width 20 height 20
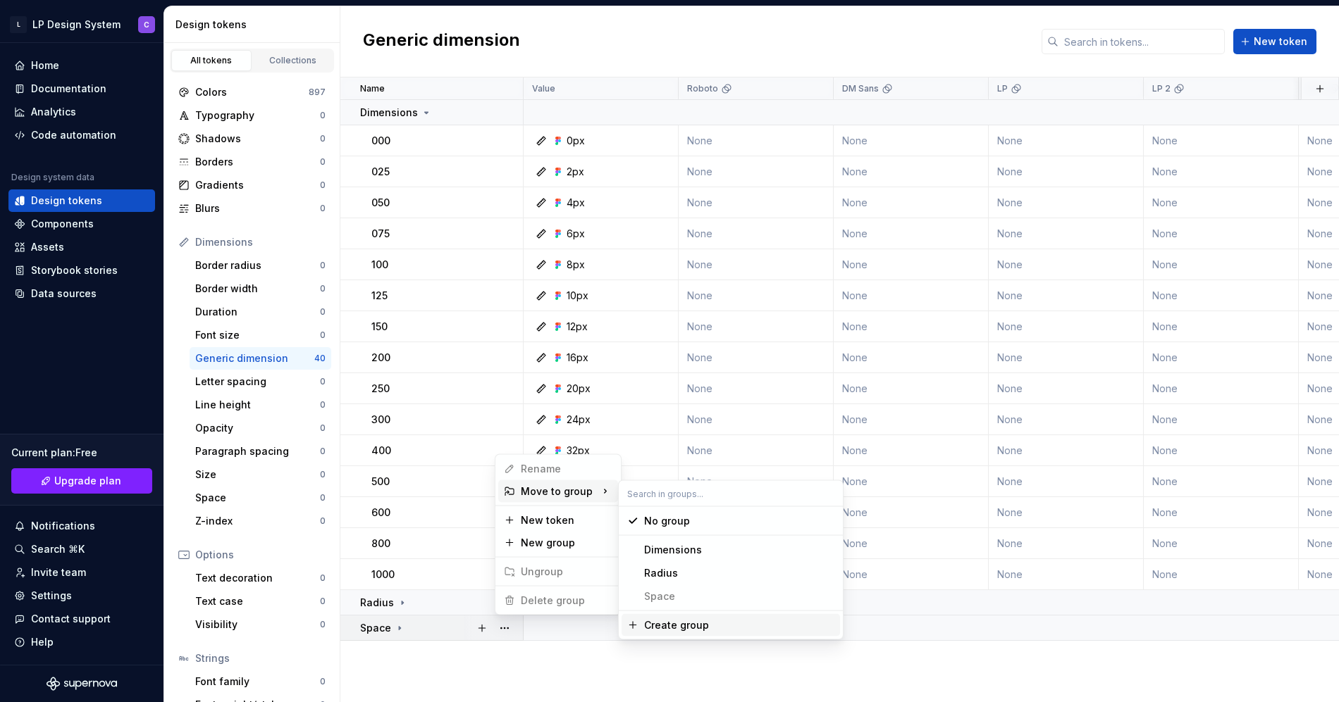
click at [469, 674] on html "L LP Design System C Home Documentation Analytics Code automation Design system…" at bounding box center [669, 351] width 1339 height 702
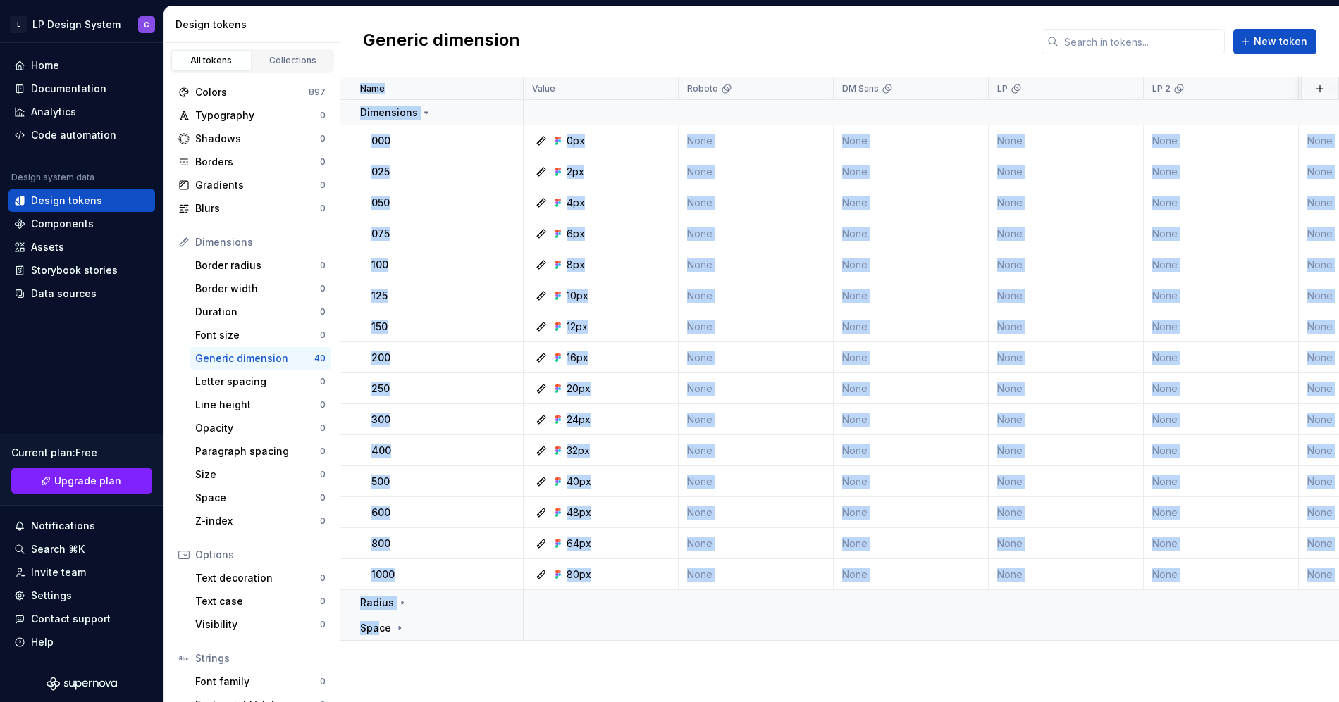
drag, startPoint x: 378, startPoint y: 622, endPoint x: 443, endPoint y: 667, distance: 78.6
click at [441, 673] on div "Name Value Roboto DM Sans LP LP 2 LP 3 Light Light 2 Collection Dark Token set …" at bounding box center [839, 390] width 998 height 625
click at [443, 666] on div "Name Value Roboto DM Sans LP LP 2 LP 3 Light Light 2 Collection Dark Token set …" at bounding box center [839, 390] width 998 height 625
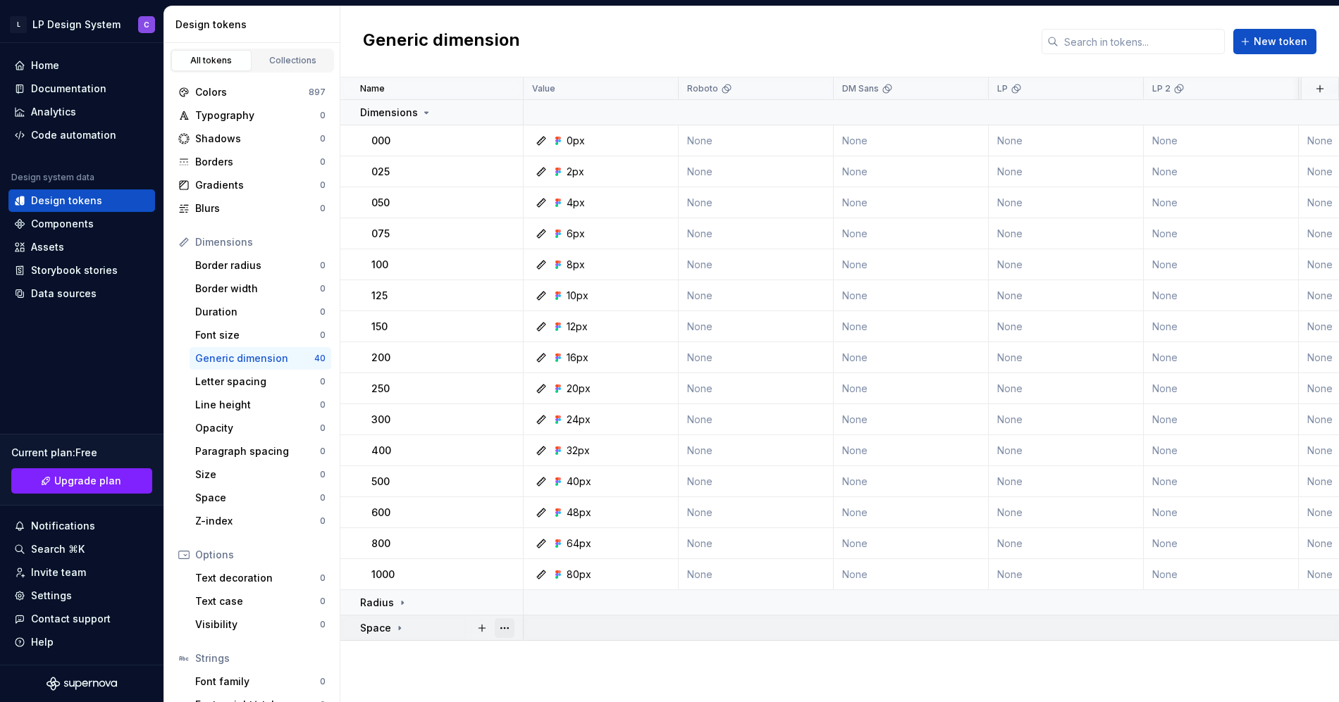
click at [497, 627] on button "button" at bounding box center [505, 629] width 20 height 20
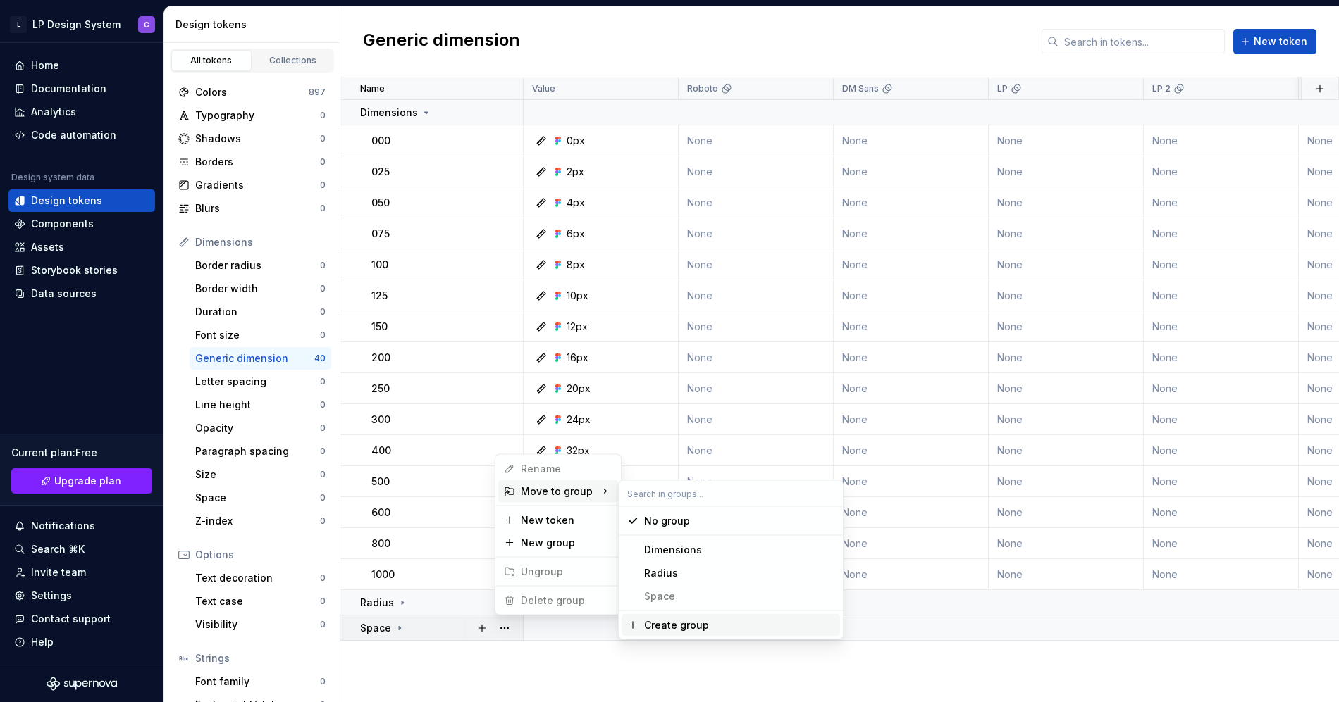
click at [426, 659] on html "L LP Design System C Home Documentation Analytics Code automation Design system…" at bounding box center [669, 351] width 1339 height 702
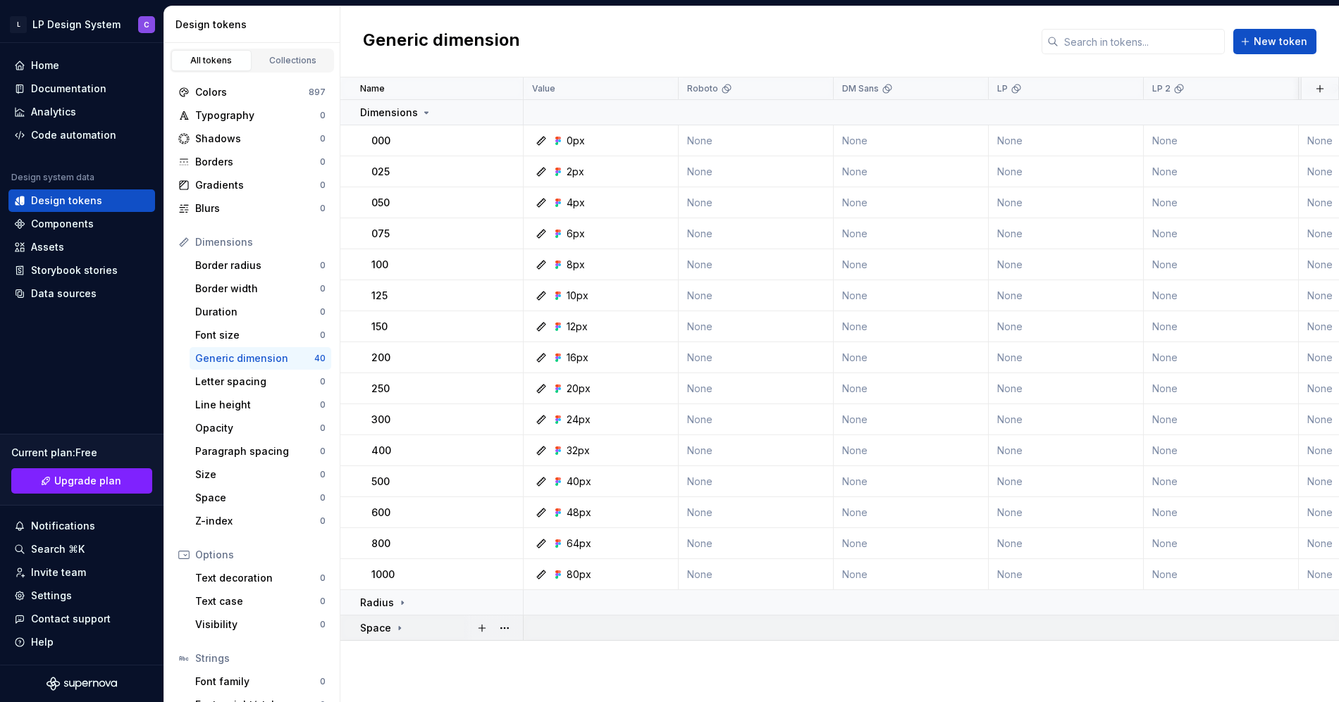
click at [401, 630] on icon at bounding box center [399, 628] width 11 height 11
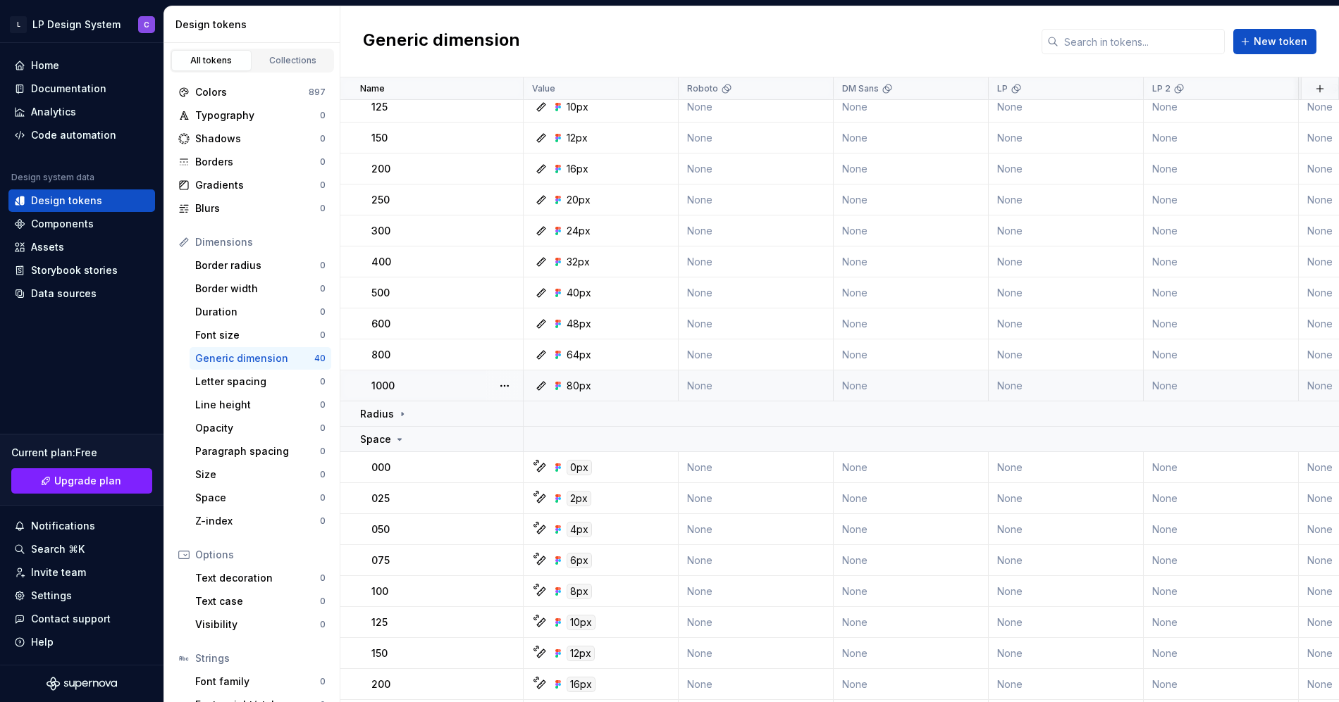
scroll to position [247, 0]
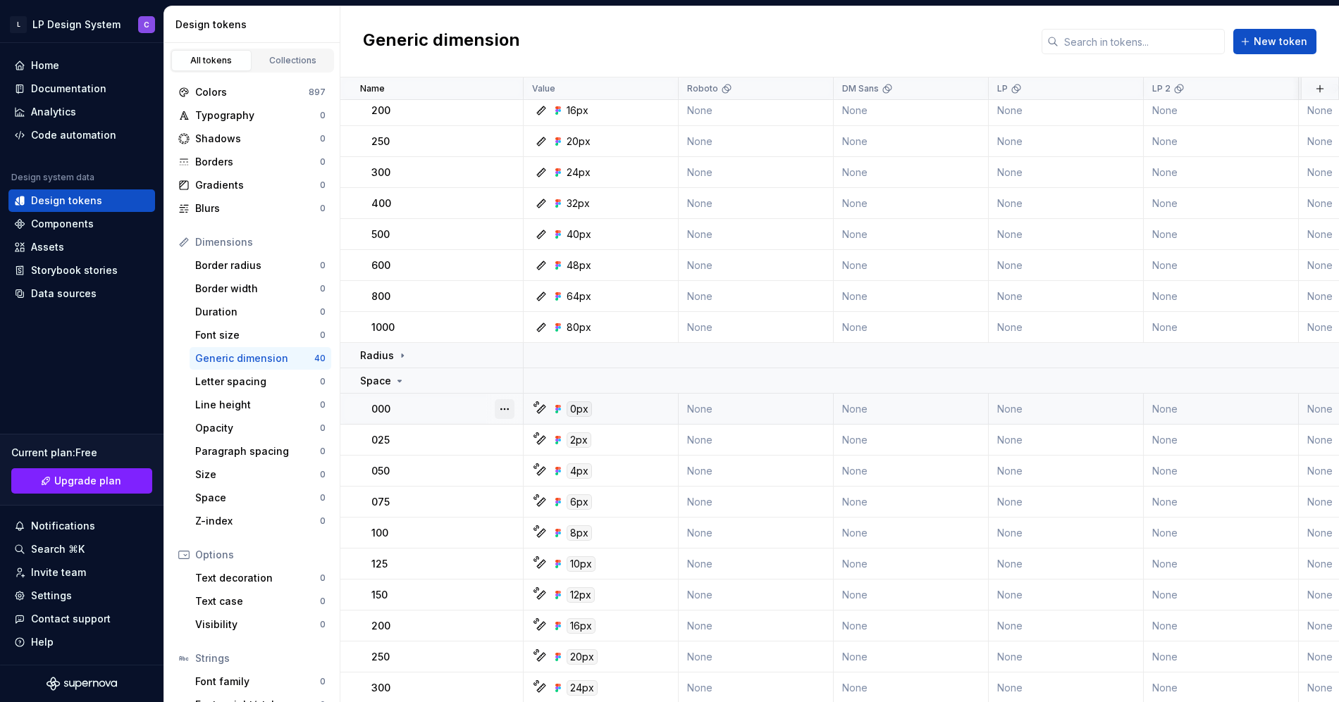
click at [511, 407] on button "button" at bounding box center [505, 409] width 20 height 20
click at [1006, 555] on html "L LP Design System C Home Documentation Analytics Code automation Design system…" at bounding box center [669, 351] width 1339 height 702
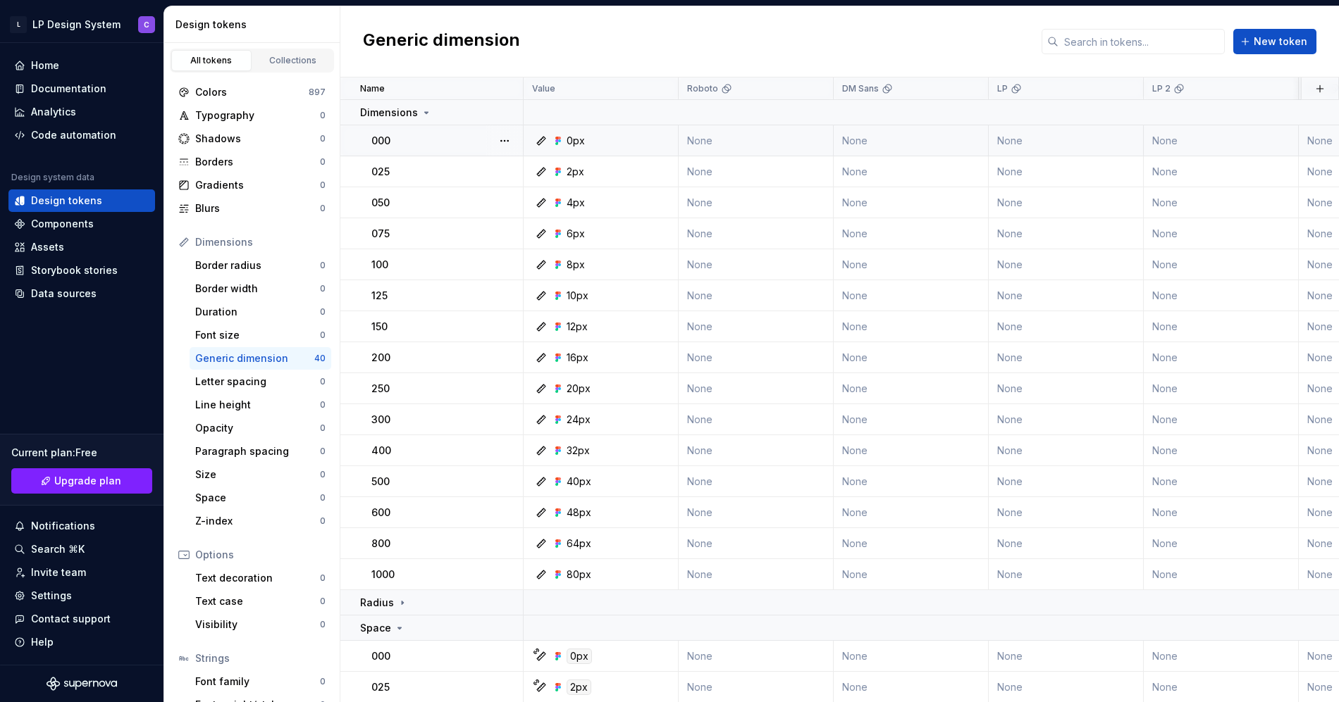
click at [559, 142] on icon at bounding box center [557, 140] width 11 height 11
click at [498, 143] on button "button" at bounding box center [505, 141] width 20 height 20
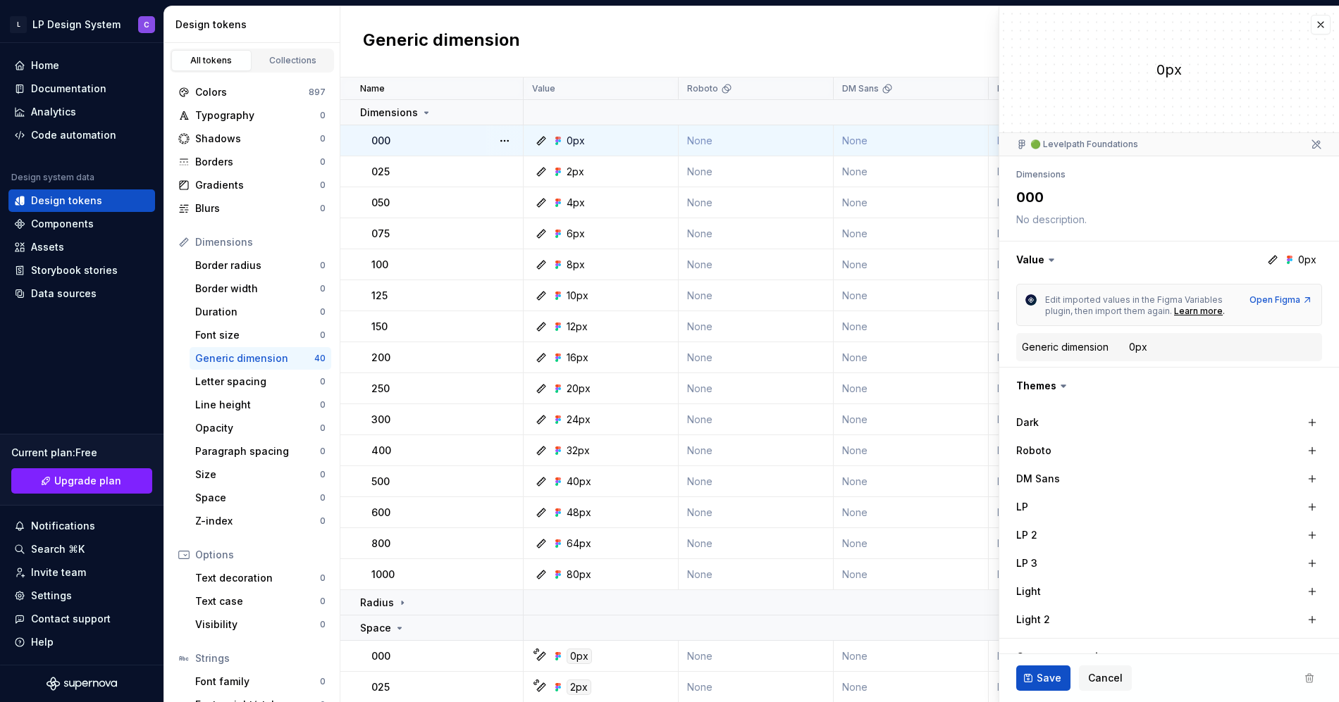
click at [583, 64] on div "Generic dimension New token" at bounding box center [839, 41] width 998 height 71
type textarea "*"
drag, startPoint x: 1320, startPoint y: 26, endPoint x: 1280, endPoint y: 34, distance: 40.2
click at [1319, 26] on button "button" at bounding box center [1320, 25] width 20 height 20
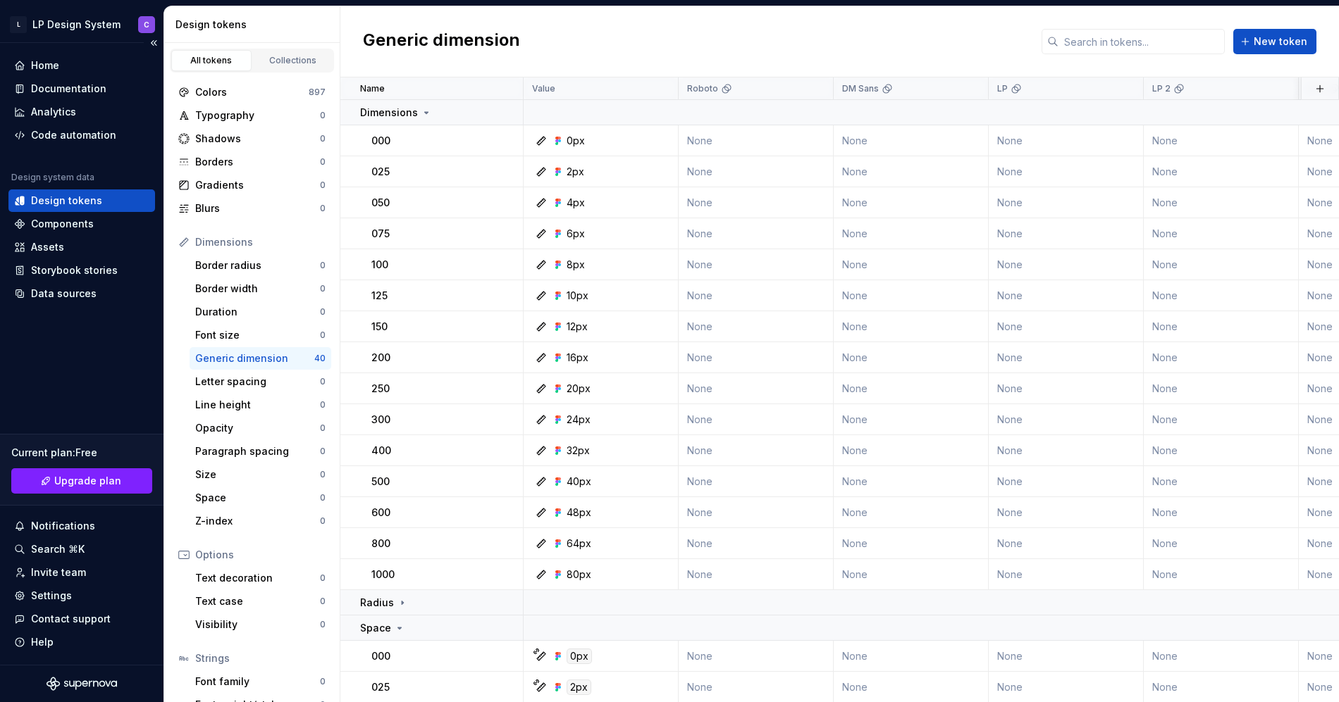
click at [74, 205] on div "Design tokens" at bounding box center [66, 201] width 71 height 14
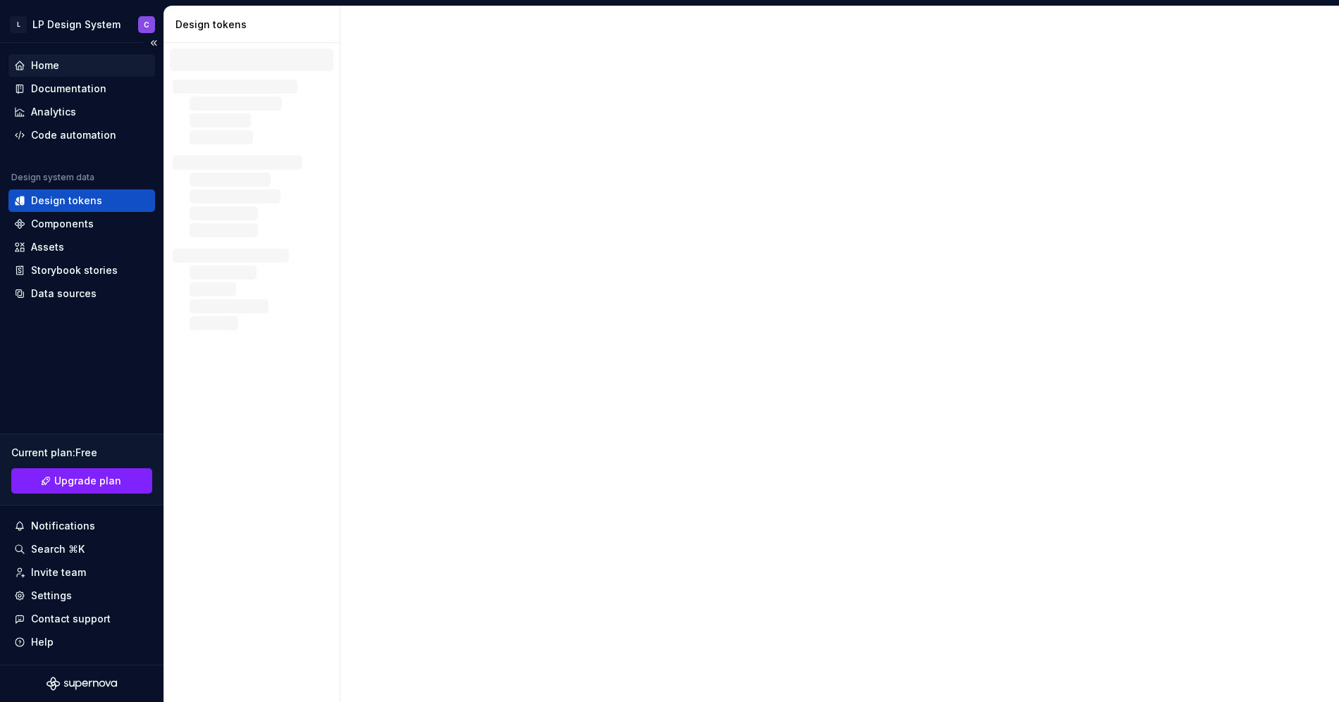
click at [63, 66] on div "Home" at bounding box center [81, 65] width 135 height 14
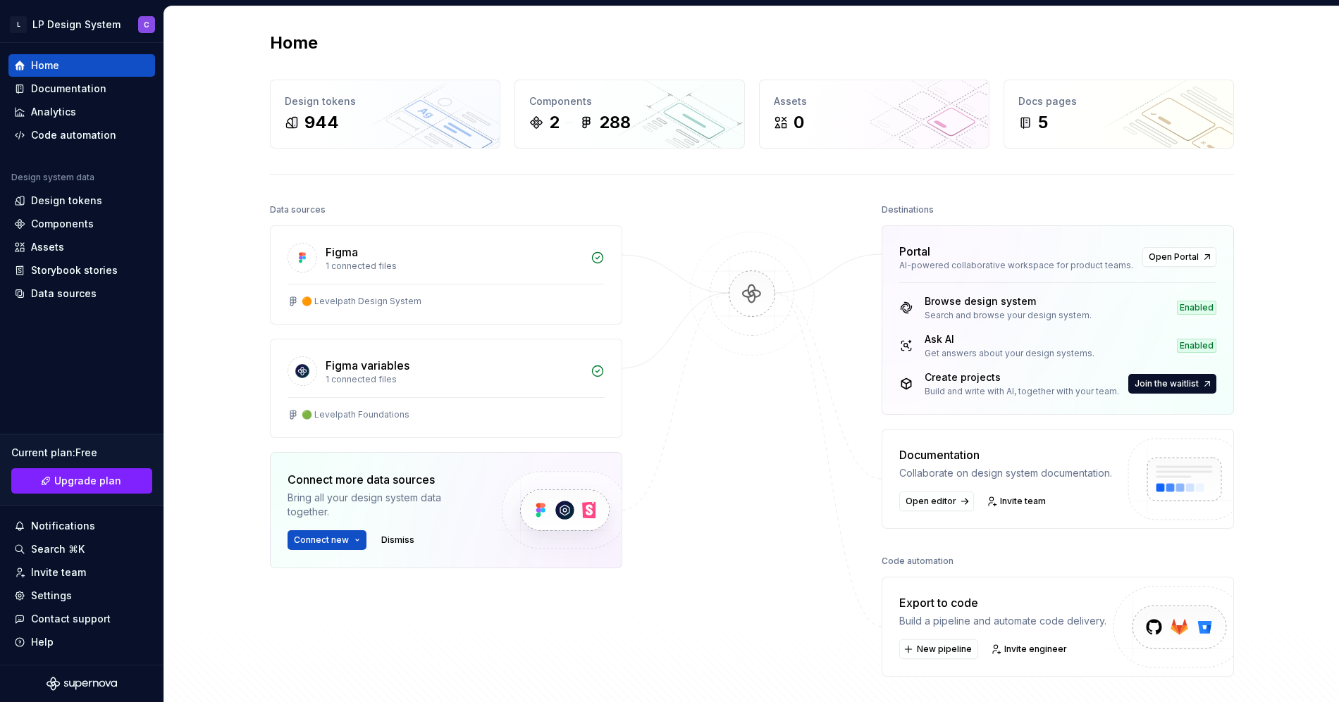
scroll to position [4, 0]
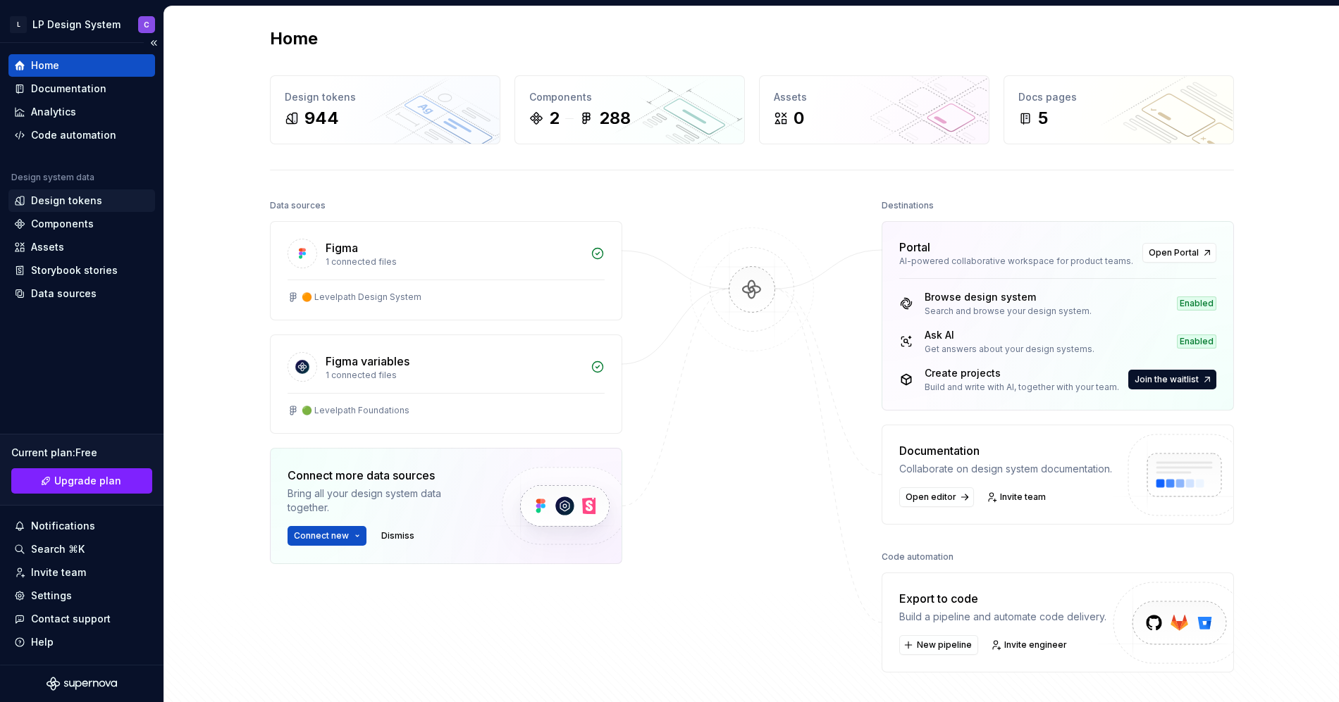
click at [80, 206] on div "Design tokens" at bounding box center [66, 201] width 71 height 14
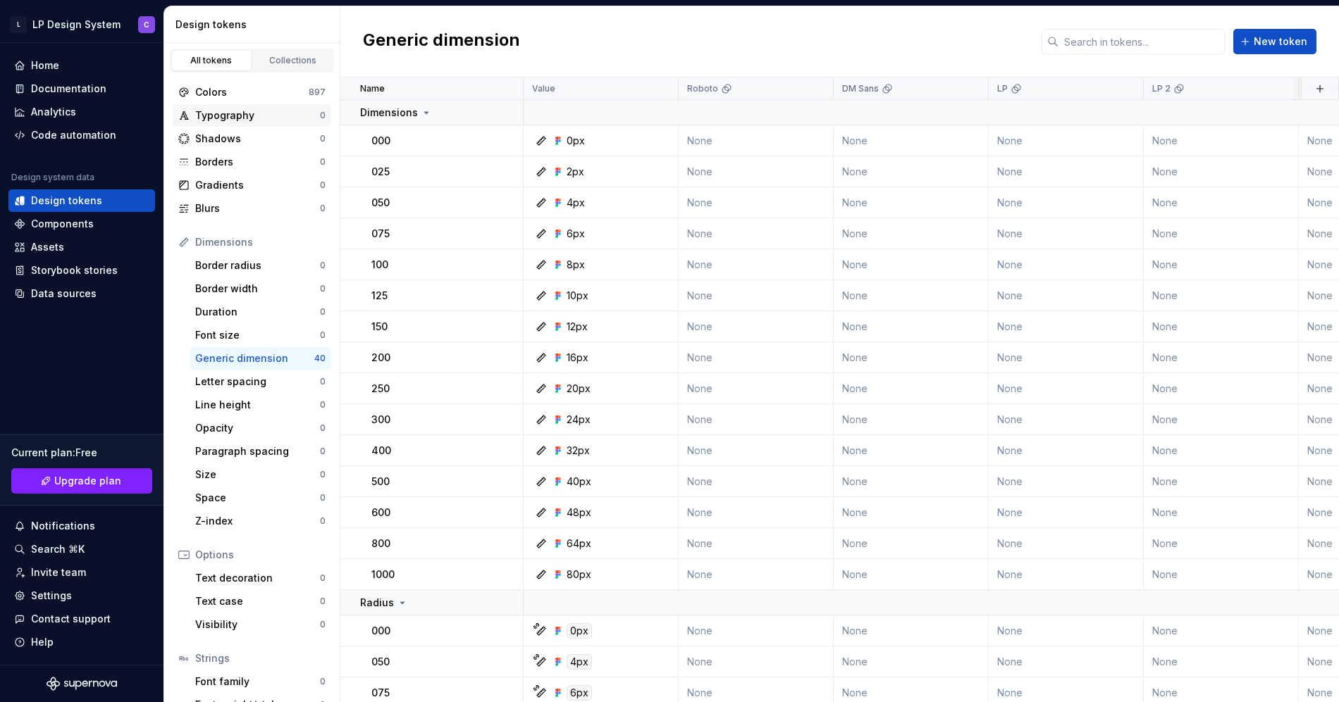
click at [259, 121] on div "Typography" at bounding box center [257, 116] width 125 height 14
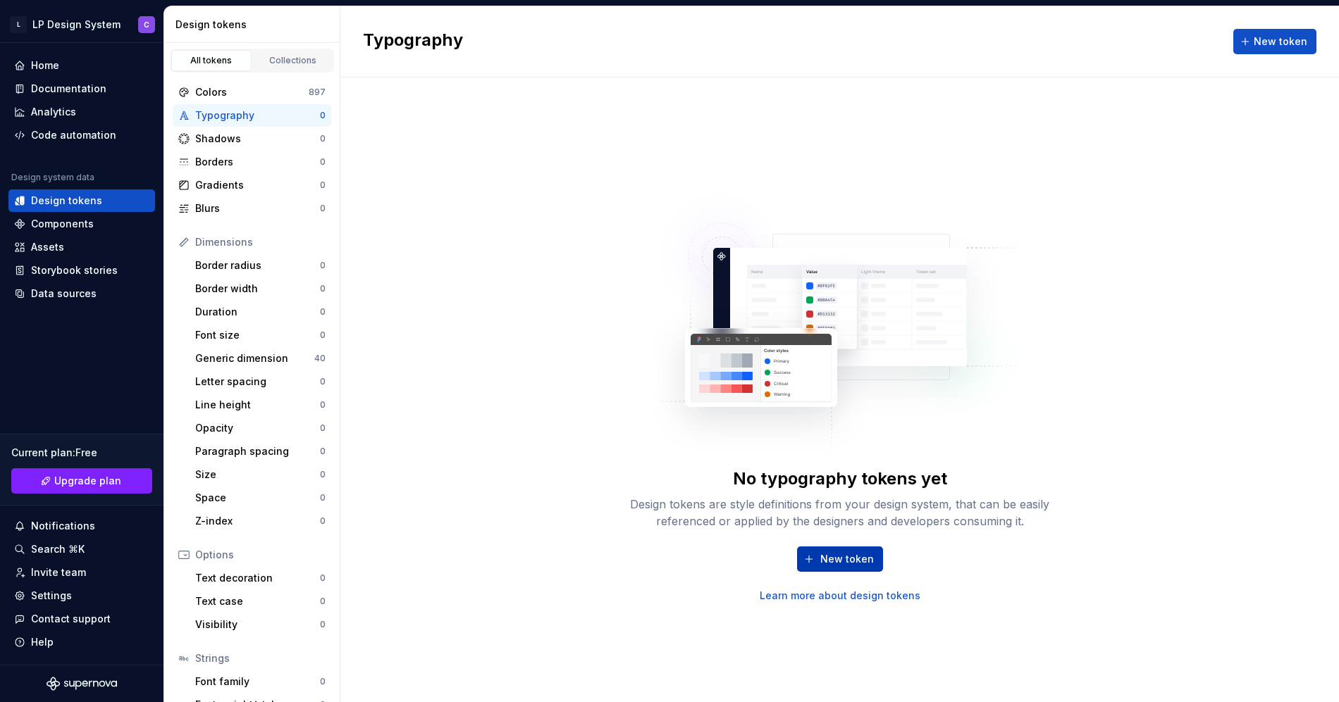
click at [844, 565] on span "New token" at bounding box center [847, 559] width 54 height 14
type textarea "*"
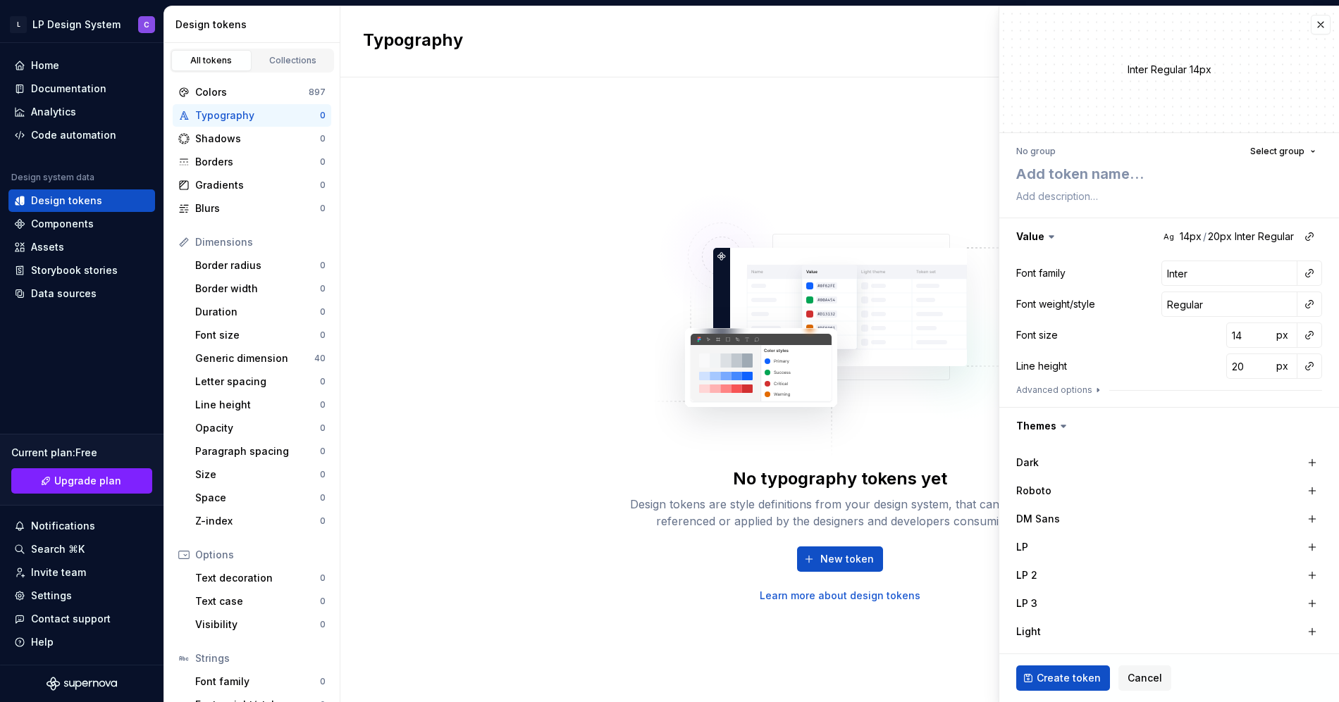
scroll to position [1, 0]
click at [1148, 674] on span "Cancel" at bounding box center [1144, 678] width 35 height 14
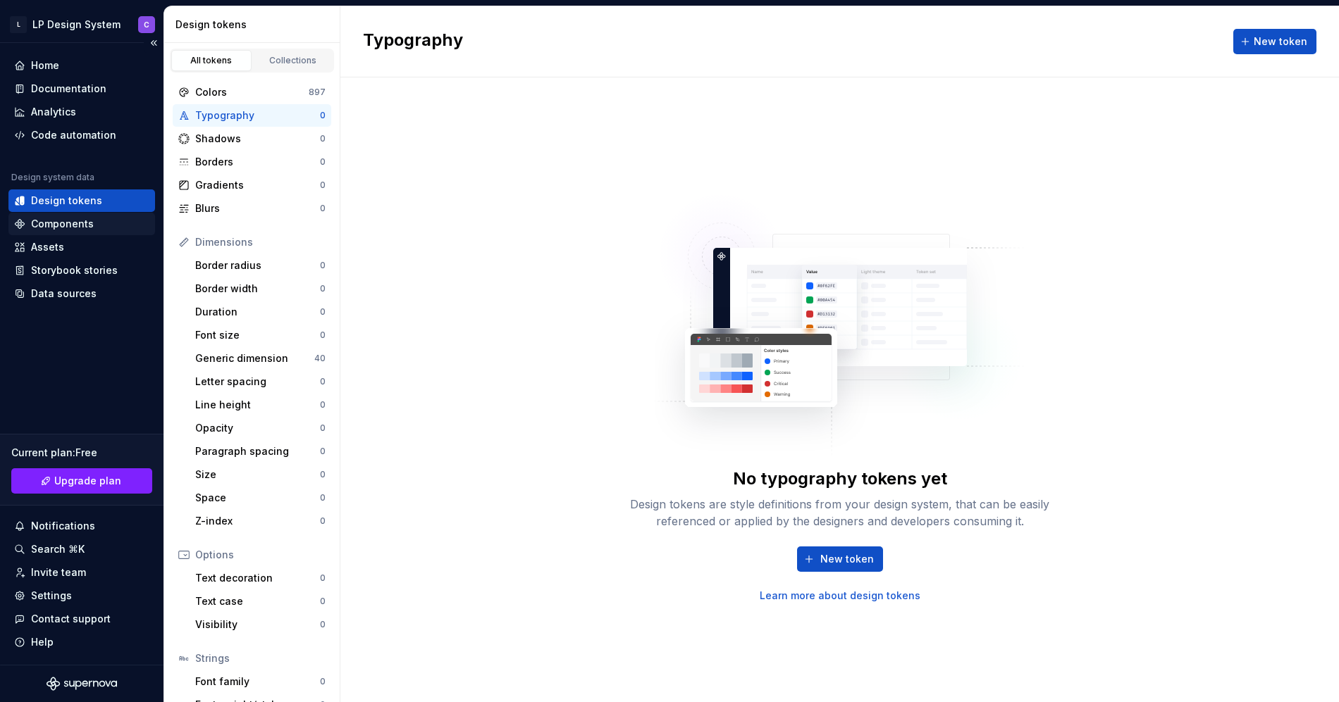
click at [63, 230] on div "Components" at bounding box center [62, 224] width 63 height 14
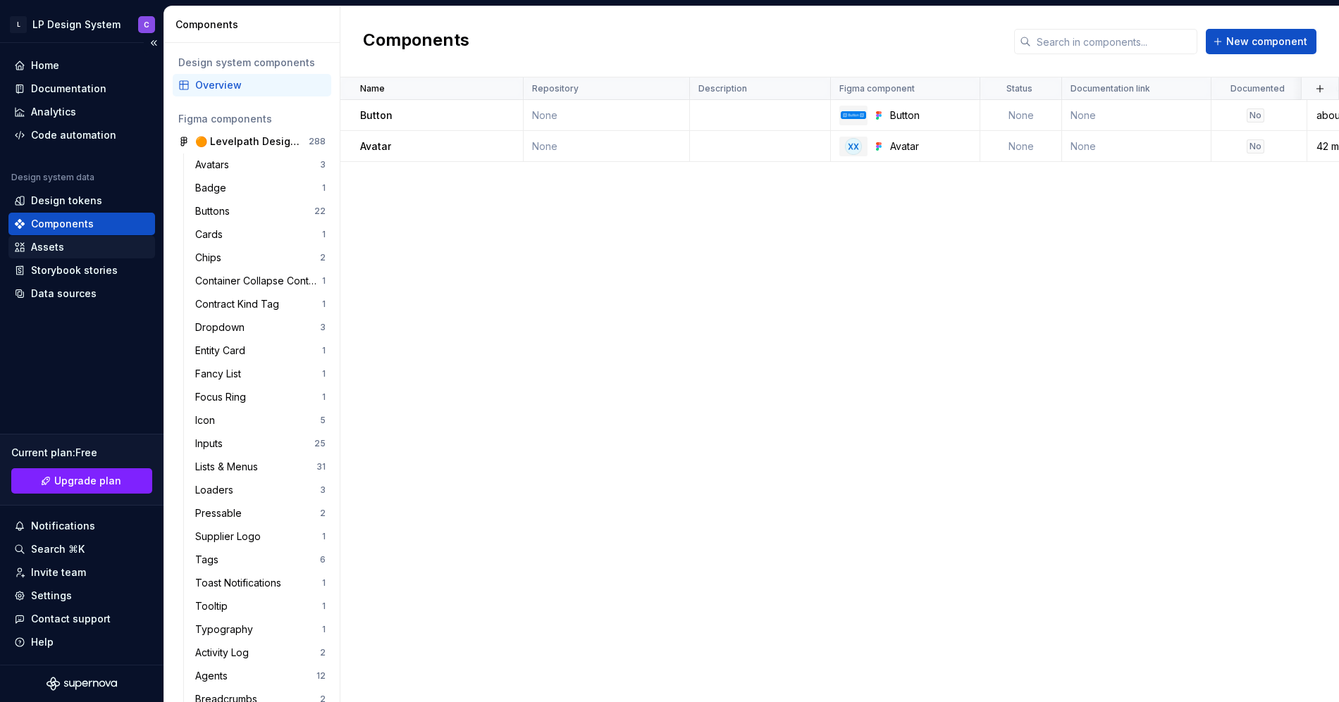
click at [68, 250] on div "Assets" at bounding box center [81, 247] width 135 height 14
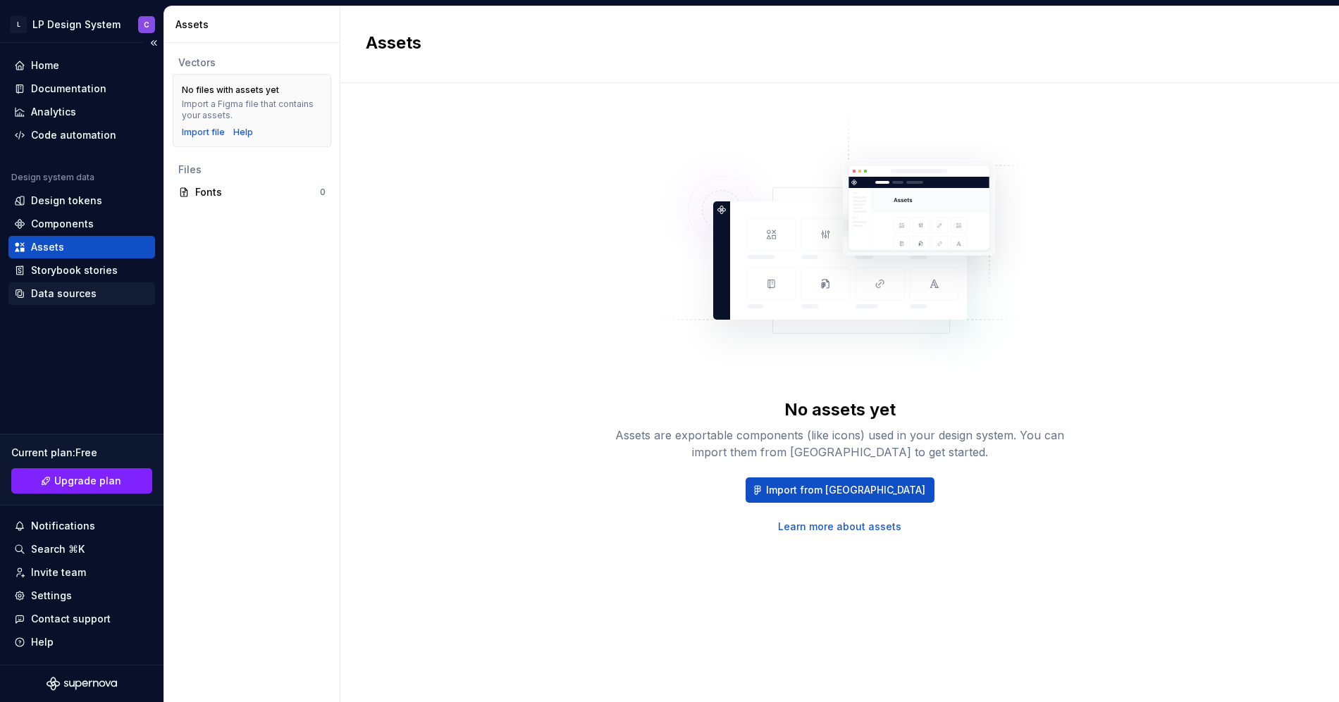
click at [63, 298] on div "Data sources" at bounding box center [64, 294] width 66 height 14
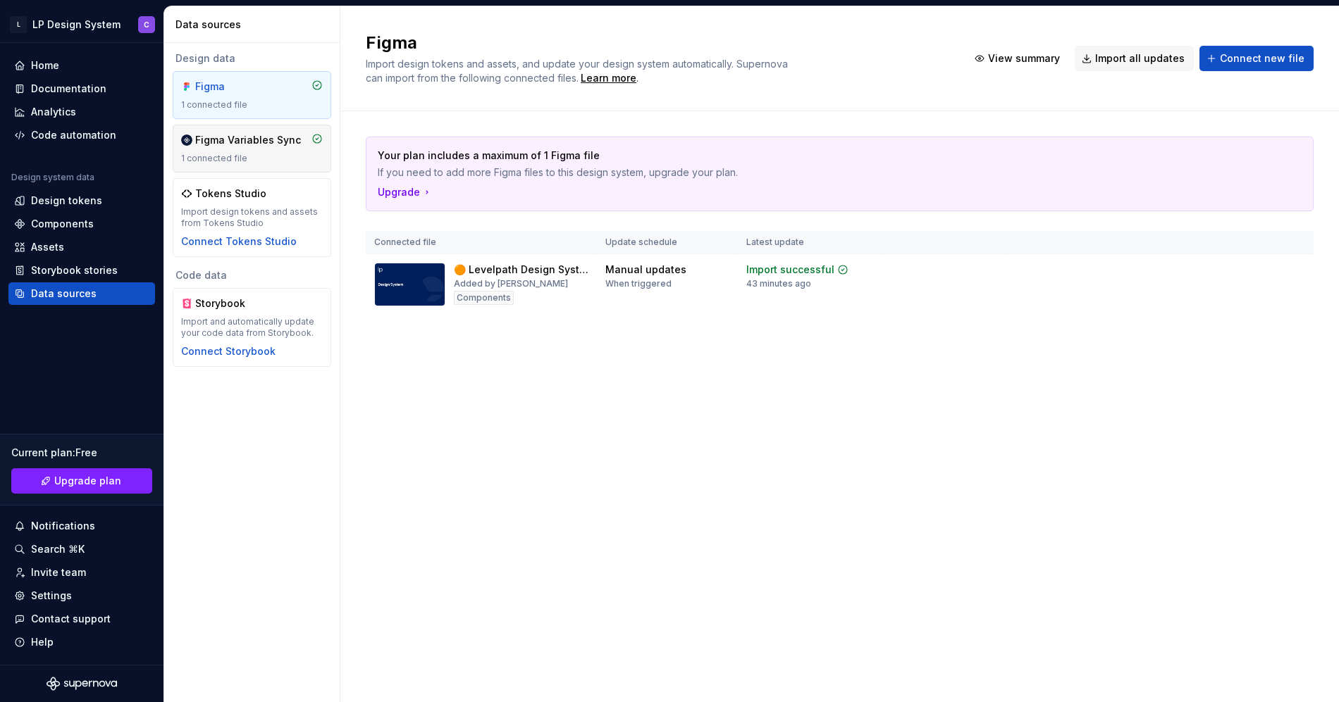
click at [233, 151] on div "Figma Variables Sync 1 connected file" at bounding box center [252, 148] width 142 height 31
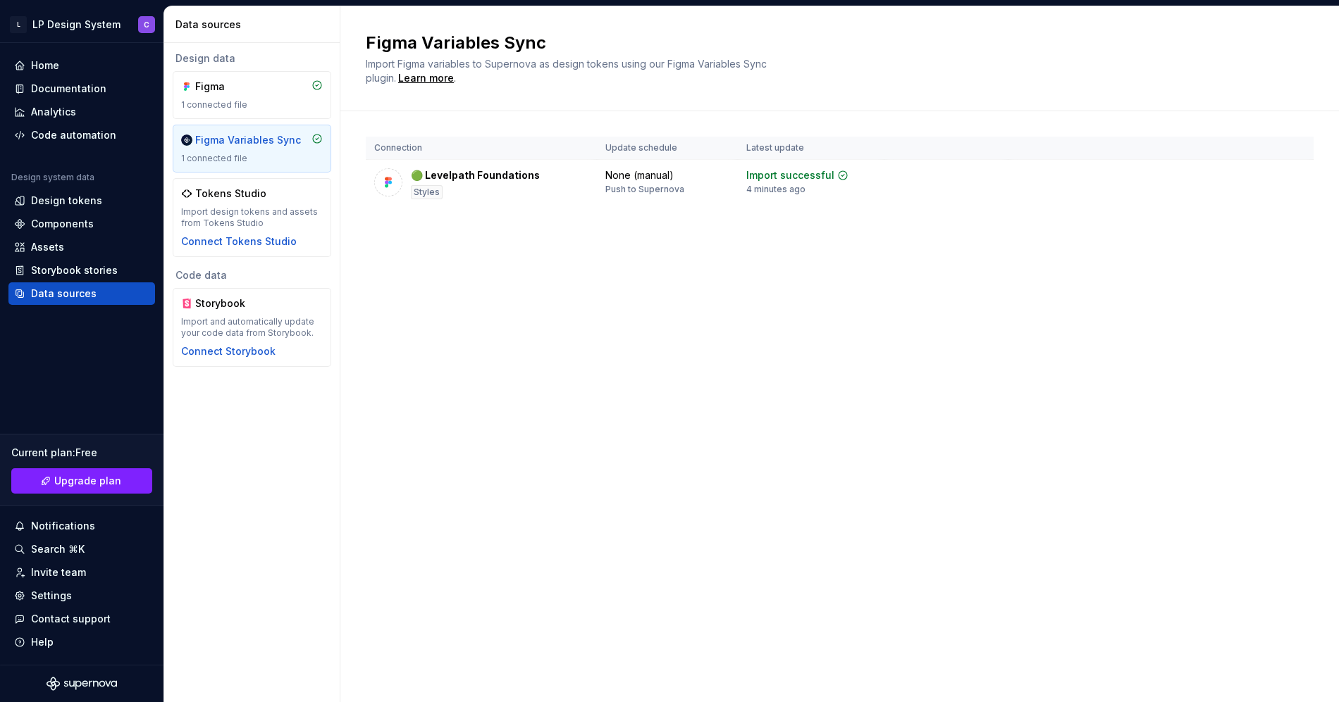
click at [271, 412] on div "Design data Figma 1 connected file Figma Variables Sync 1 connected file Tokens…" at bounding box center [251, 372] width 175 height 659
click at [49, 59] on div "Home" at bounding box center [45, 65] width 28 height 14
